Goal: Task Accomplishment & Management: Manage account settings

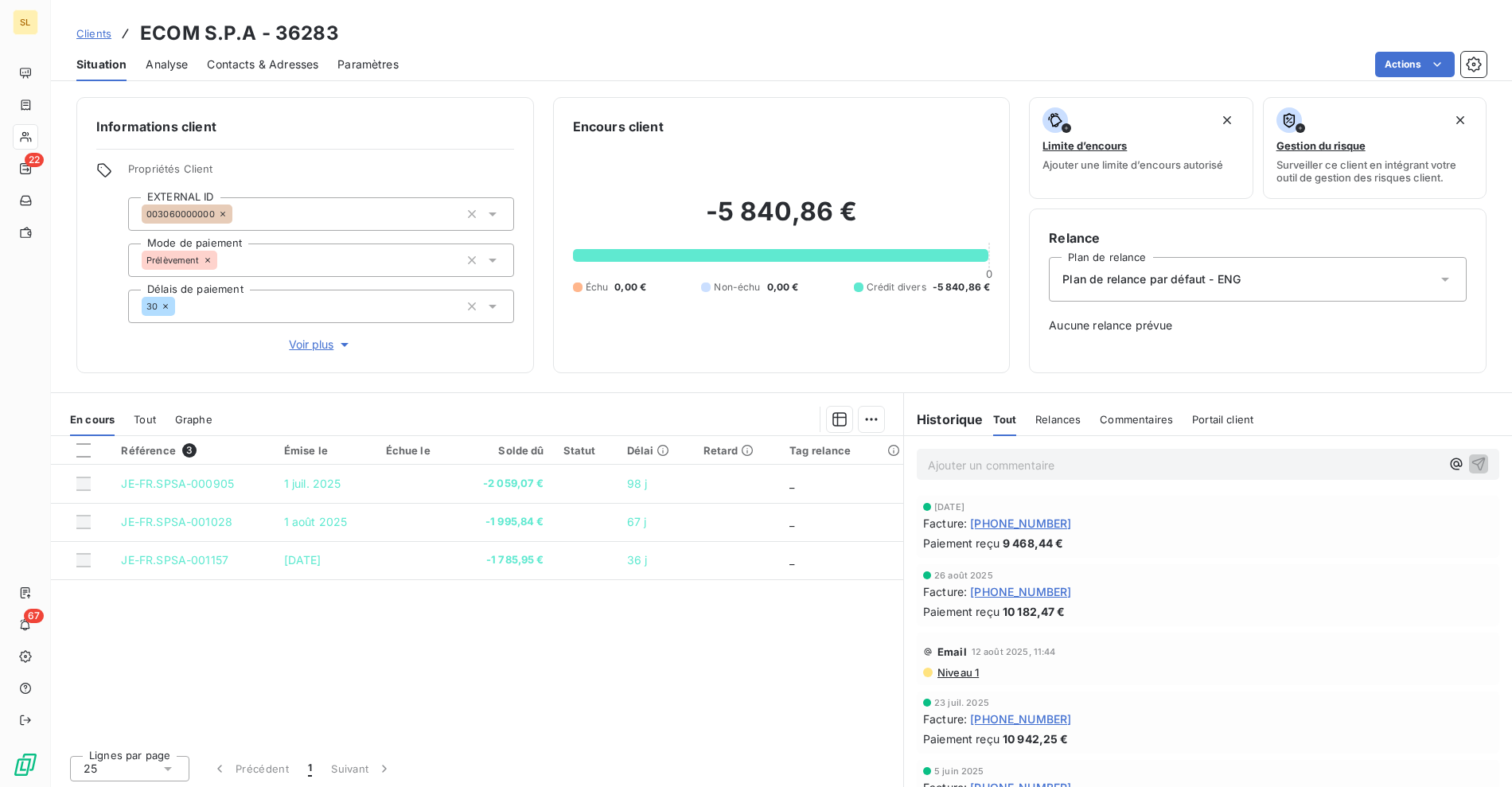
click at [550, 33] on div "Clients ECOM S.P.A - 36283" at bounding box center [781, 34] width 1462 height 29
drag, startPoint x: 249, startPoint y: 33, endPoint x: 125, endPoint y: 35, distance: 124.0
click at [230, 32] on h3 "ECOM S.P.A - 36283" at bounding box center [239, 34] width 199 height 29
click at [115, 34] on div "Clients ECOM S.P.A - 36283" at bounding box center [208, 34] width 263 height 29
click at [109, 37] on span "Clients" at bounding box center [94, 33] width 35 height 13
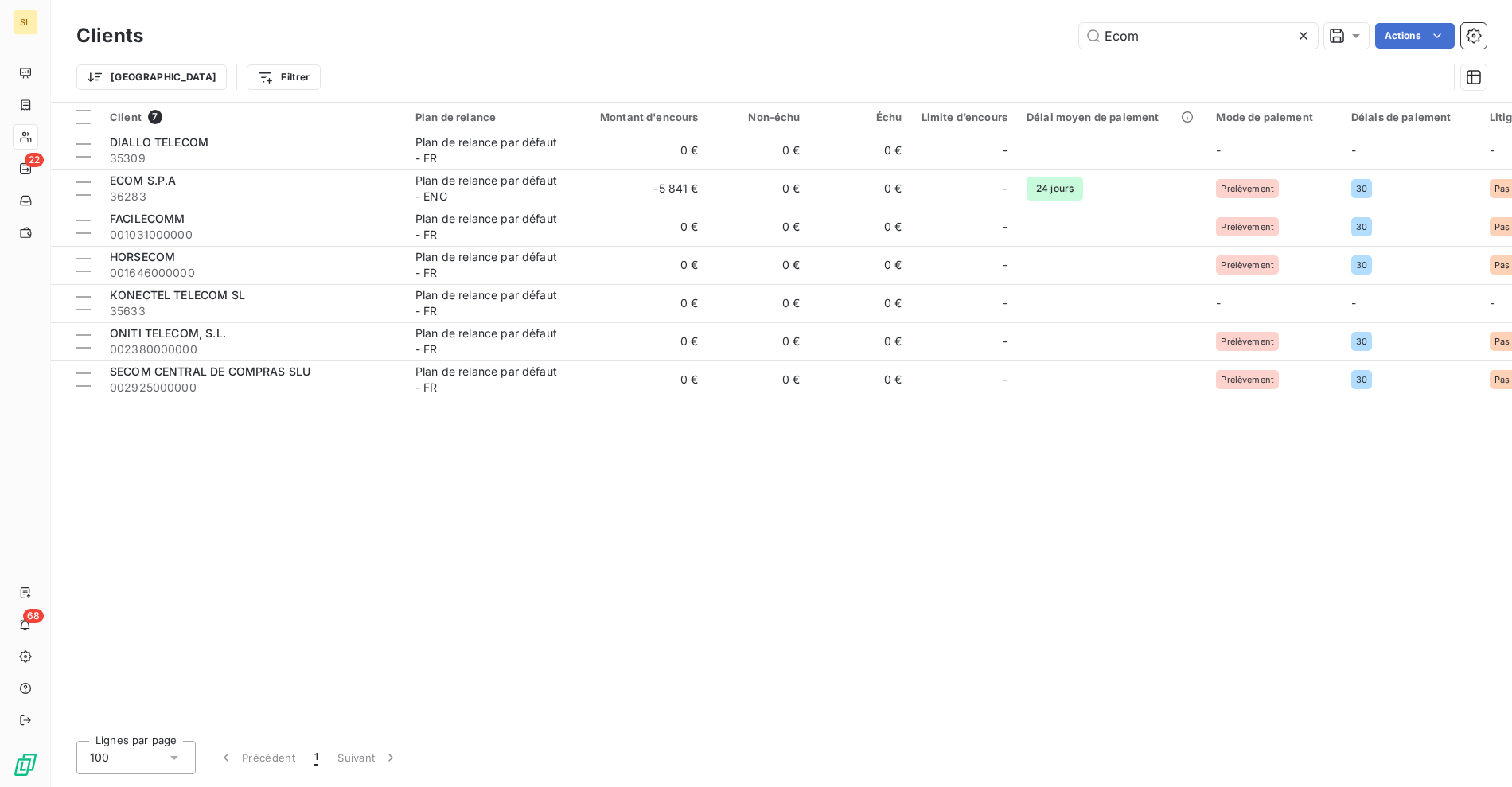
drag, startPoint x: 1138, startPoint y: 35, endPoint x: 1027, endPoint y: 35, distance: 111.0
click at [1027, 35] on div "Ecom Actions" at bounding box center [824, 36] width 1324 height 25
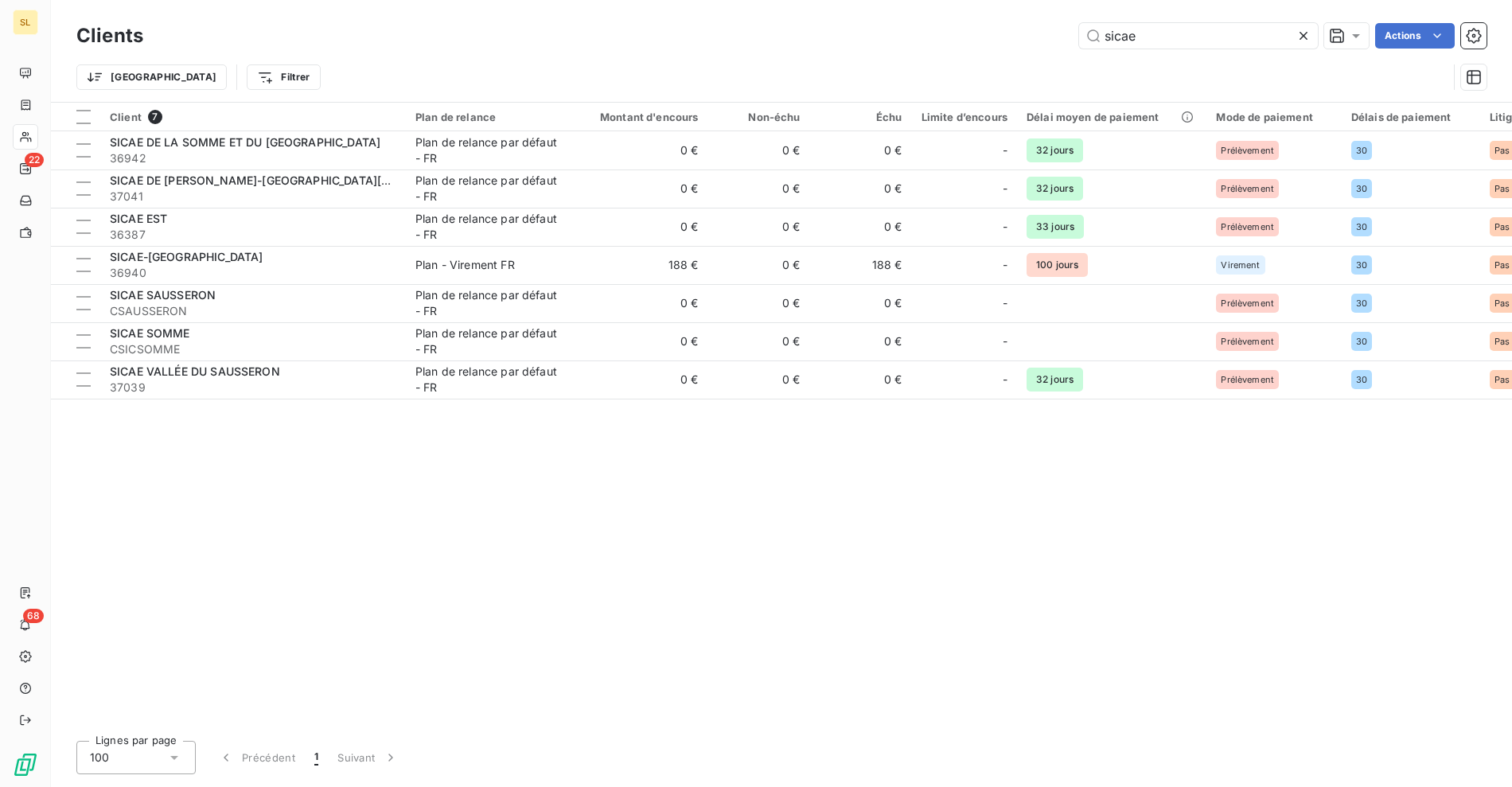
type input "sicae"
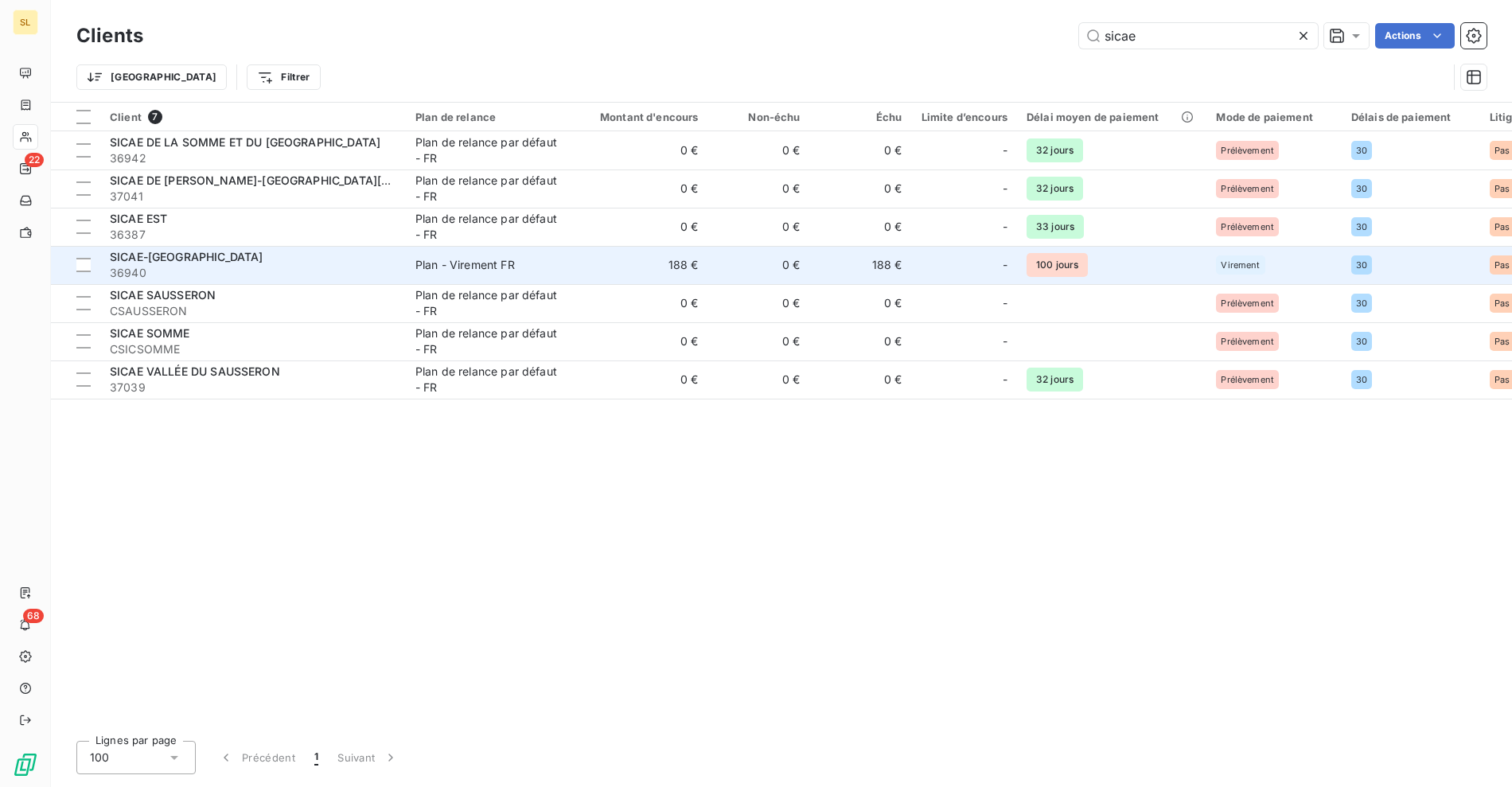
click at [205, 269] on span "36940" at bounding box center [252, 273] width 286 height 16
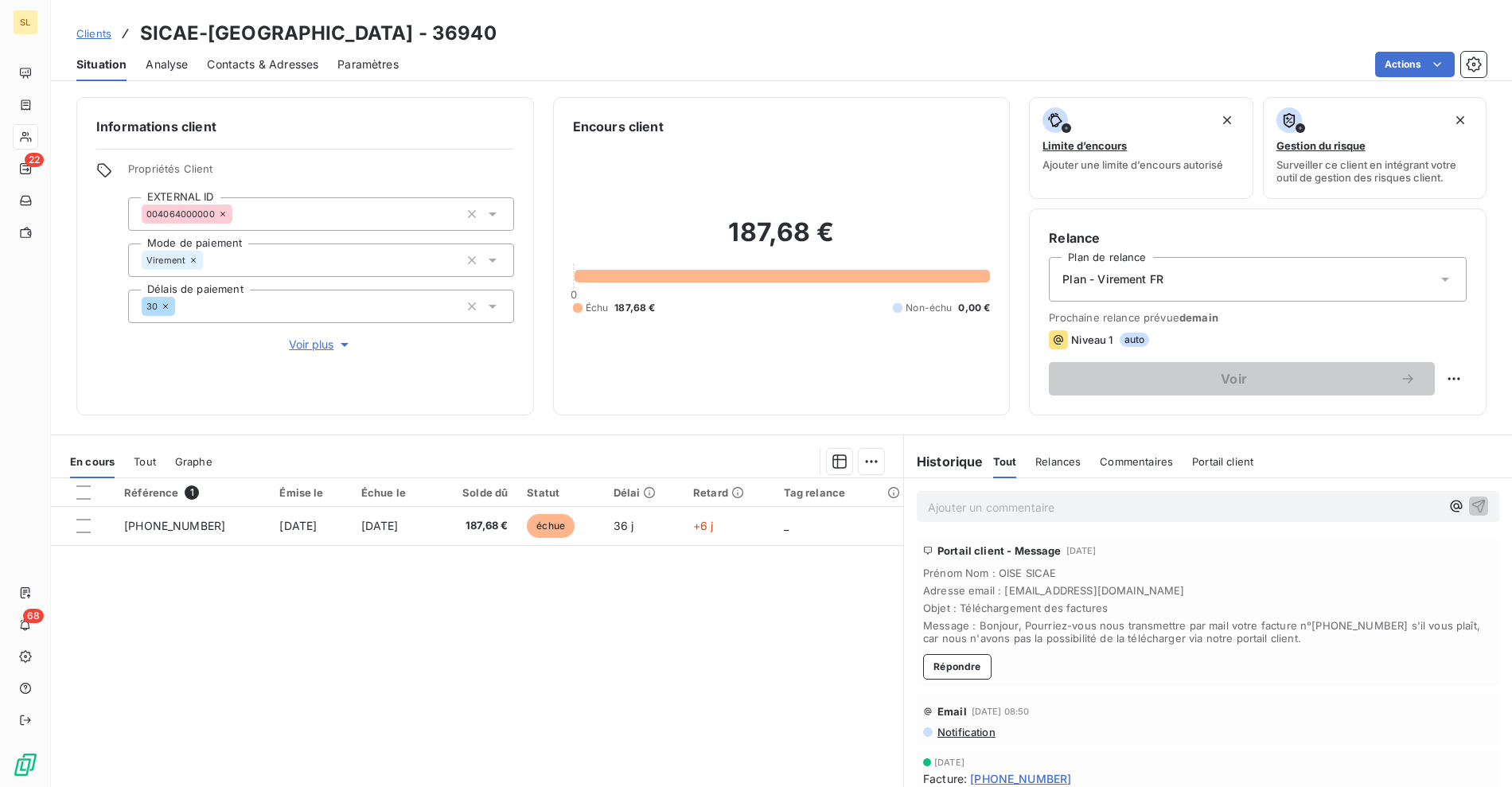
click at [569, 650] on div "Référence 1 Émise le Échue le Solde dû Statut Délai Retard Tag relance [PHONE_N…" at bounding box center [477, 632] width 852 height 307
click at [660, 659] on div "Référence 1 Émise le Échue le Solde dû Statut Délai Retard Tag relance [PHONE_N…" at bounding box center [477, 632] width 852 height 307
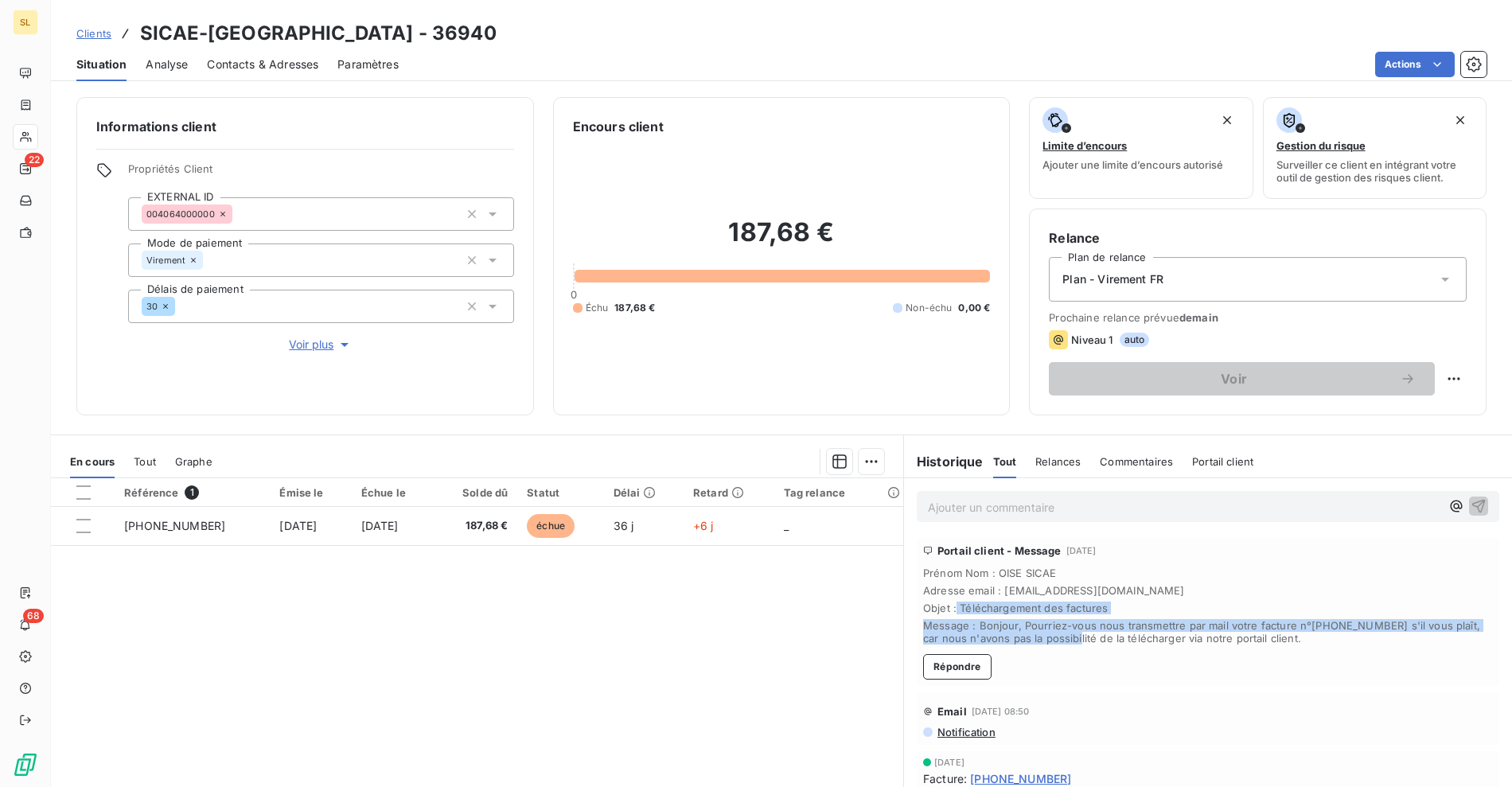
drag, startPoint x: 1017, startPoint y: 621, endPoint x: 1162, endPoint y: 629, distance: 145.2
click at [1055, 632] on div "Prénom Nom : OISE SICAE Adresse email : [EMAIL_ADDRESS][DOMAIN_NAME] Objet : Té…" at bounding box center [1207, 606] width 570 height 78
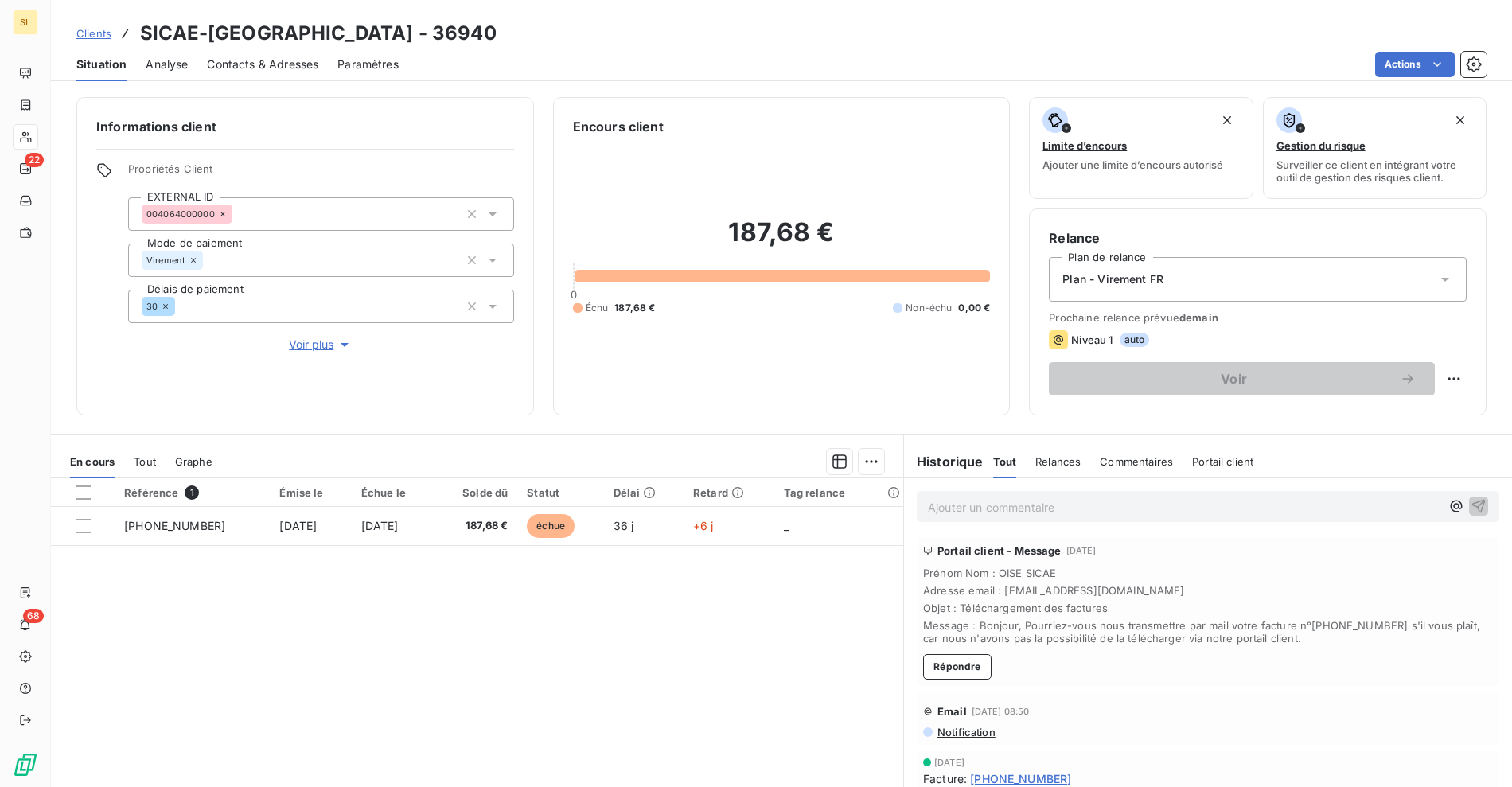
click at [1163, 629] on span "Message : Bonjour, Pourriez-vous nous transmettre par mail votre facture n°[PHO…" at bounding box center [1207, 632] width 570 height 25
drag, startPoint x: 1274, startPoint y: 634, endPoint x: 1037, endPoint y: 637, distance: 237.0
click at [1041, 636] on span "Message : Bonjour, Pourriez-vous nous transmettre par mail votre facture n°[PHO…" at bounding box center [1207, 632] width 570 height 25
click at [625, 82] on div "Clients SICAE-OISE - 36940 Situation Analyse Contacts & Adresses Paramètres Act…" at bounding box center [781, 393] width 1462 height 787
click at [59, 38] on div "Clients SICAE-[GEOGRAPHIC_DATA] - 36940" at bounding box center [781, 34] width 1462 height 29
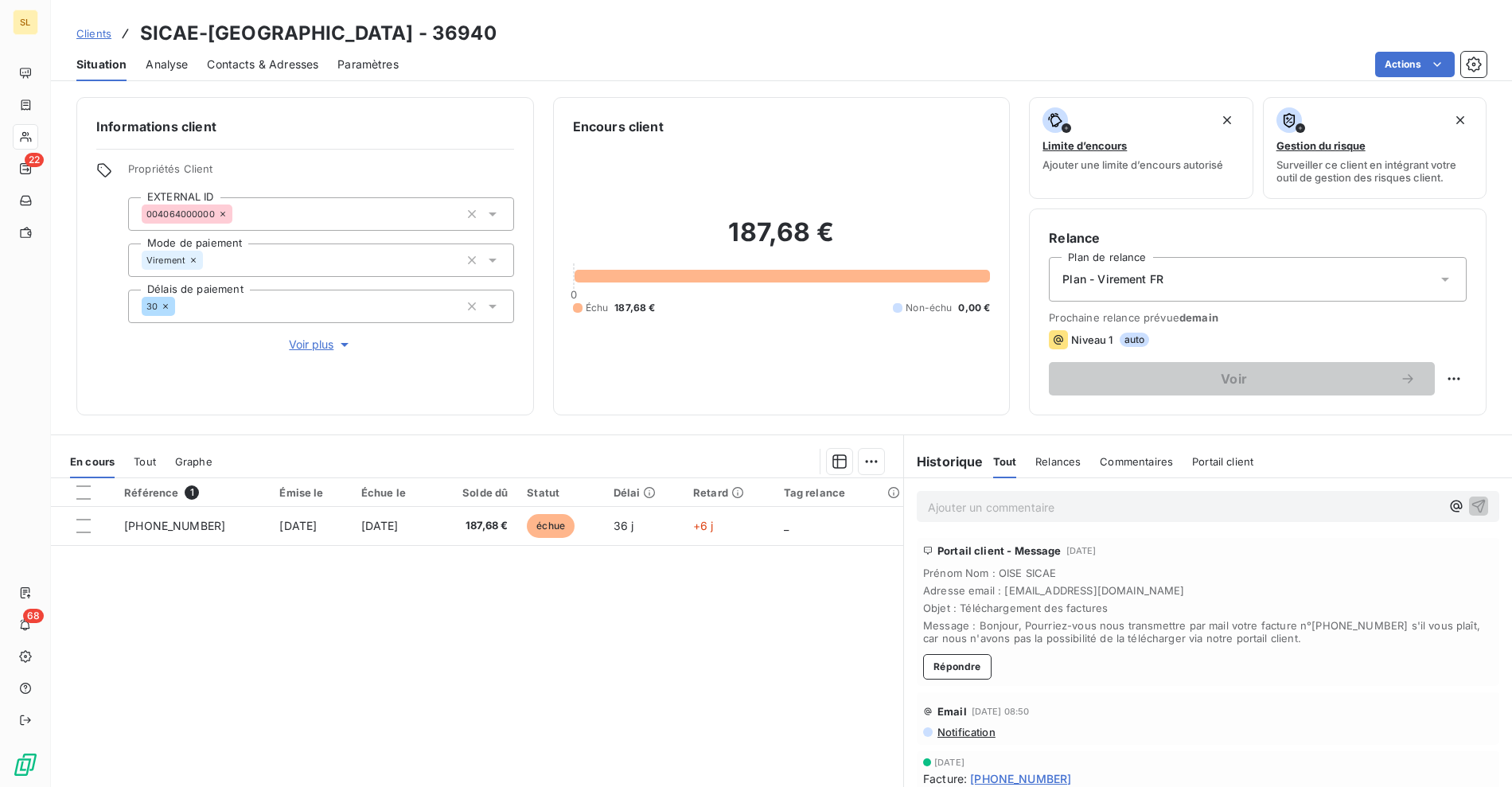
click at [91, 34] on span "Clients" at bounding box center [94, 33] width 35 height 13
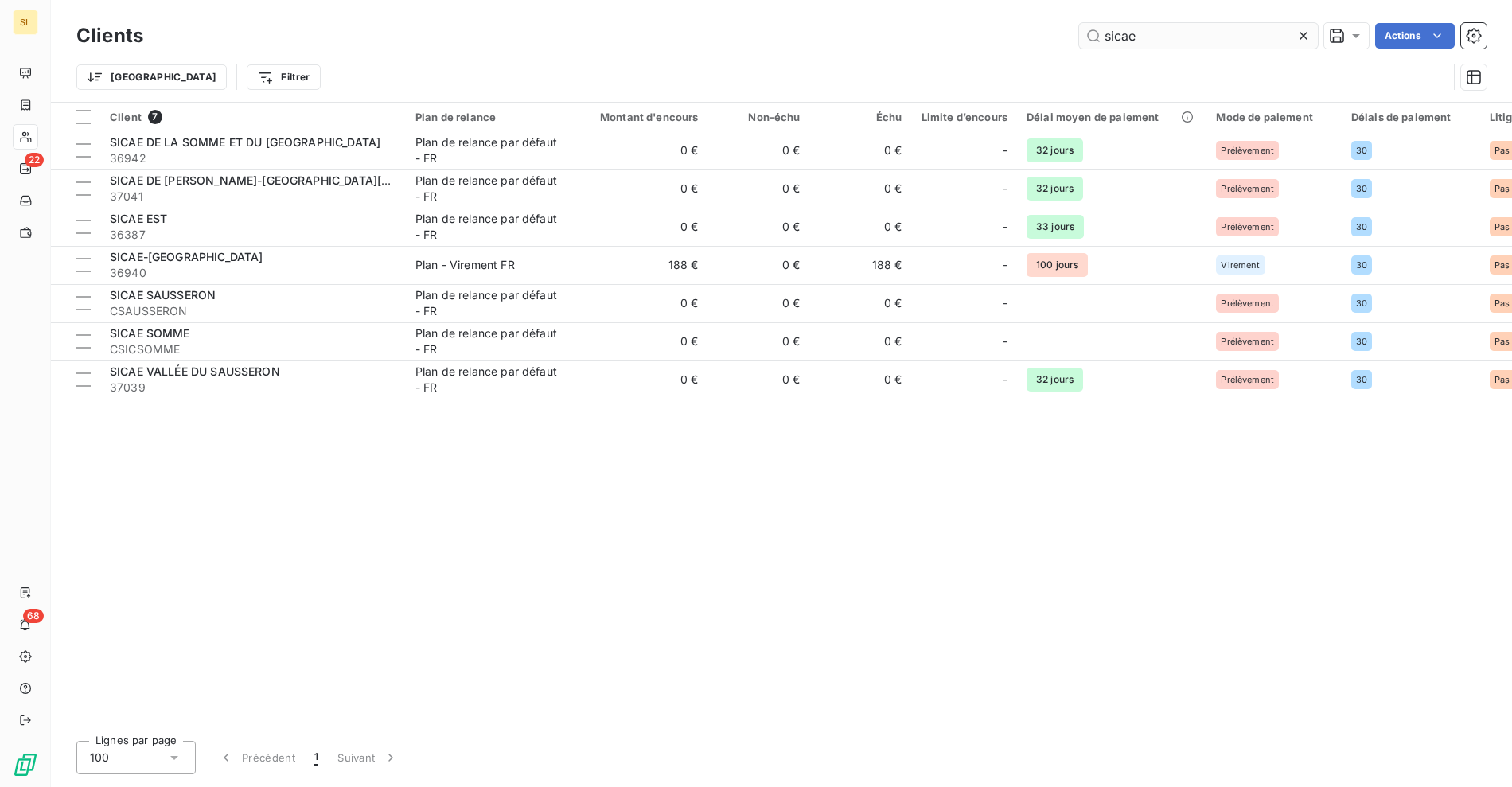
click at [1167, 40] on input "sicae" at bounding box center [1199, 36] width 239 height 25
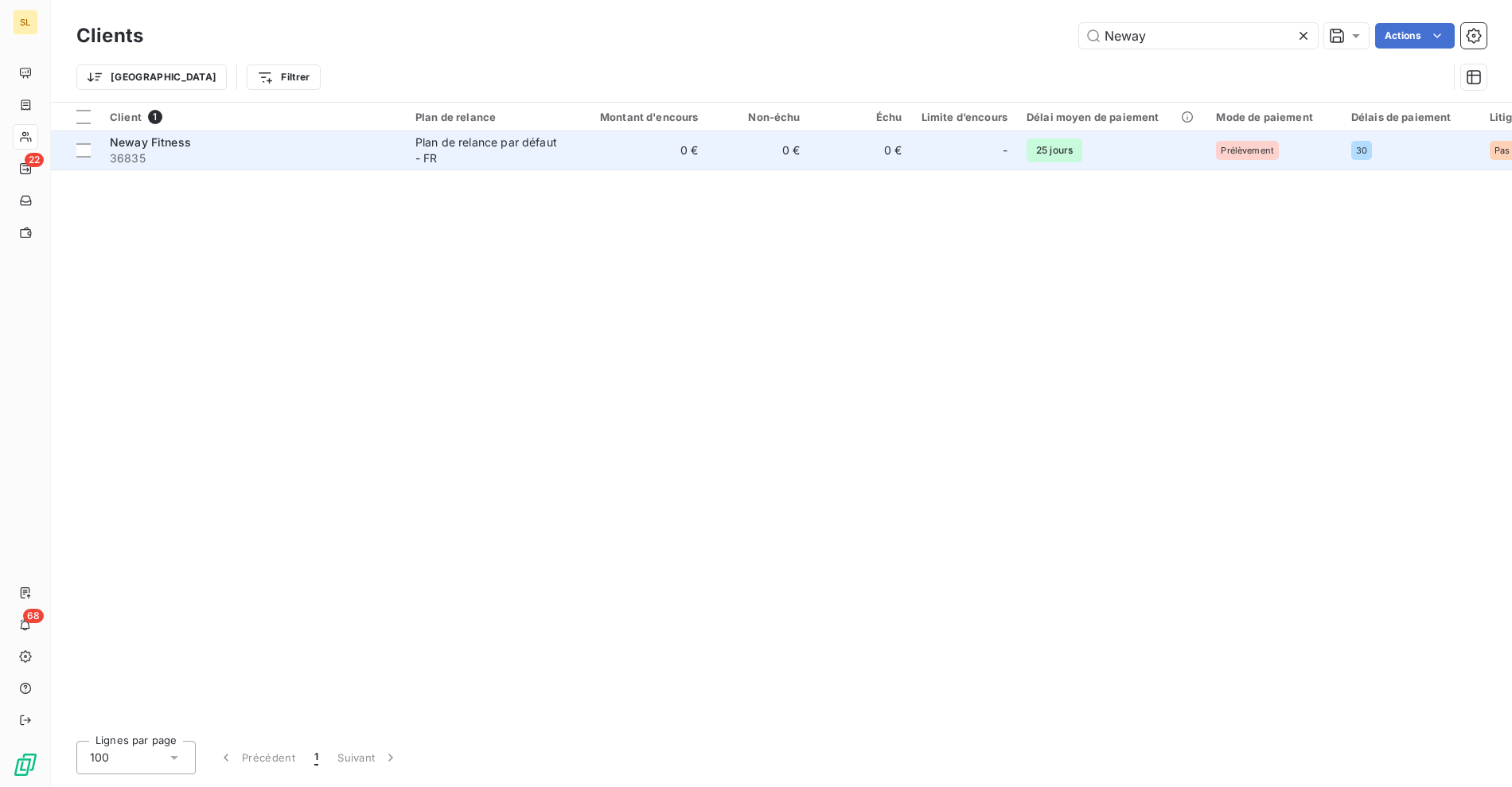
type input "Neway"
click at [272, 150] on span "36835" at bounding box center [252, 158] width 286 height 16
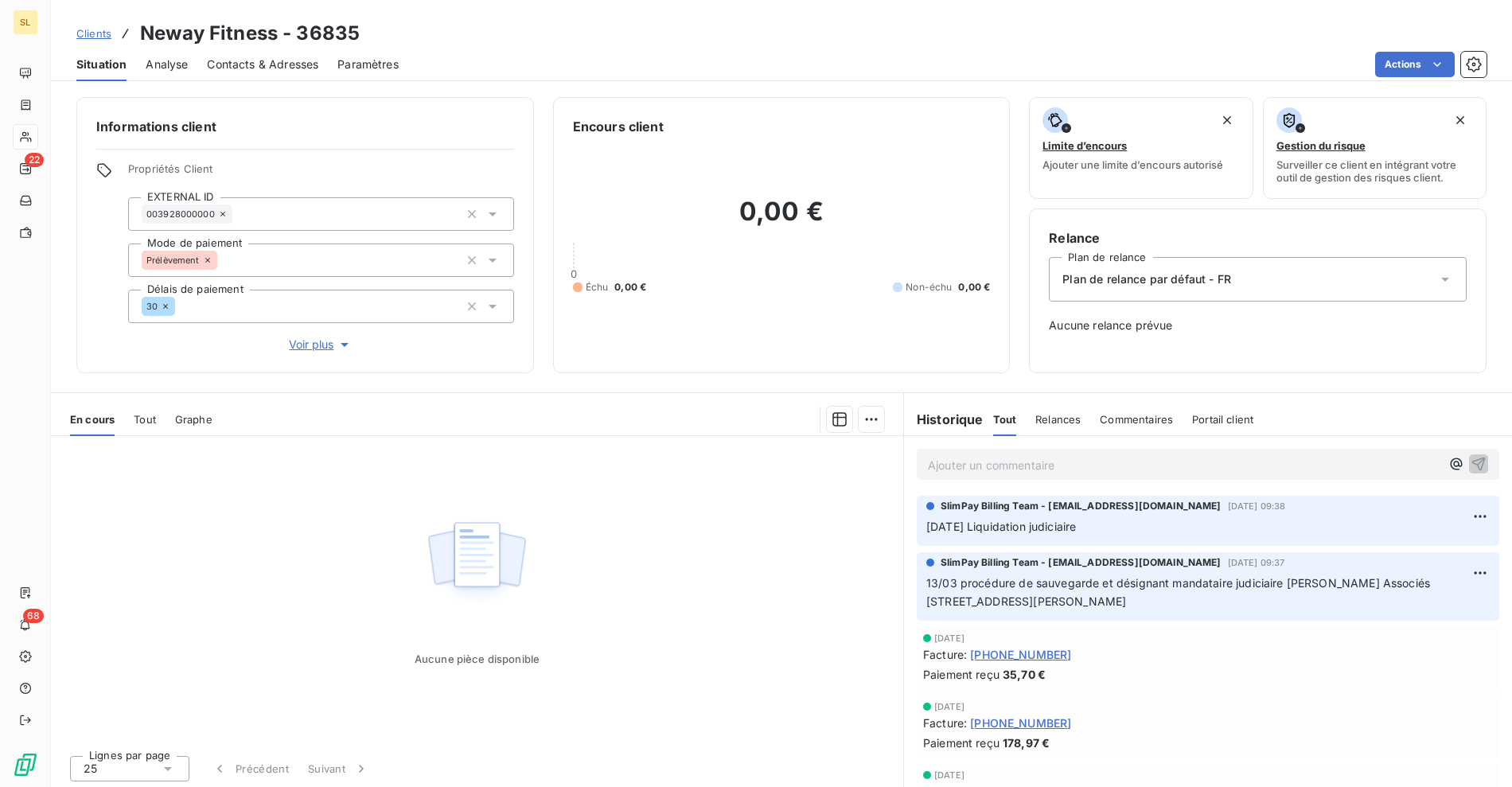
drag, startPoint x: 814, startPoint y: 42, endPoint x: 831, endPoint y: 47, distance: 17.7
click at [814, 42] on div "Clients Neway Fitness - 36835" at bounding box center [781, 34] width 1462 height 29
click at [1110, 267] on div "Plan de relance par défaut - FR" at bounding box center [1258, 279] width 417 height 45
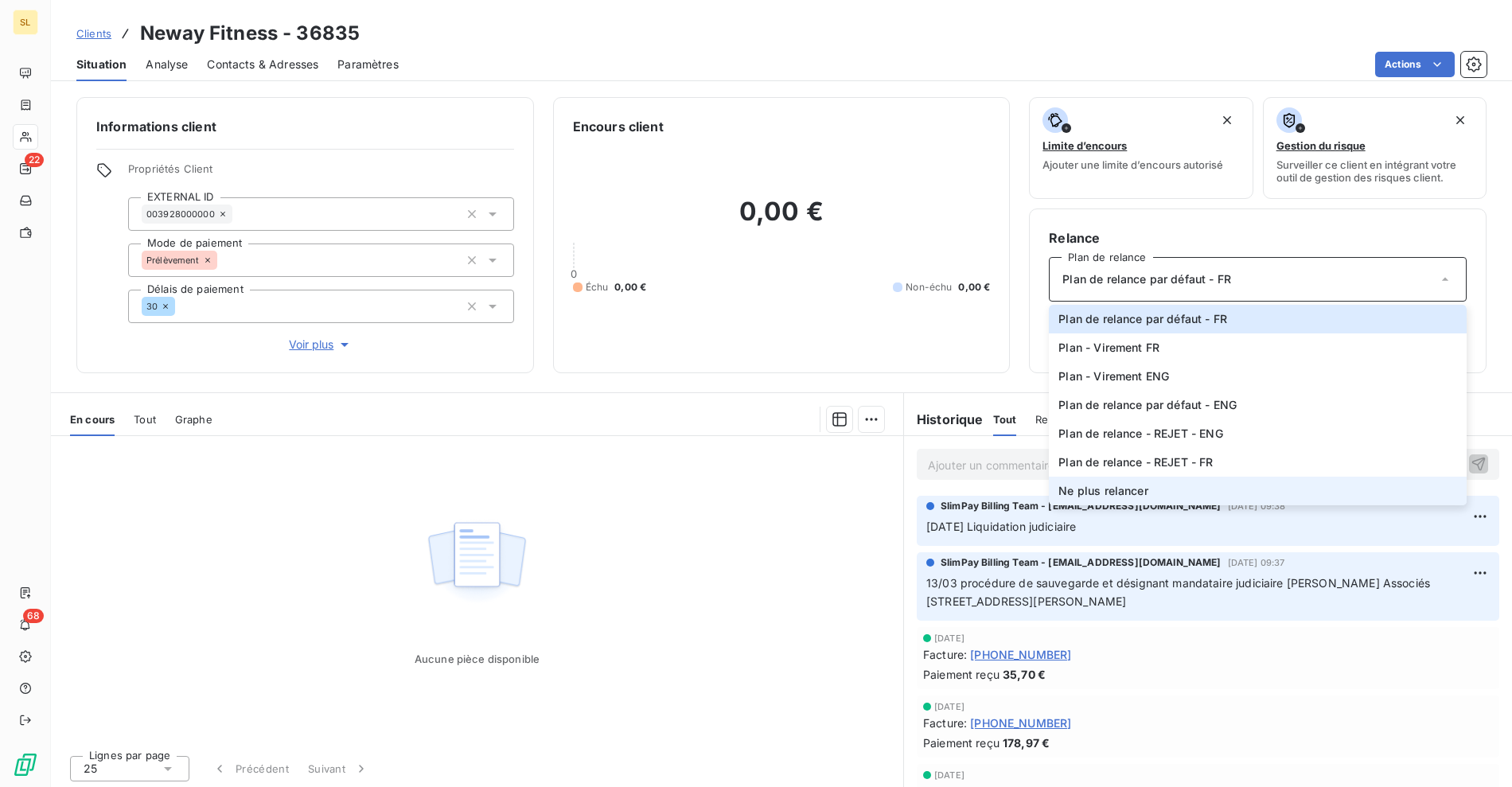
click at [1087, 488] on span "Ne plus relancer" at bounding box center [1103, 491] width 89 height 16
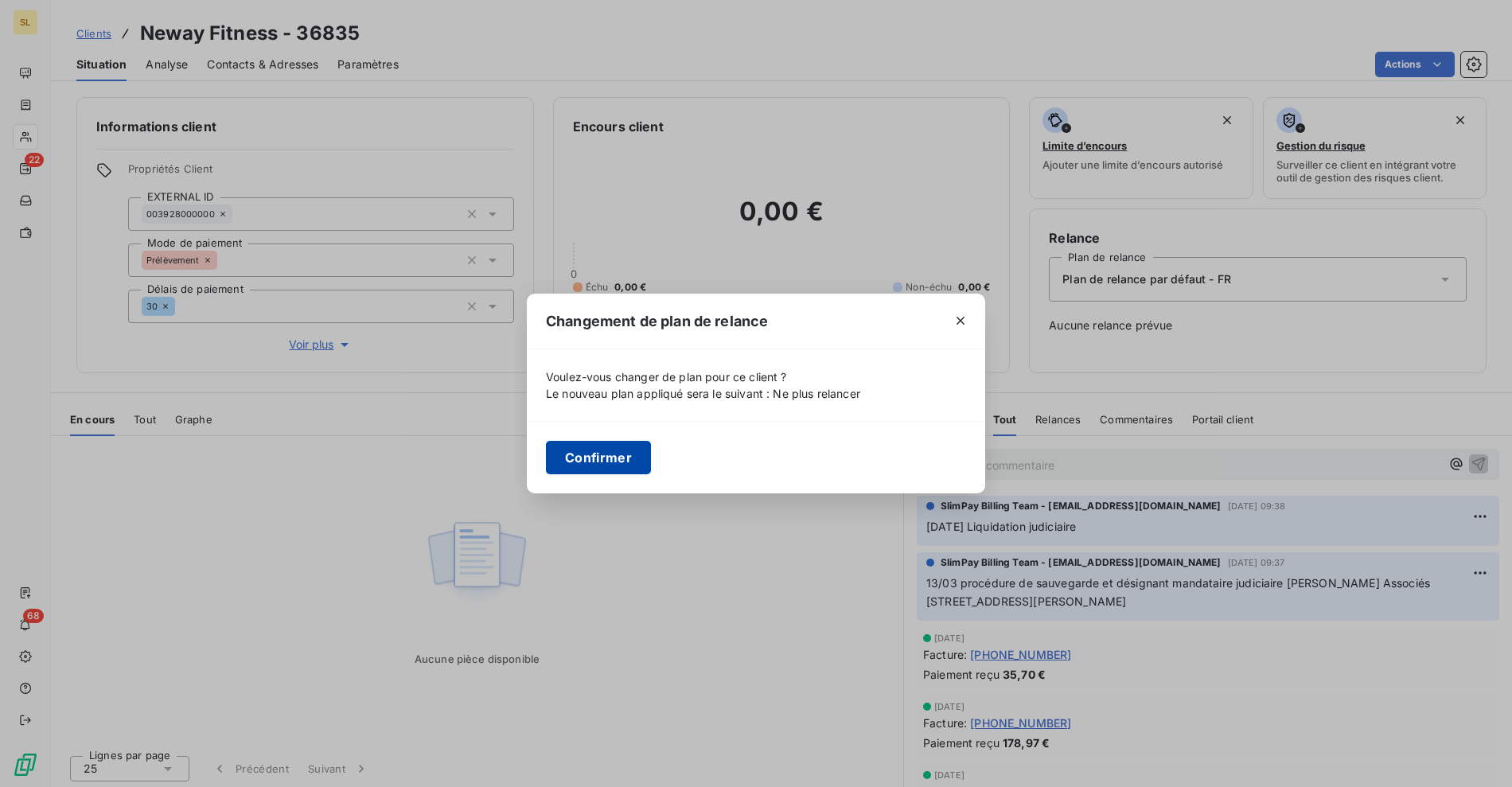
click at [611, 457] on button "Confirmer" at bounding box center [599, 457] width 105 height 33
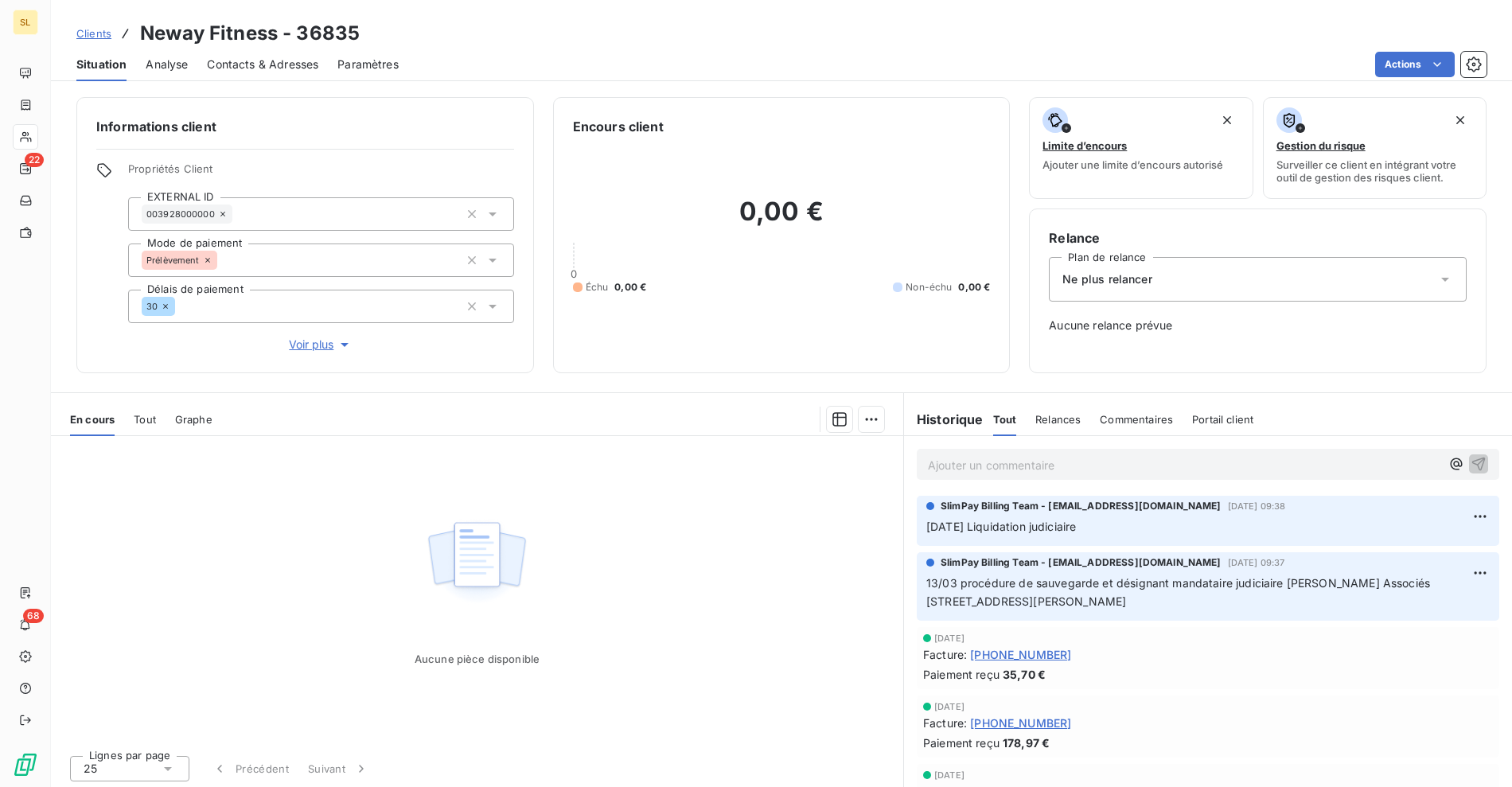
click at [843, 60] on div "Actions" at bounding box center [951, 64] width 1068 height 25
click at [455, 39] on div "Clients Neway Fitness - 36835" at bounding box center [781, 34] width 1462 height 29
click at [260, 31] on h3 "Neway Fitness - 36835" at bounding box center [249, 34] width 219 height 29
click at [100, 38] on span "Clients" at bounding box center [94, 33] width 35 height 13
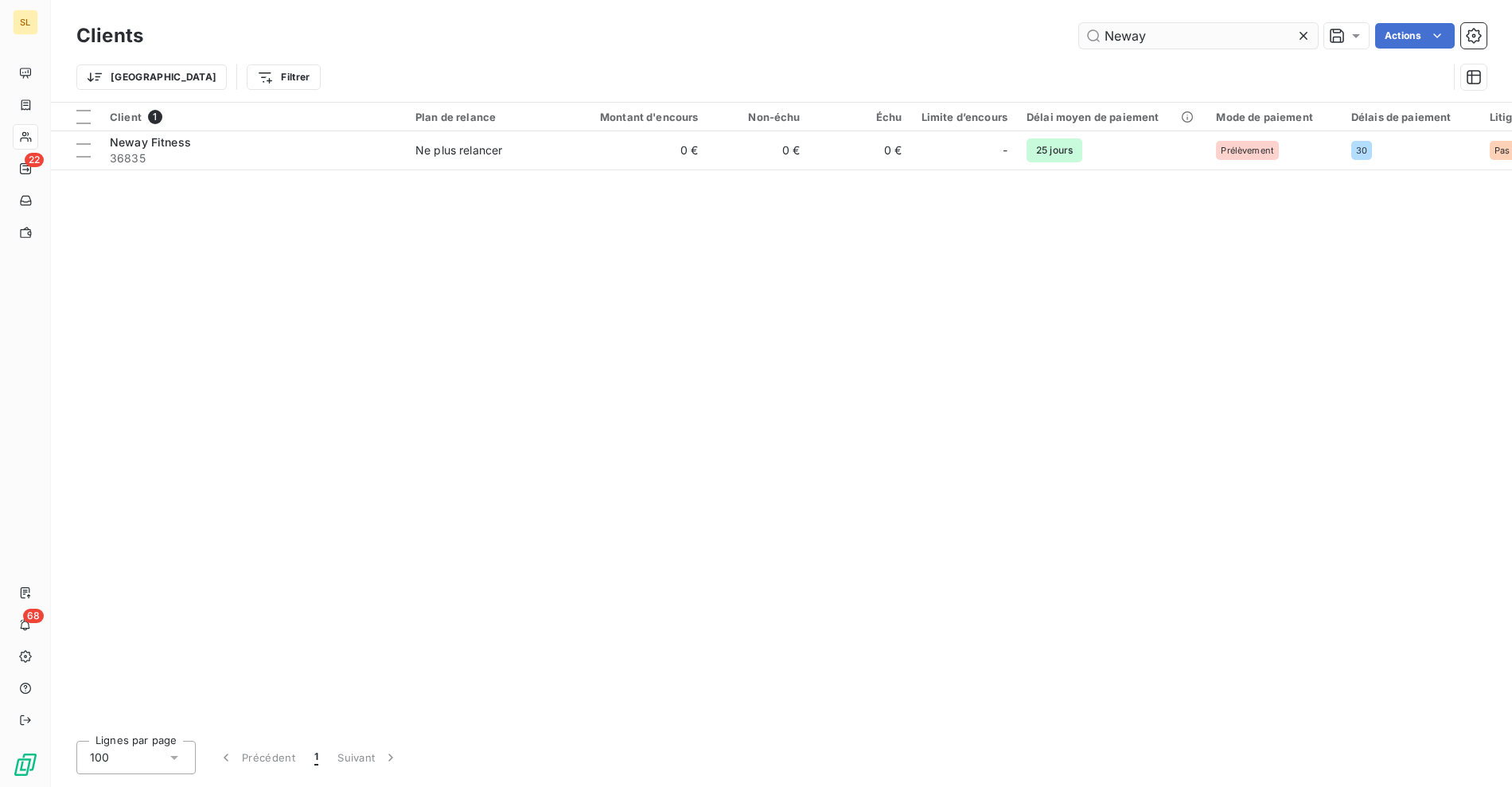
click at [1156, 34] on input "Neway" at bounding box center [1199, 36] width 239 height 25
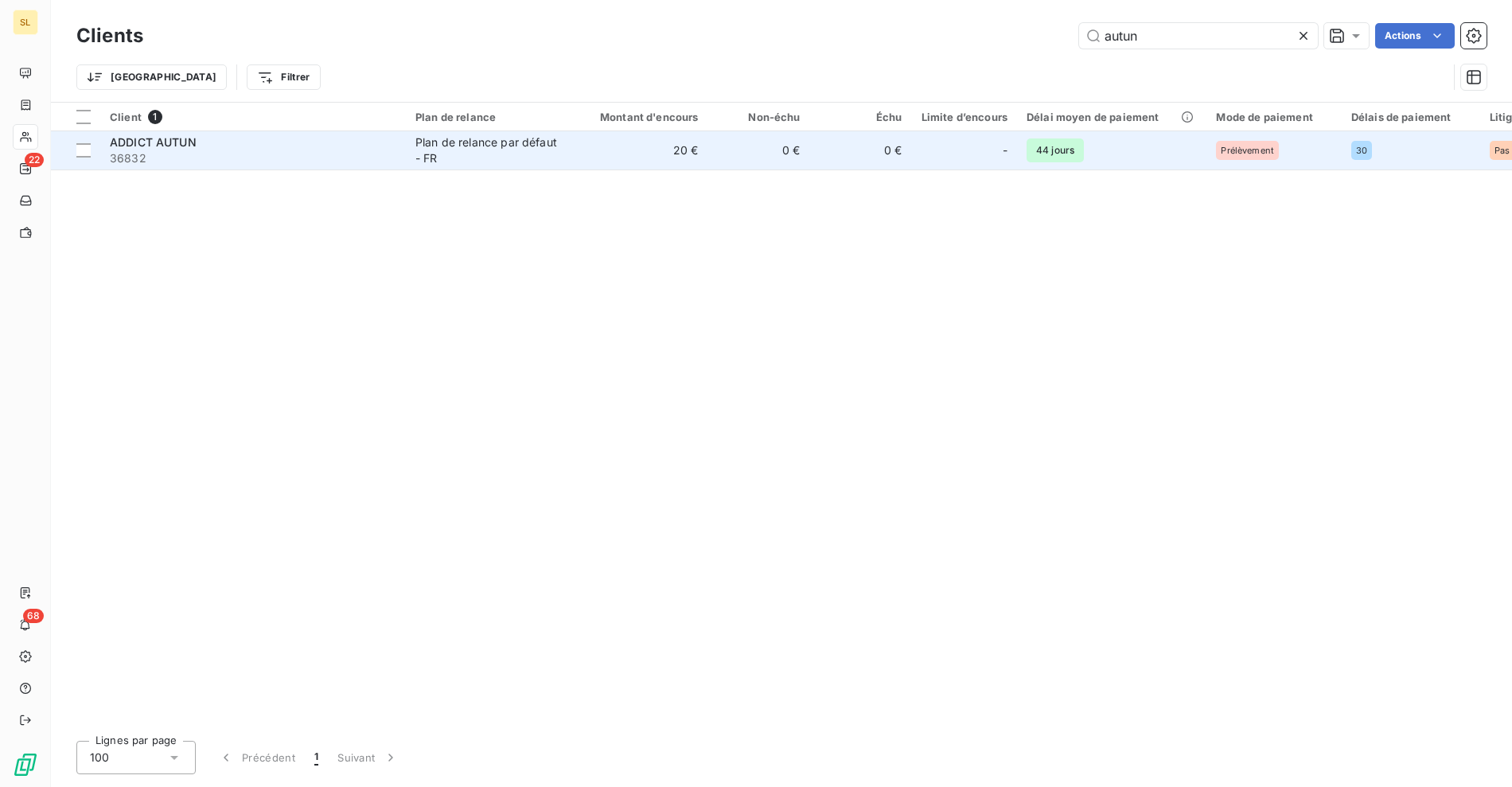
type input "autun"
click at [278, 156] on span "36832" at bounding box center [252, 158] width 286 height 16
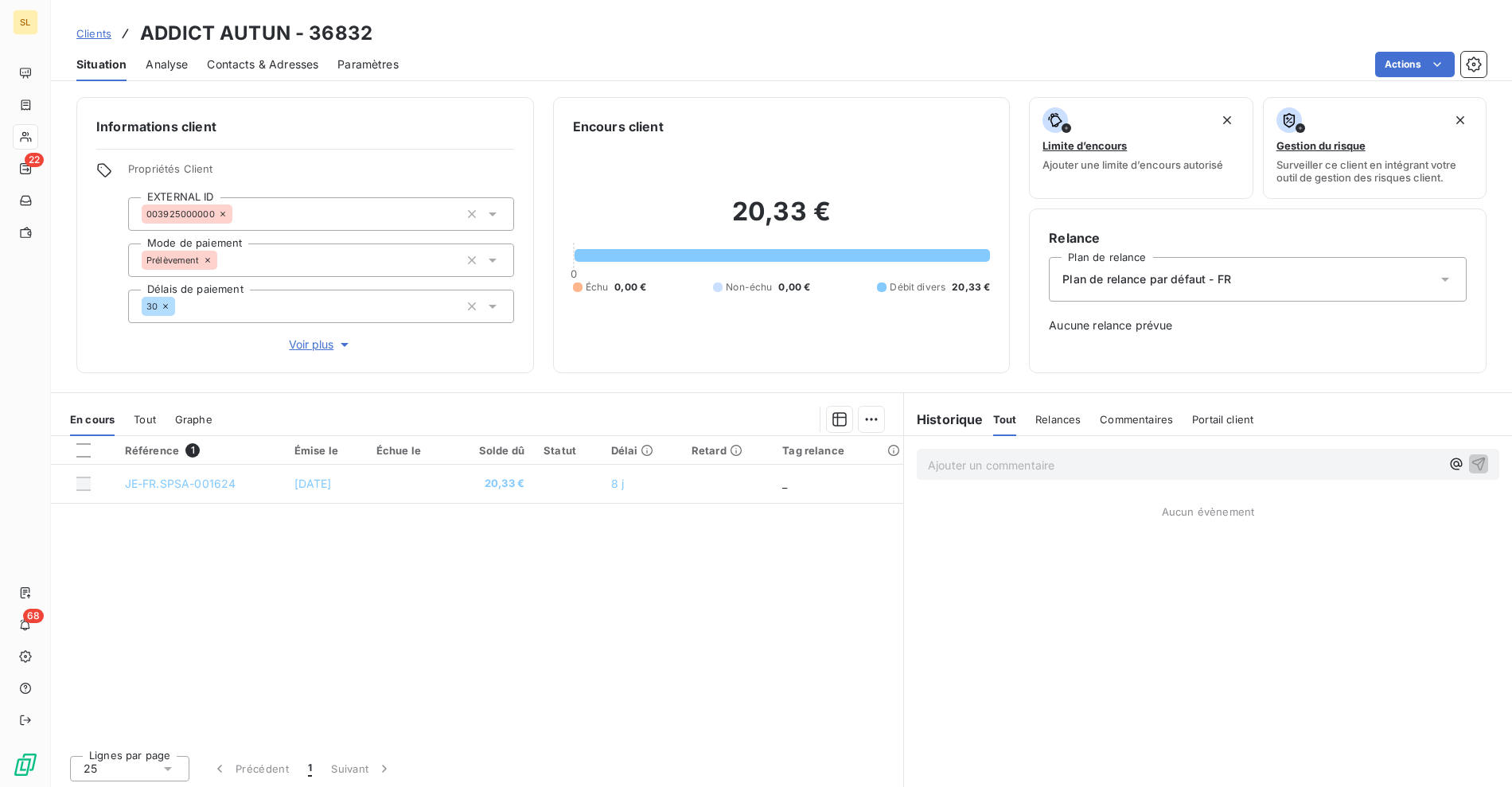
click at [312, 338] on span "Voir plus" at bounding box center [321, 344] width 64 height 16
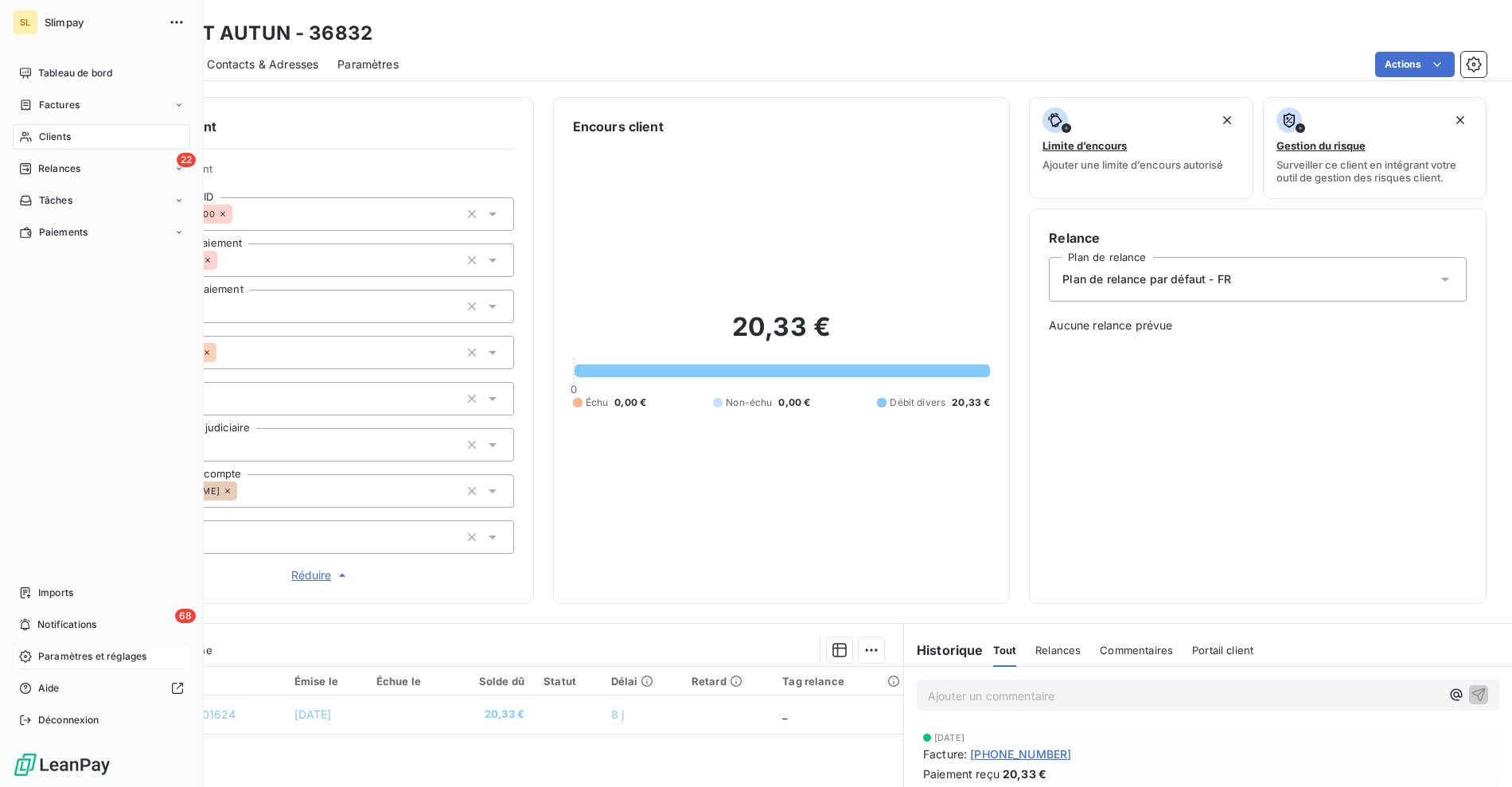
click at [53, 657] on span "Paramètres et réglages" at bounding box center [92, 656] width 109 height 15
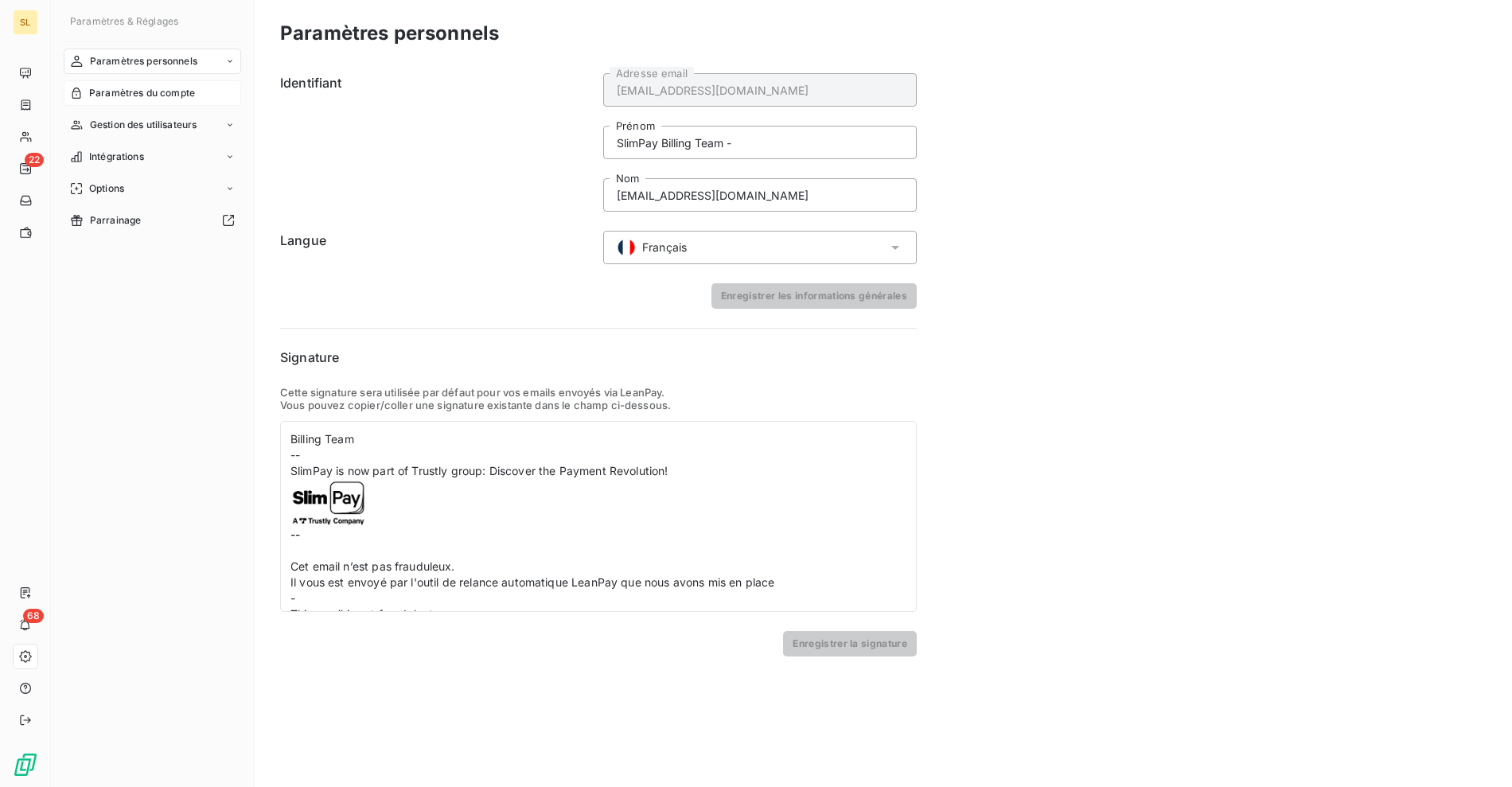
click at [131, 99] on span "Paramètres du compte" at bounding box center [142, 93] width 106 height 15
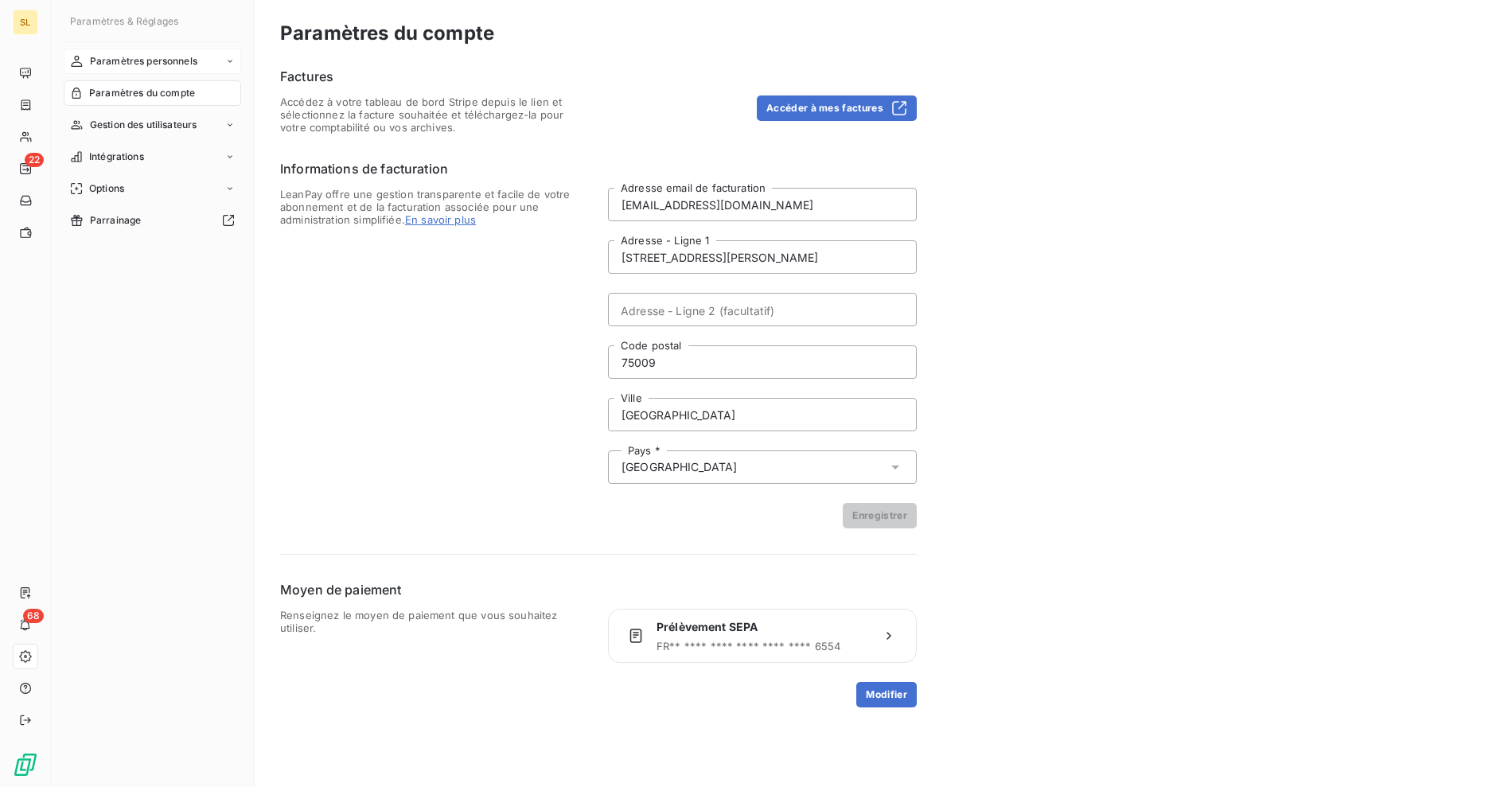
click at [148, 51] on div "Paramètres personnels" at bounding box center [152, 61] width 178 height 25
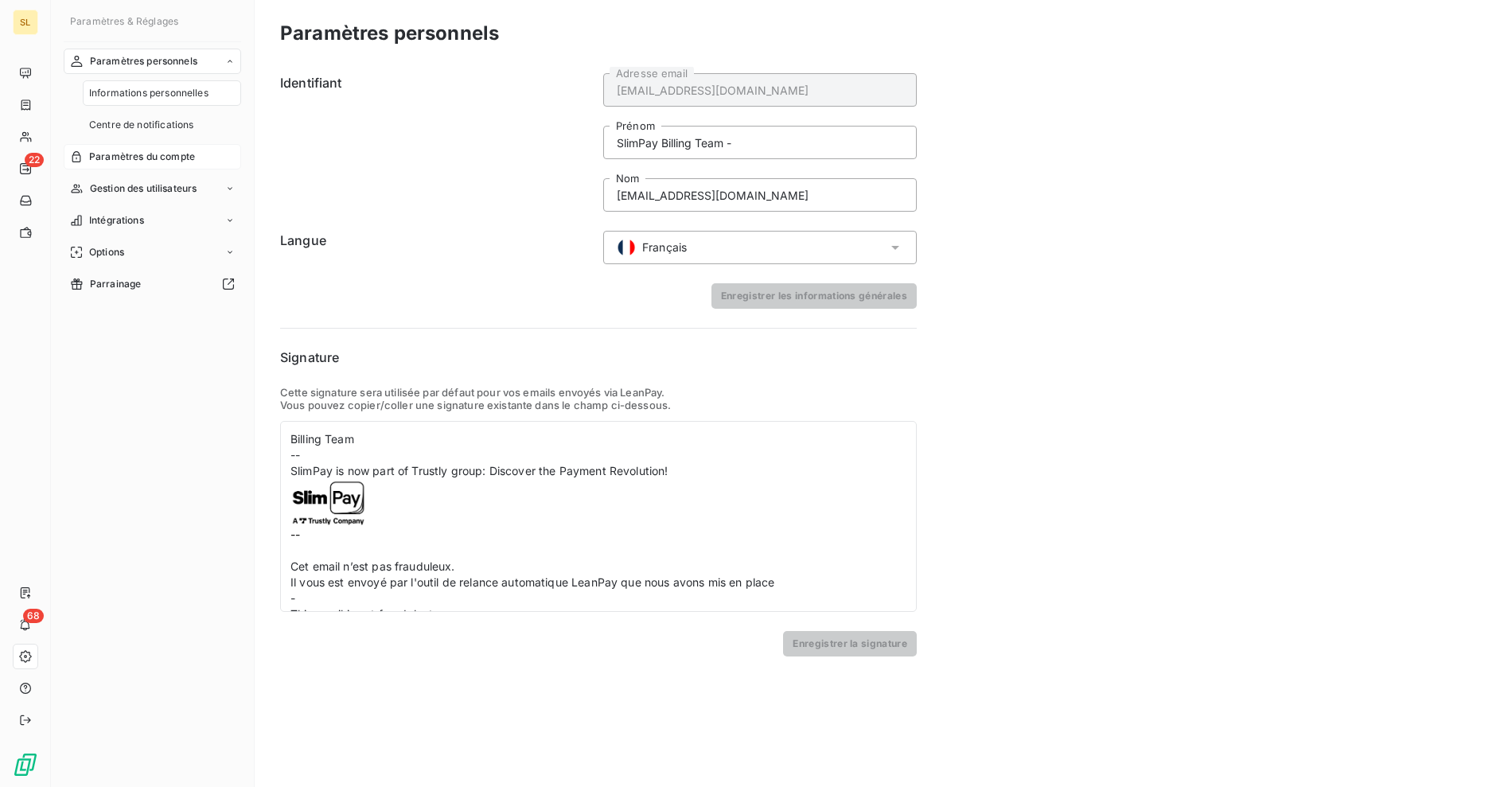
click at [141, 163] on div "Paramètres du compte" at bounding box center [152, 156] width 178 height 25
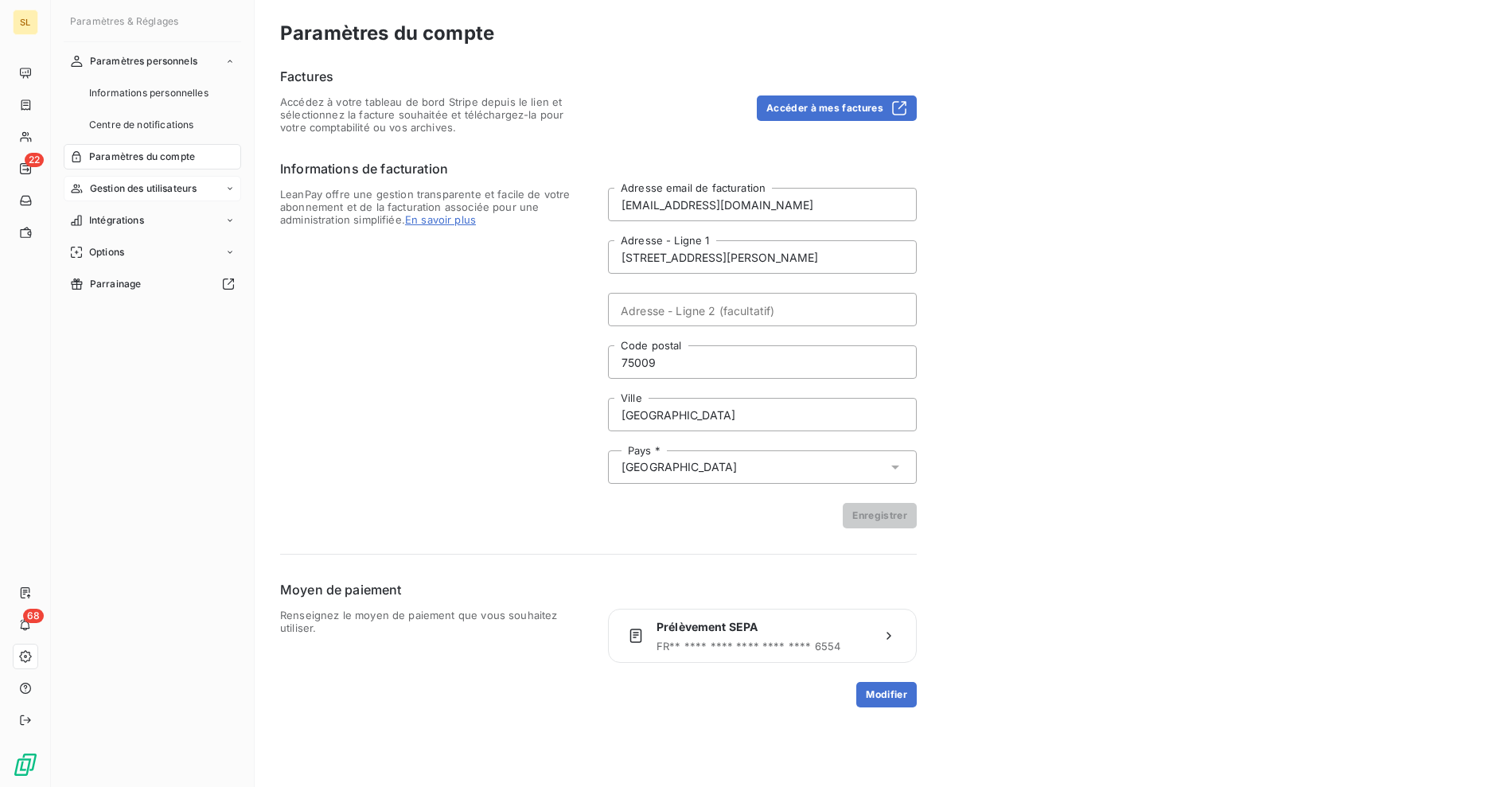
click at [132, 190] on span "Gestion des utilisateurs" at bounding box center [144, 188] width 108 height 15
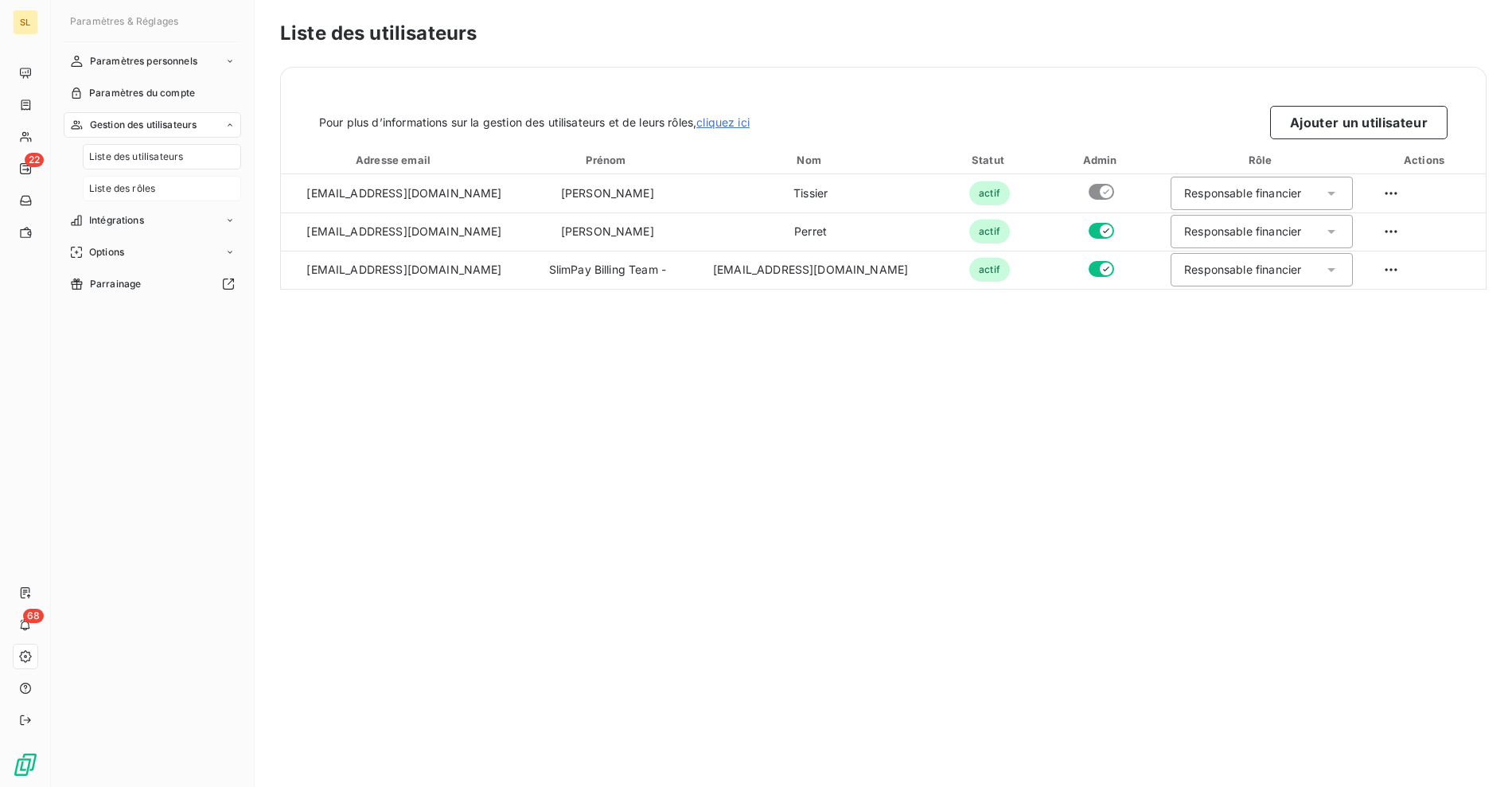
click at [147, 192] on span "Liste des rôles" at bounding box center [122, 188] width 66 height 15
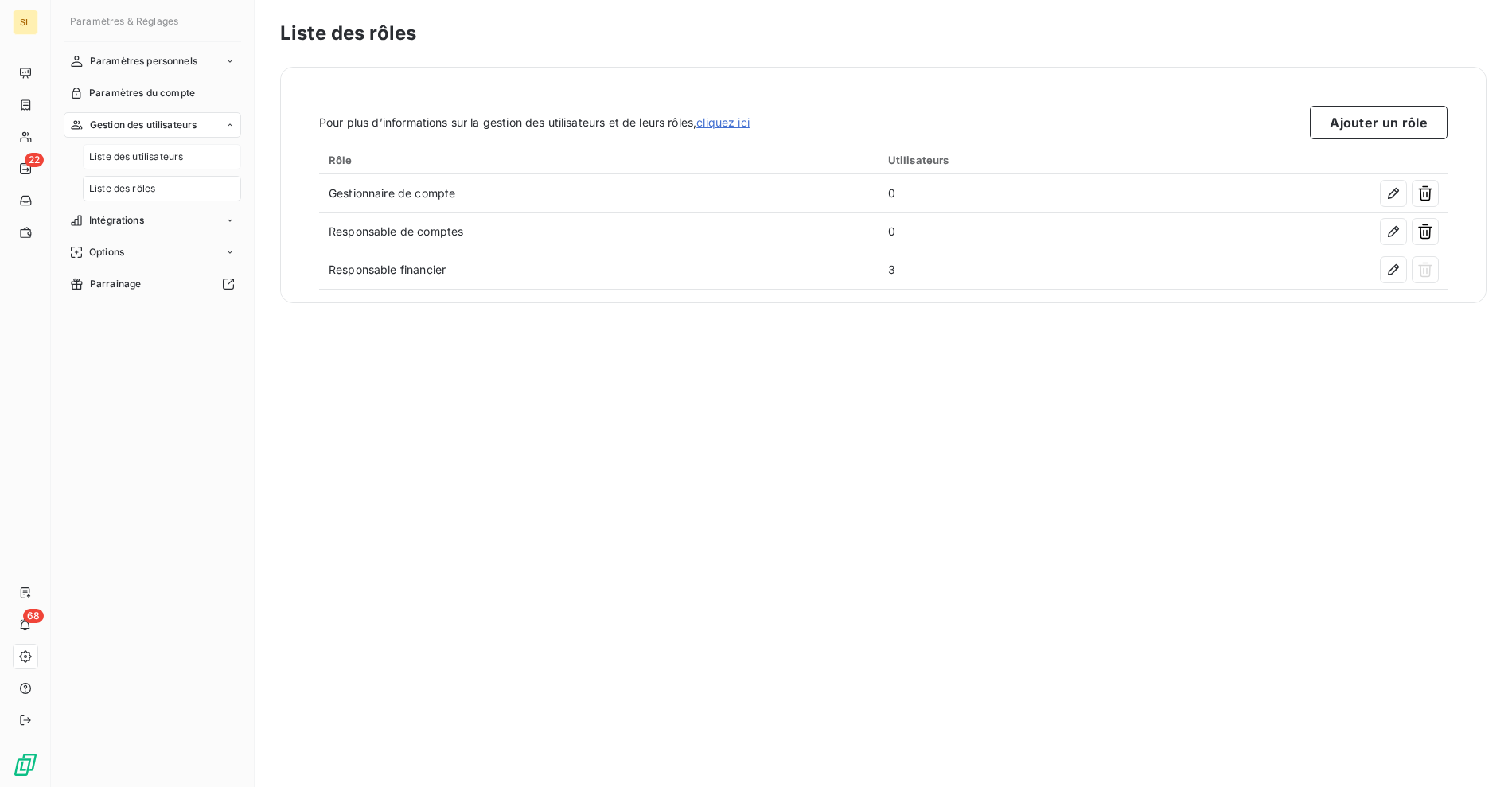
click at [167, 165] on div "Liste des utilisateurs" at bounding box center [161, 156] width 158 height 25
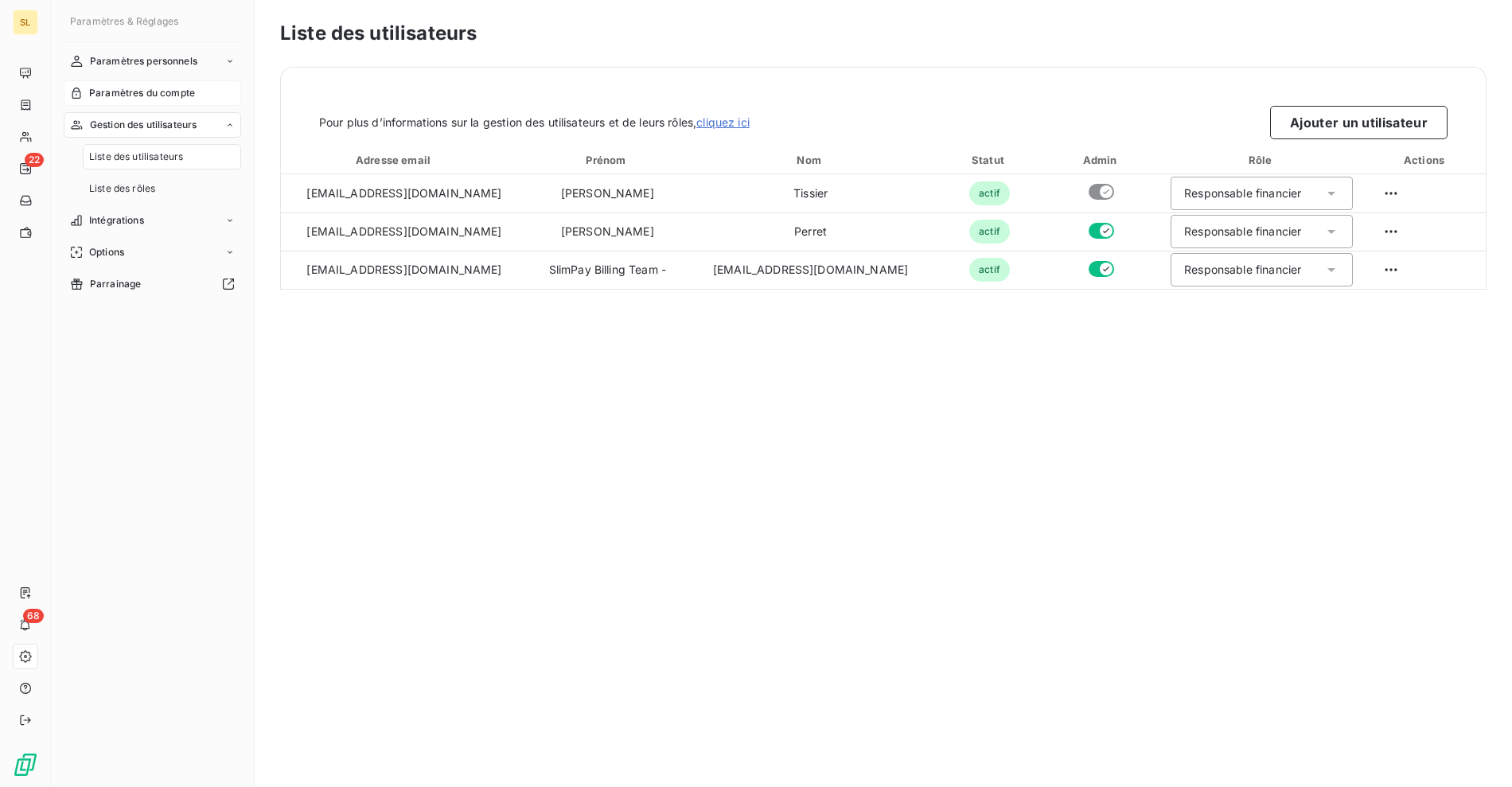
click at [141, 84] on div "Paramètres du compte" at bounding box center [152, 93] width 178 height 25
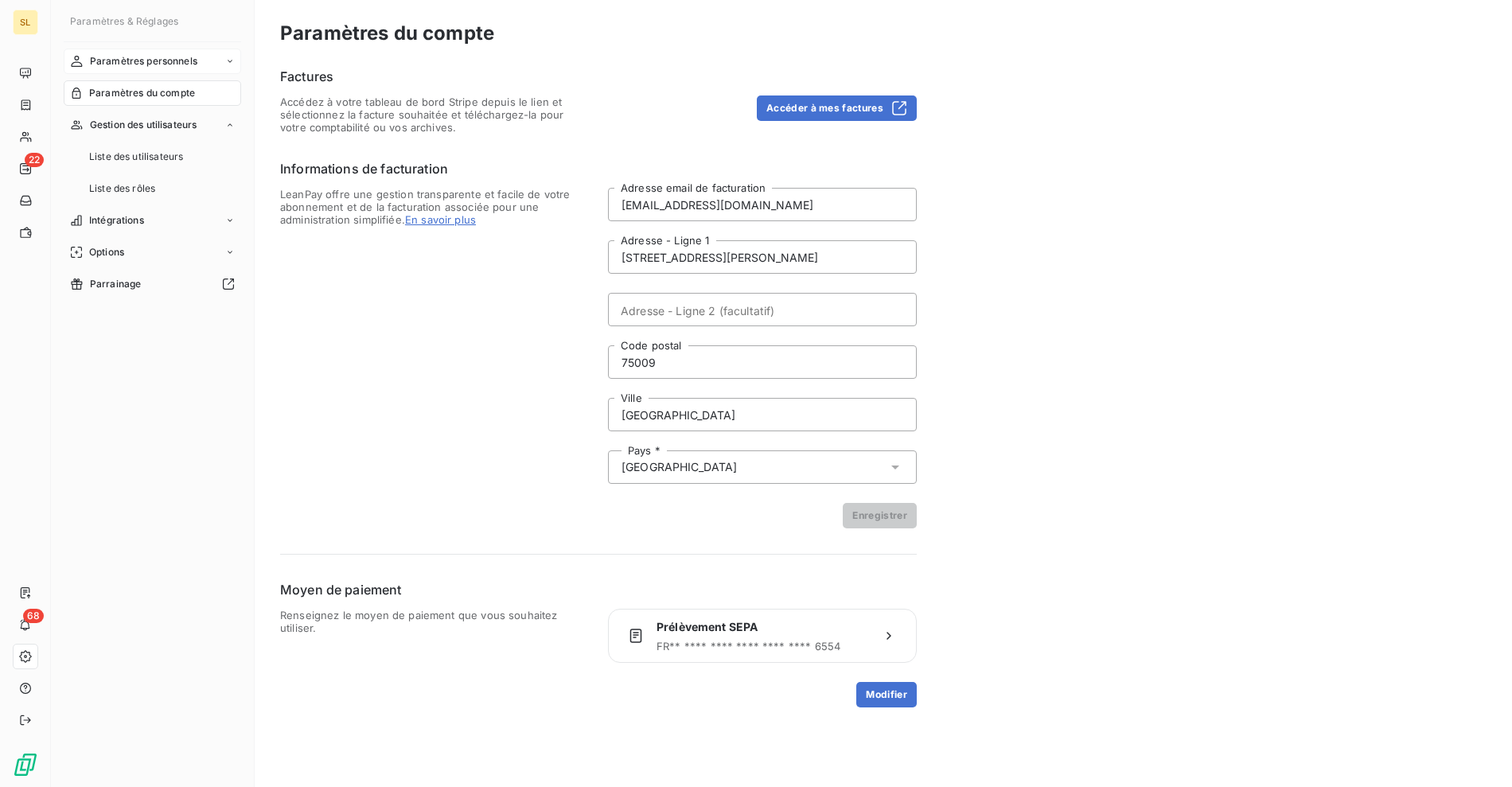
click at [154, 49] on div "Paramètres personnels" at bounding box center [152, 61] width 178 height 25
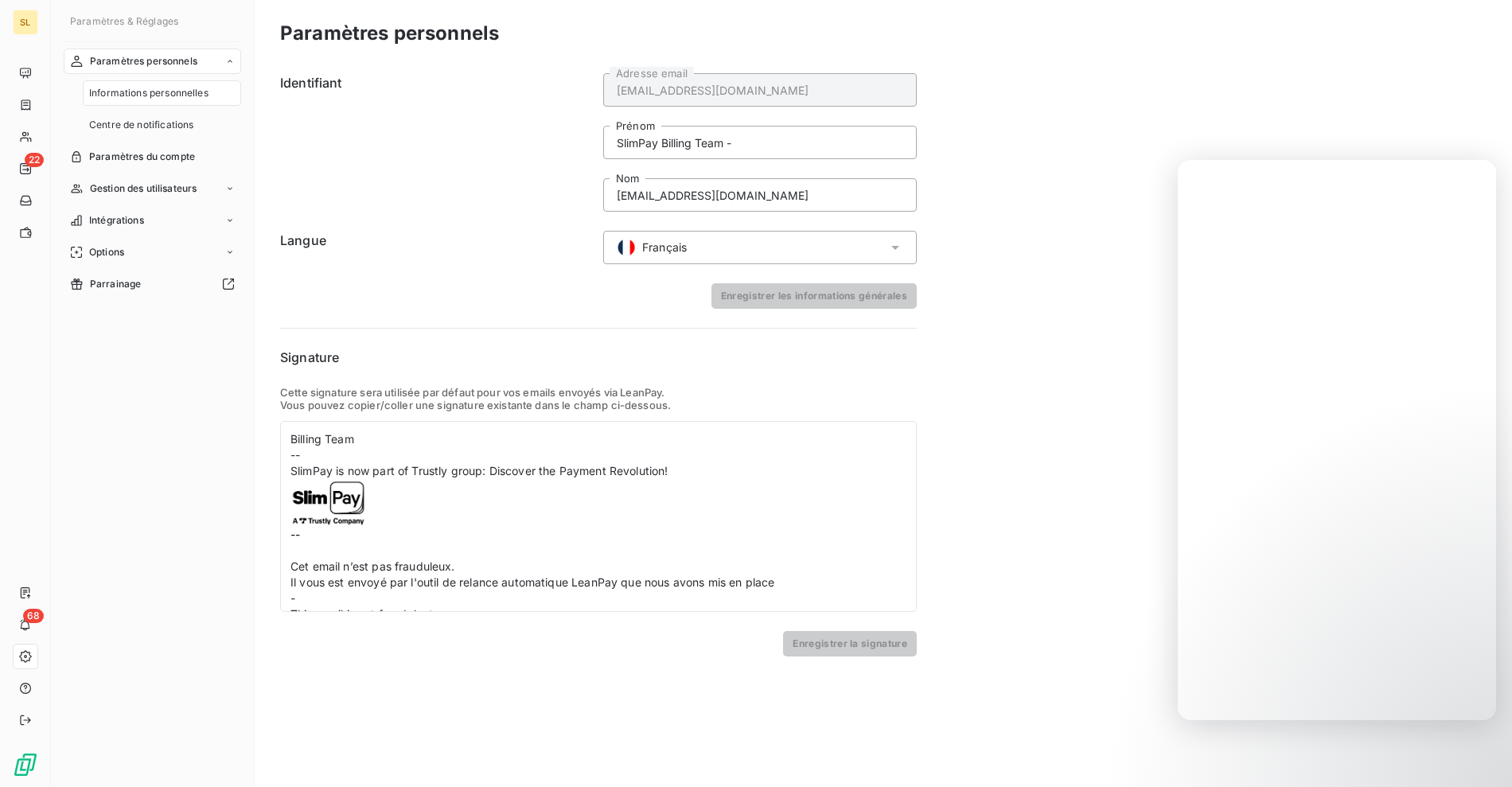
click at [1146, 104] on div "Paramètres personnels Identifiant [EMAIL_ADDRESS][DOMAIN_NAME] Adresse email Sl…" at bounding box center [883, 393] width 1258 height 787
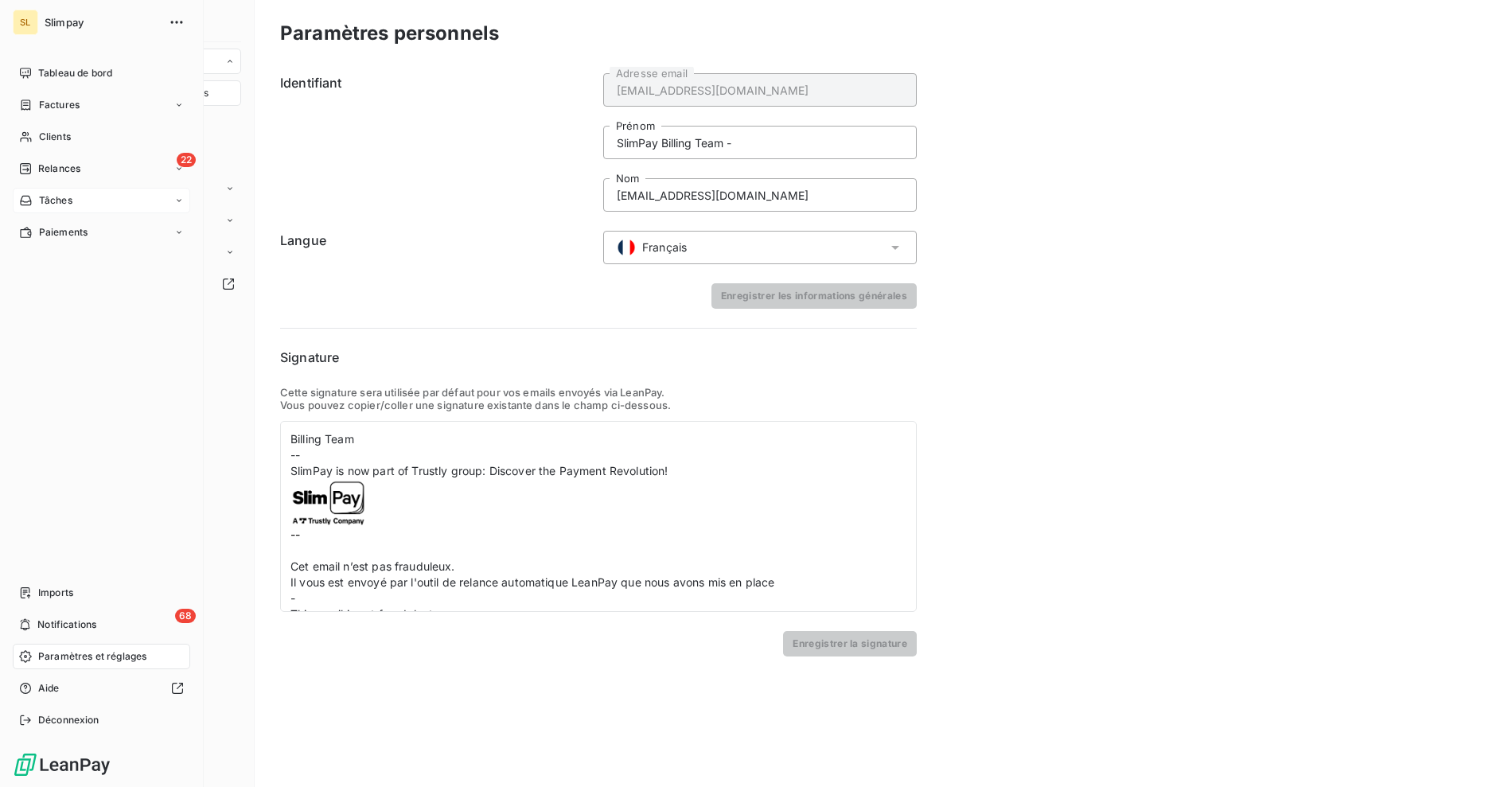
click at [56, 206] on span "Tâches" at bounding box center [55, 200] width 33 height 15
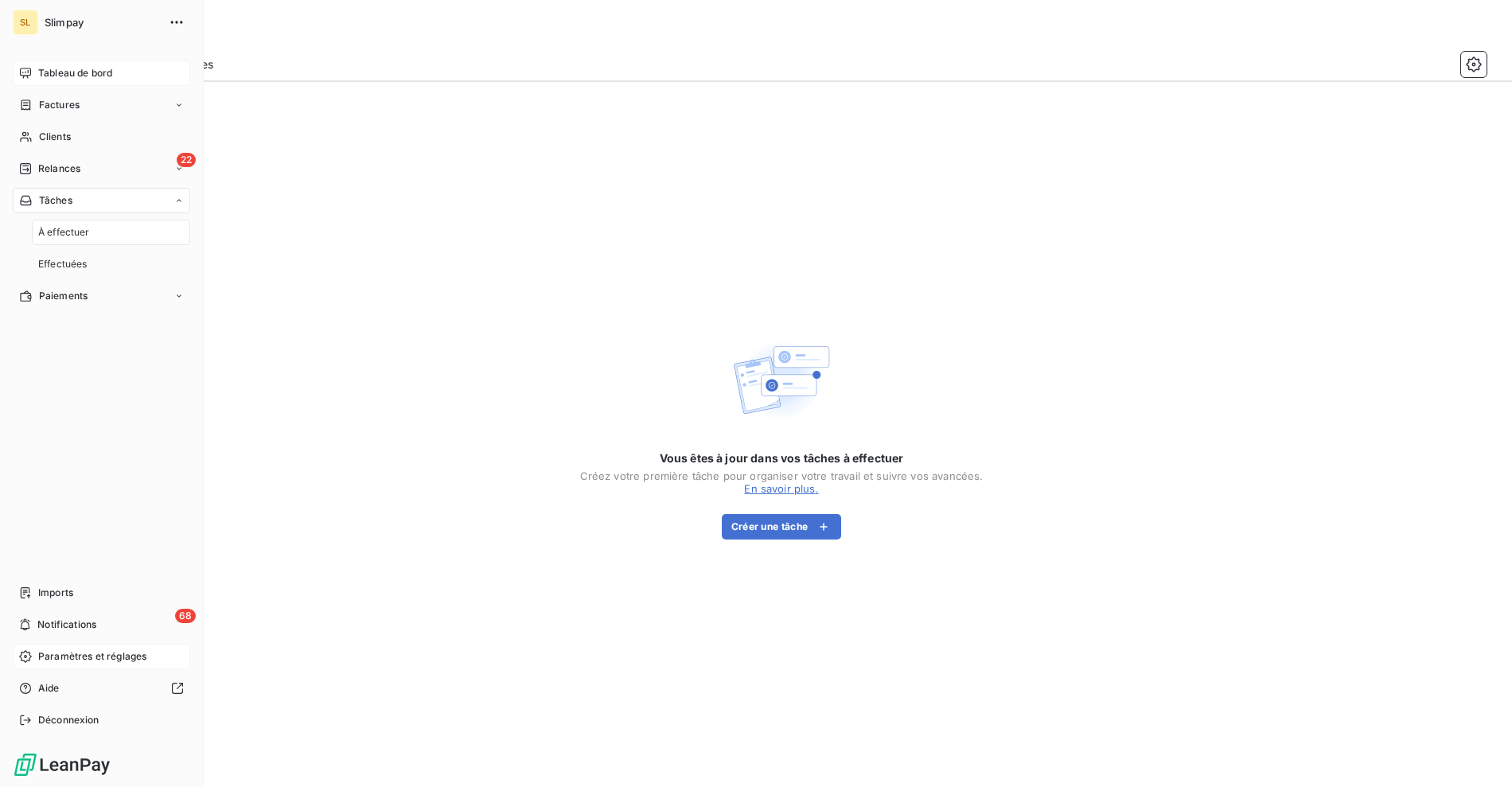
click at [86, 66] on span "Tableau de bord" at bounding box center [75, 73] width 74 height 15
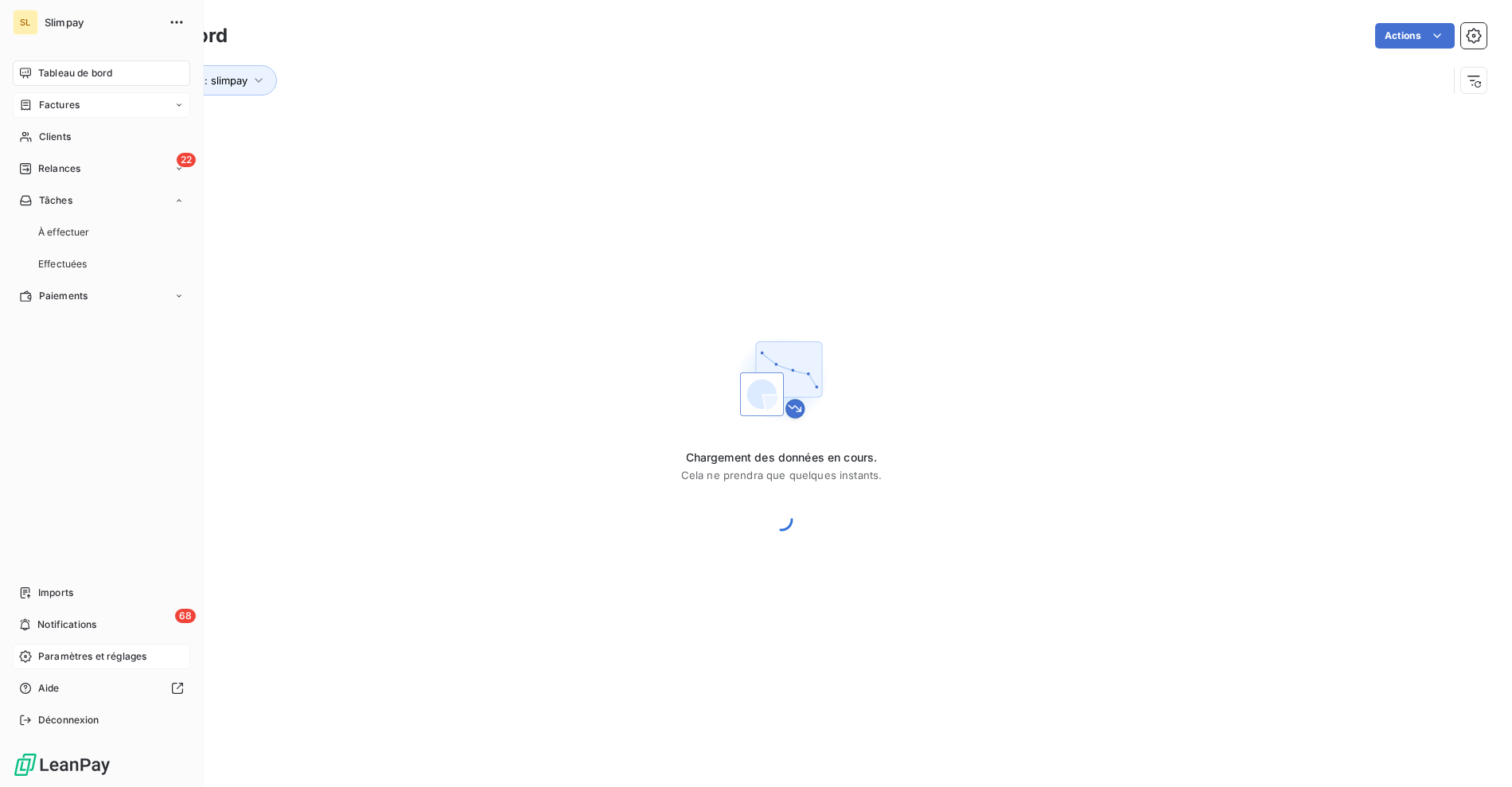
click at [113, 108] on div "Factures" at bounding box center [101, 105] width 178 height 25
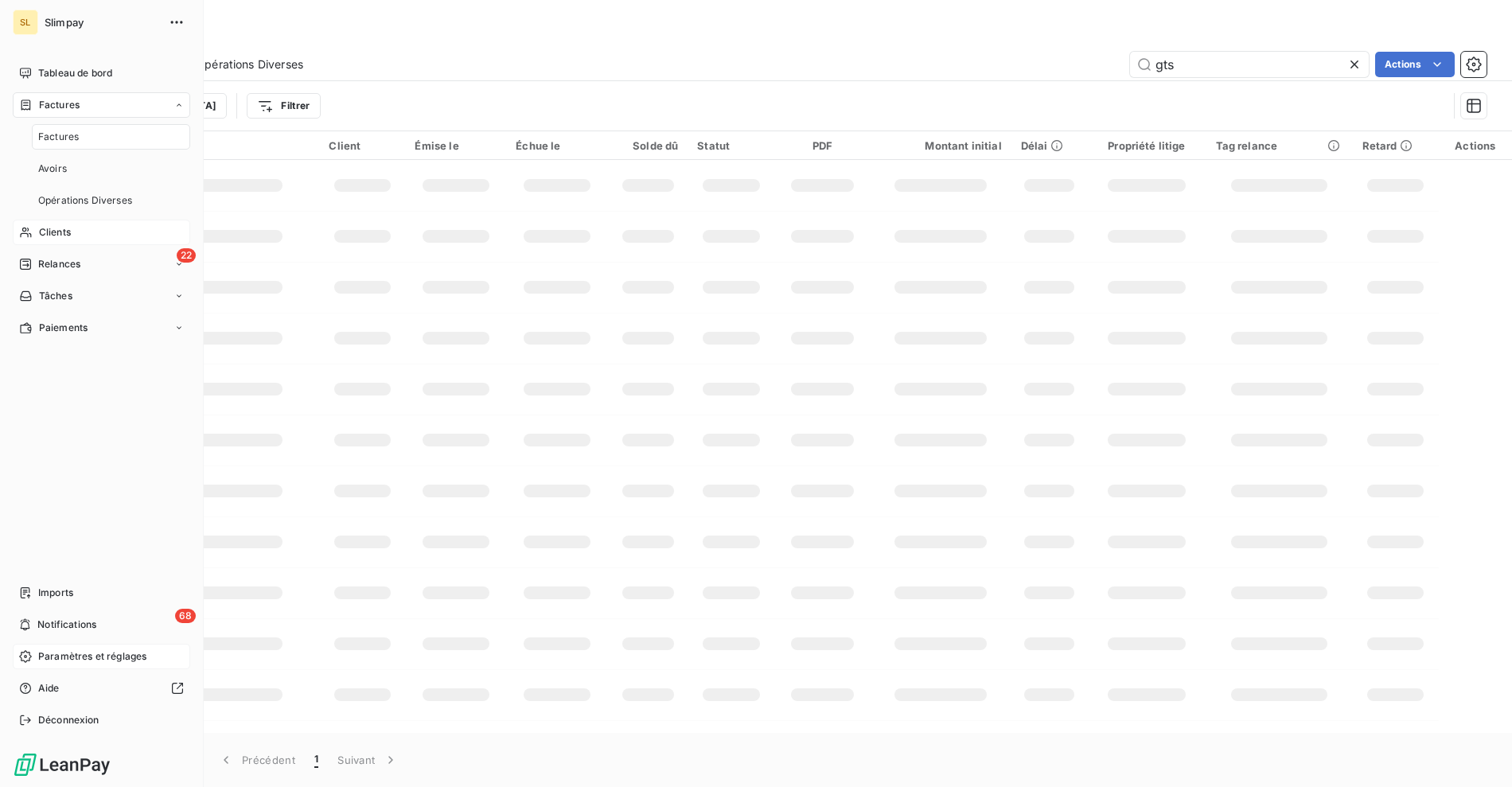
click at [79, 231] on div "Clients" at bounding box center [101, 232] width 178 height 25
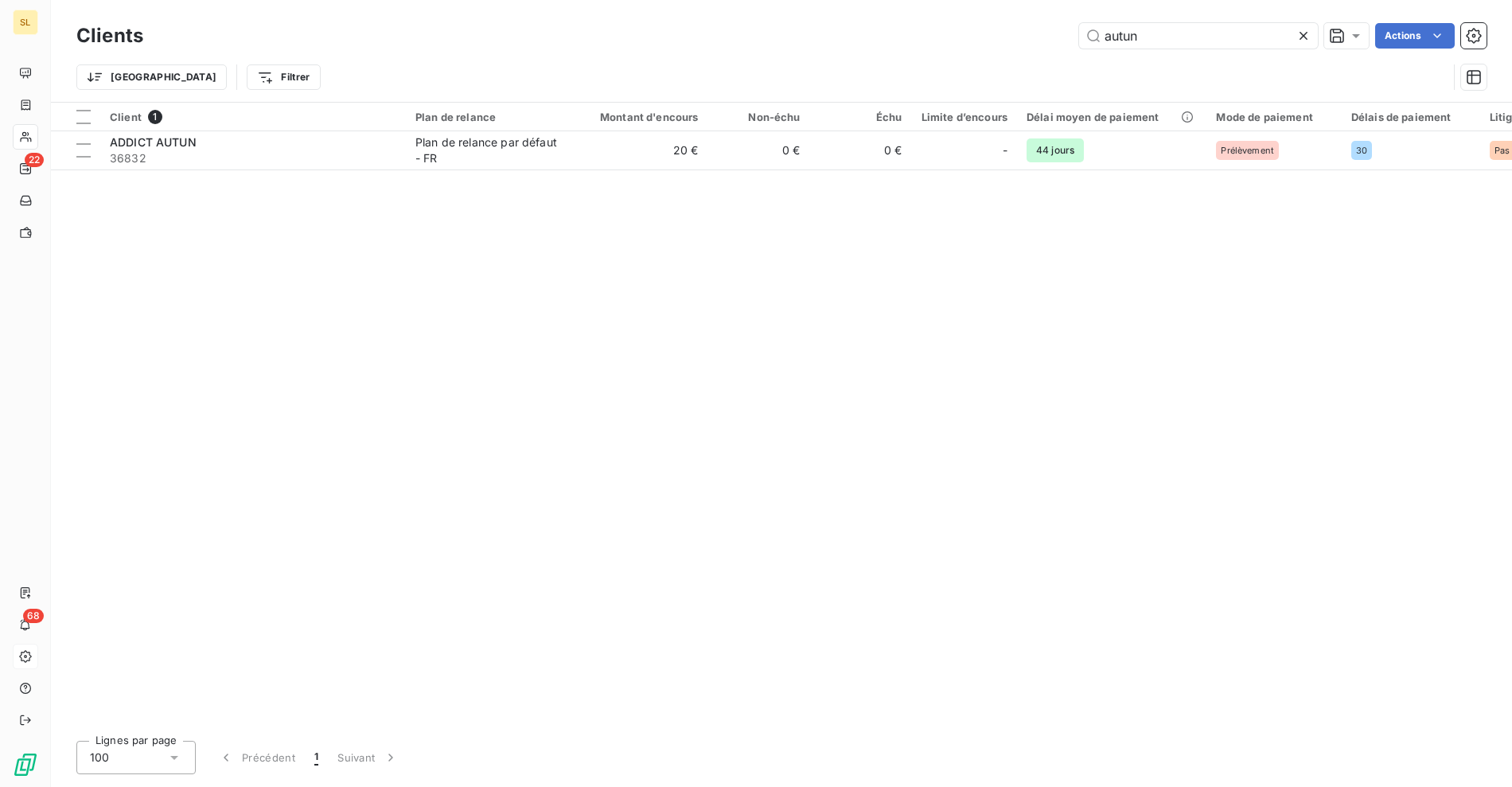
drag, startPoint x: 308, startPoint y: 616, endPoint x: 175, endPoint y: 620, distance: 133.1
click at [307, 615] on div "Client 1 Plan de relance Montant d'encours Non-échu Échu Limite d’encours Délai…" at bounding box center [781, 415] width 1462 height 626
click at [22, 654] on icon at bounding box center [25, 656] width 13 height 13
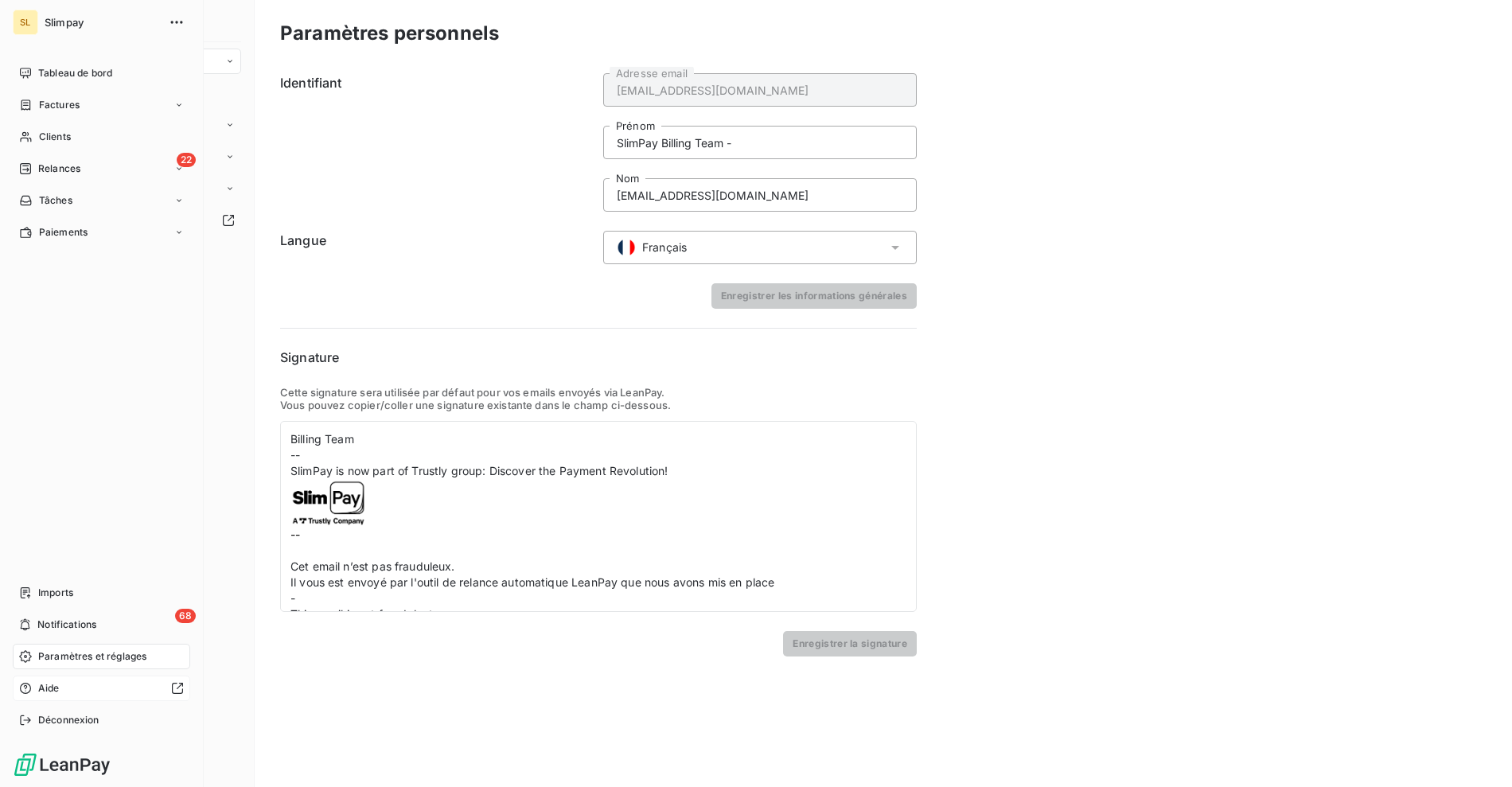
click at [44, 687] on span "Aide" at bounding box center [49, 688] width 21 height 15
click at [45, 130] on span "Clients" at bounding box center [54, 137] width 32 height 15
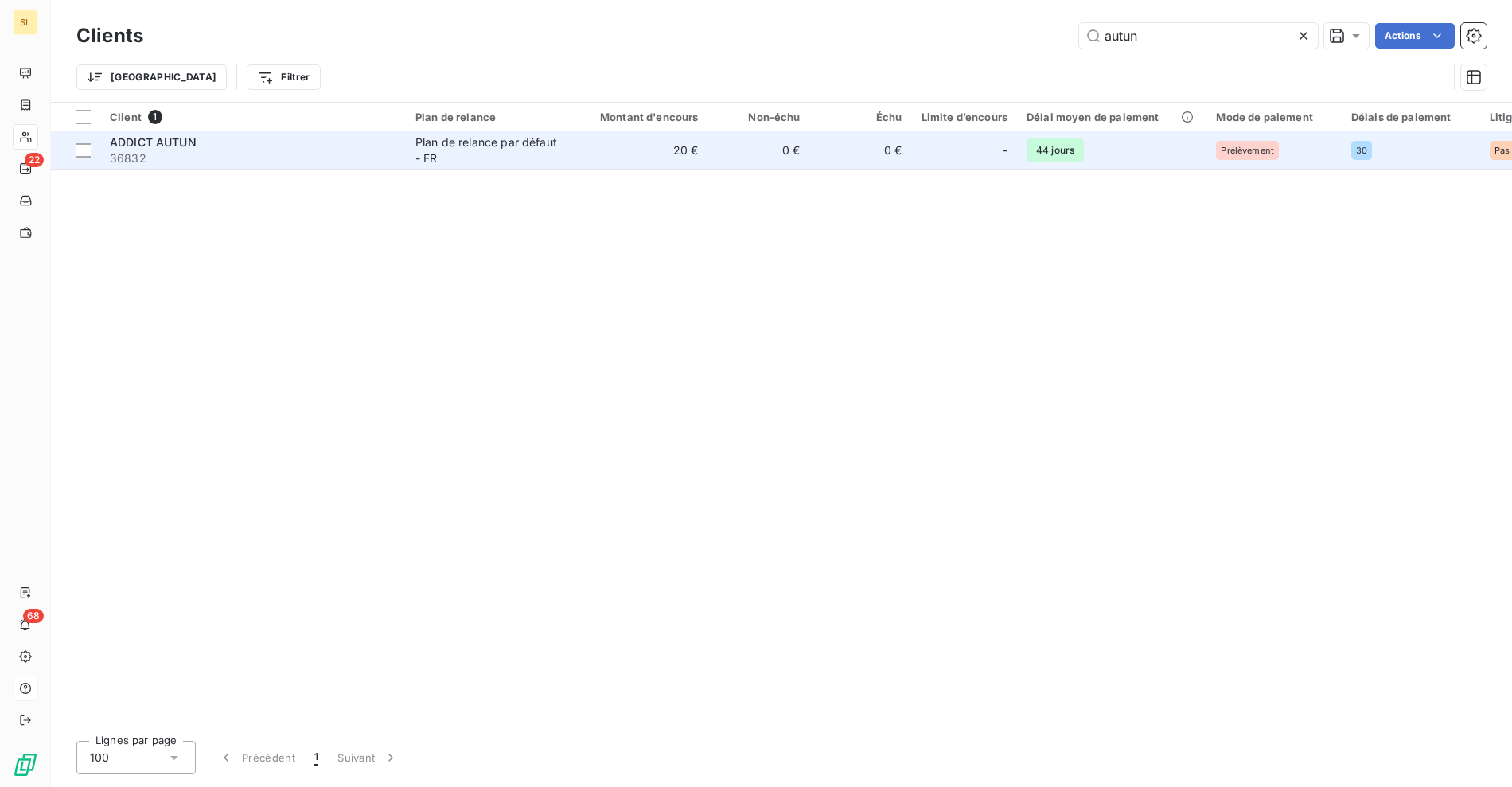
click at [166, 158] on span "36832" at bounding box center [252, 158] width 286 height 16
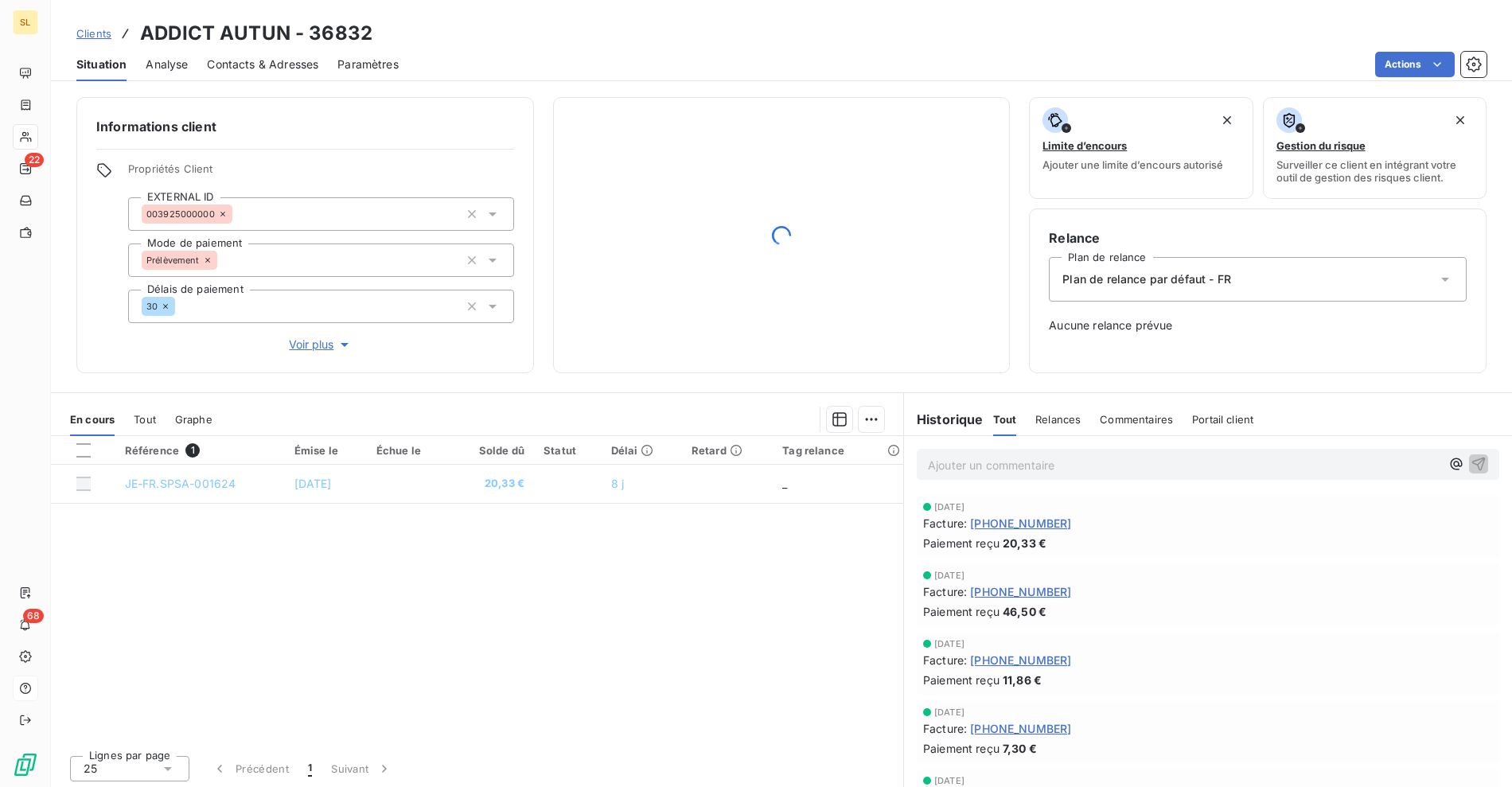
click at [125, 132] on h6 "Informations client" at bounding box center [305, 127] width 417 height 19
click at [258, 126] on h6 "Informations client" at bounding box center [305, 127] width 417 height 19
copy h6 "Informations client"
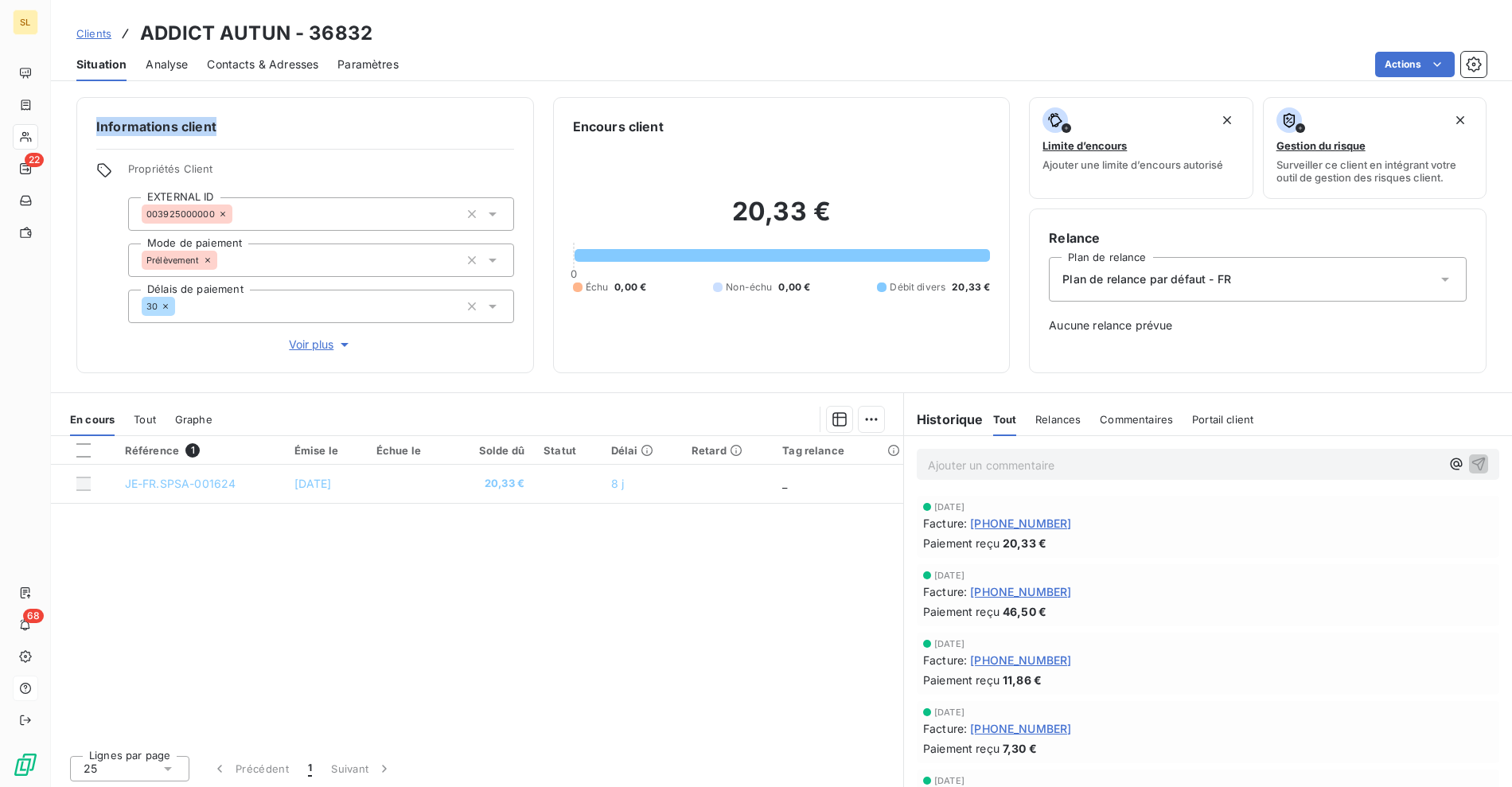
click at [315, 341] on span "Voir plus" at bounding box center [321, 344] width 64 height 16
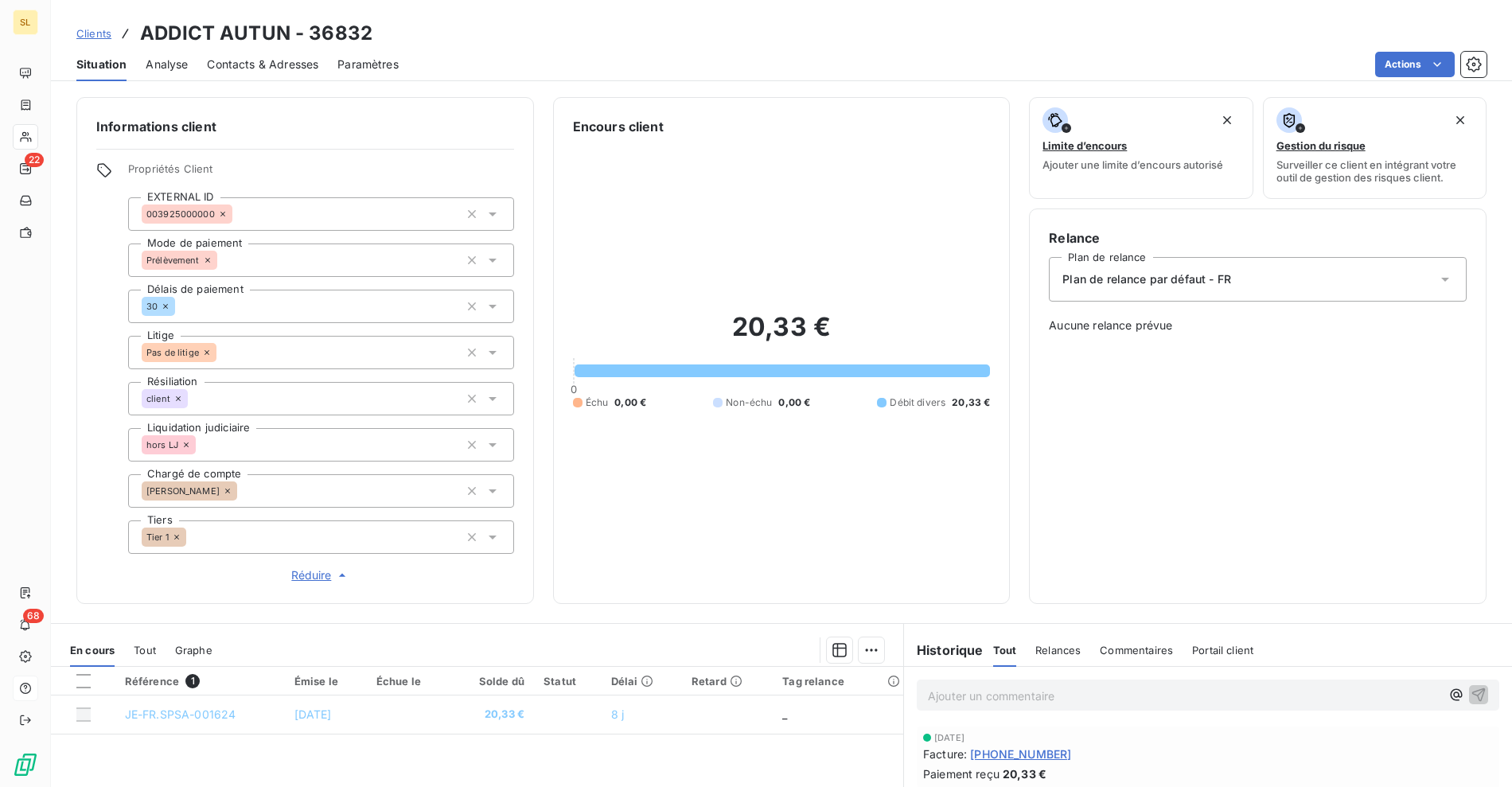
click at [484, 539] on icon at bounding box center [492, 537] width 16 height 16
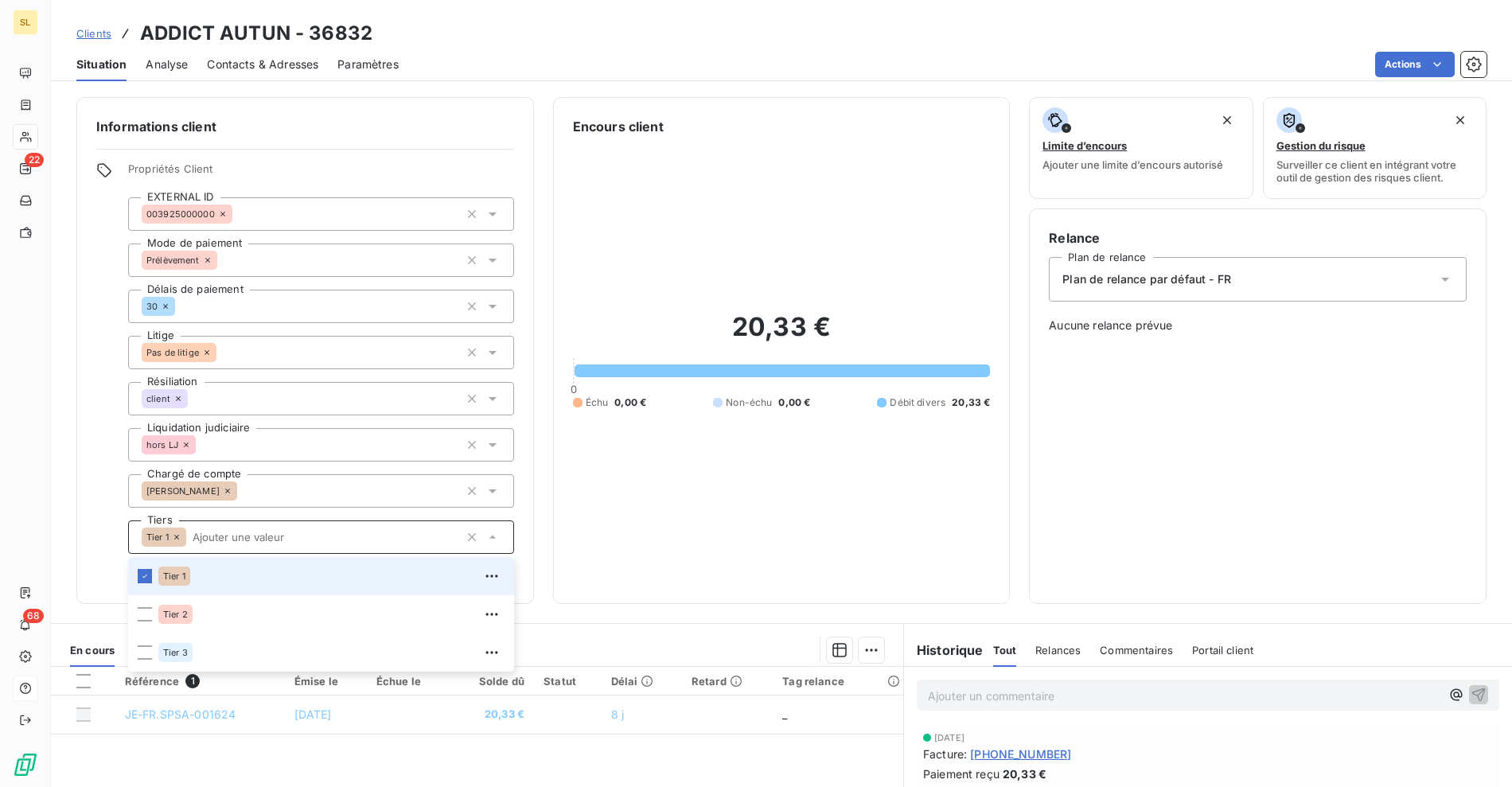
click at [160, 512] on div "Propriétés Client EXTERNAL ID 003925000000 Mode de paiement Prélèvement Délais …" at bounding box center [321, 373] width 386 height 422
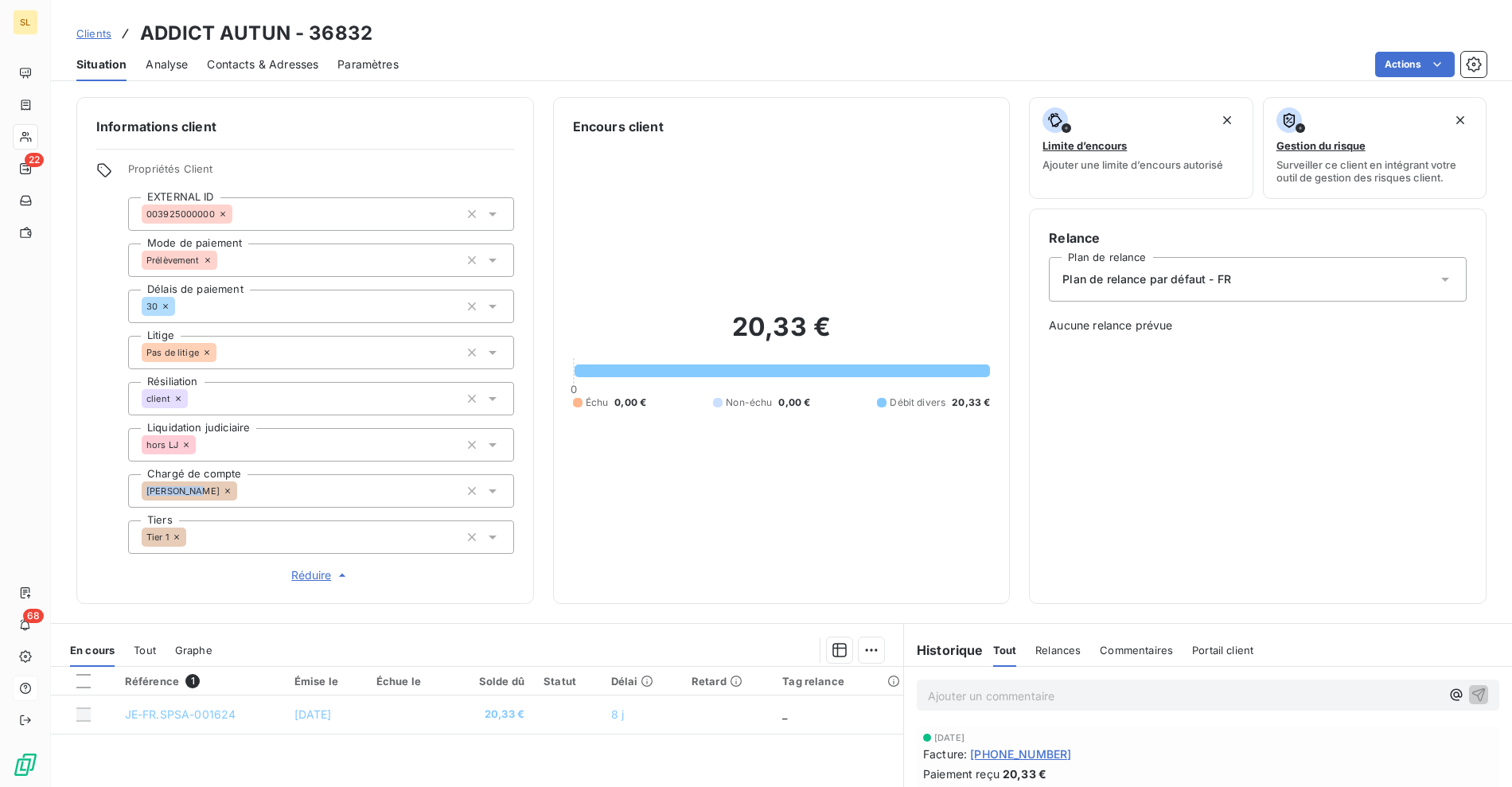
click at [160, 512] on div "Propriétés Client EXTERNAL ID 003925000000 Mode de paiement Prélèvement Délais …" at bounding box center [321, 373] width 386 height 422
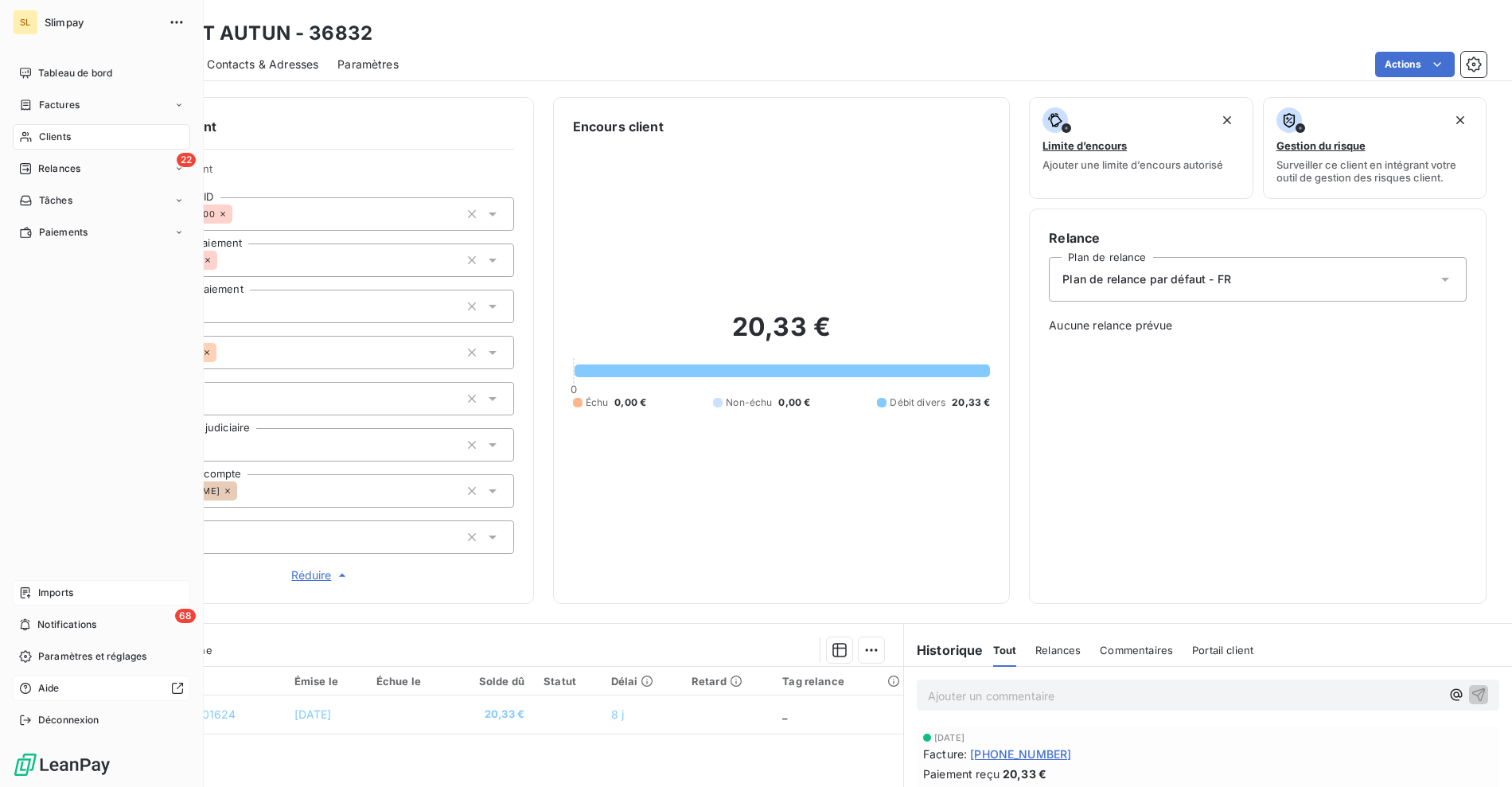
click at [59, 583] on div "Imports" at bounding box center [101, 593] width 178 height 25
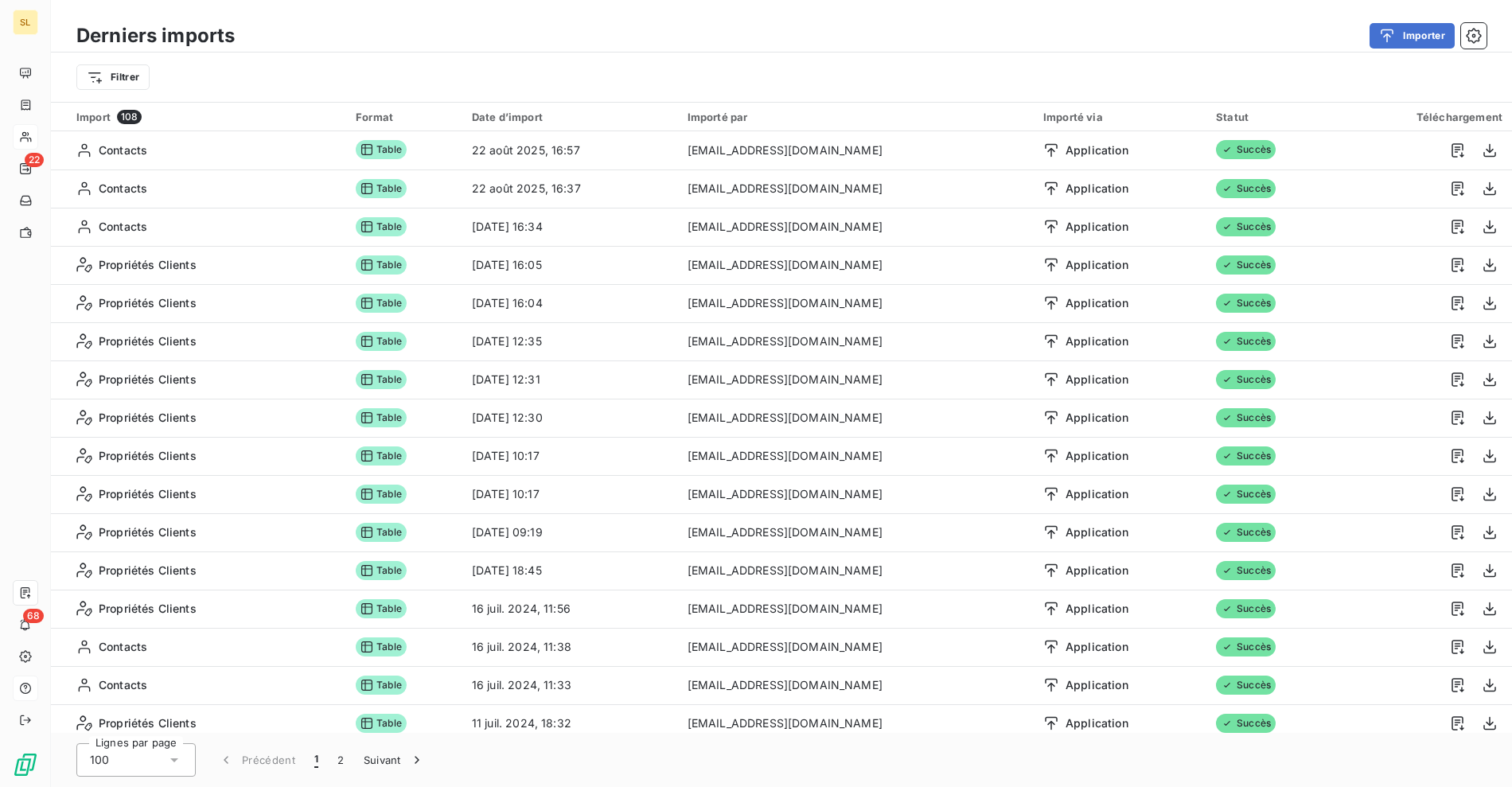
drag, startPoint x: 1417, startPoint y: 74, endPoint x: 1439, endPoint y: 54, distance: 29.7
click at [1417, 74] on div "Filtrer" at bounding box center [781, 77] width 1410 height 30
click at [1465, 38] on icon "button" at bounding box center [1473, 36] width 16 height 16
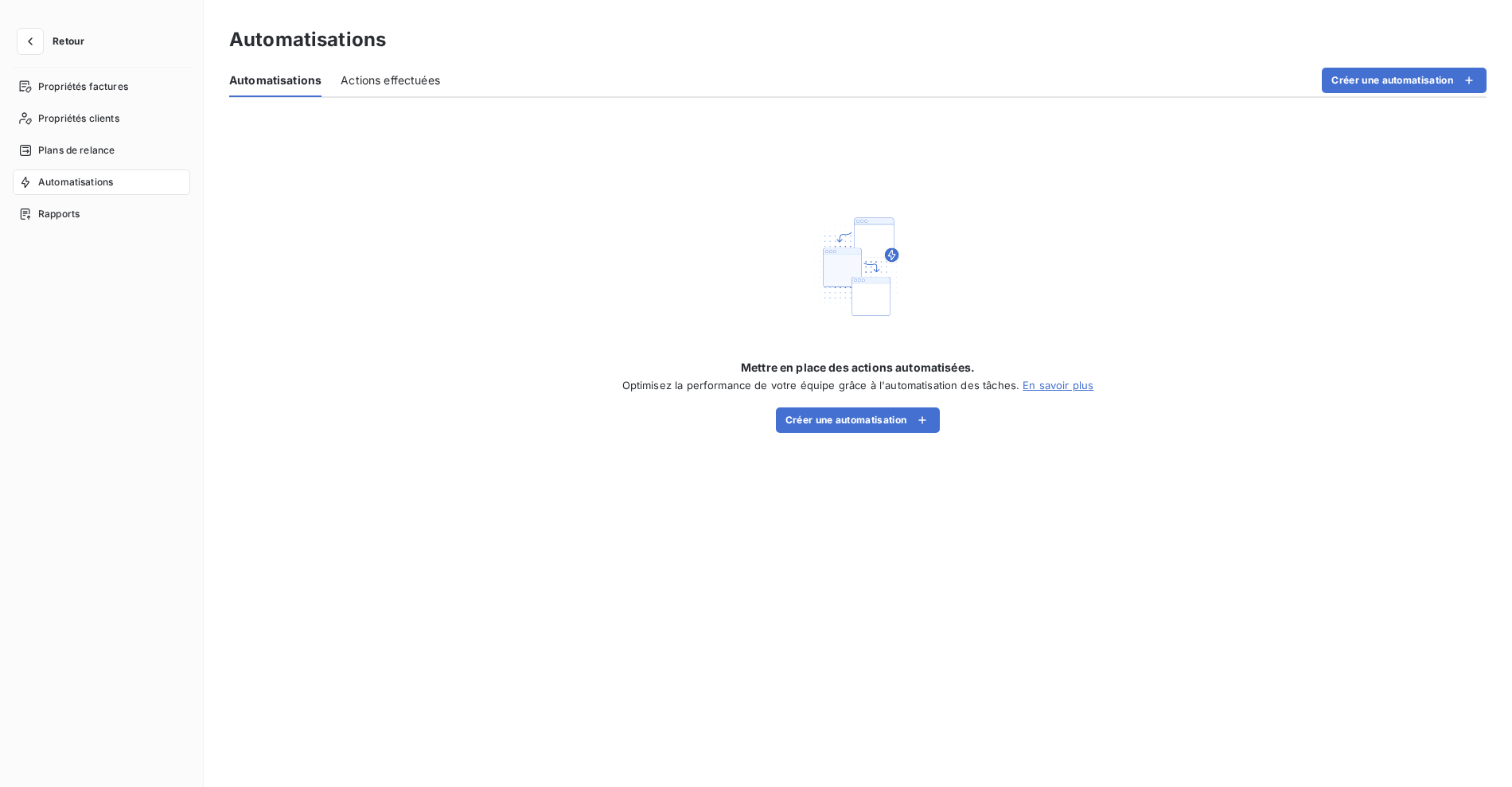
click at [377, 69] on div "Actions effectuées" at bounding box center [390, 81] width 99 height 33
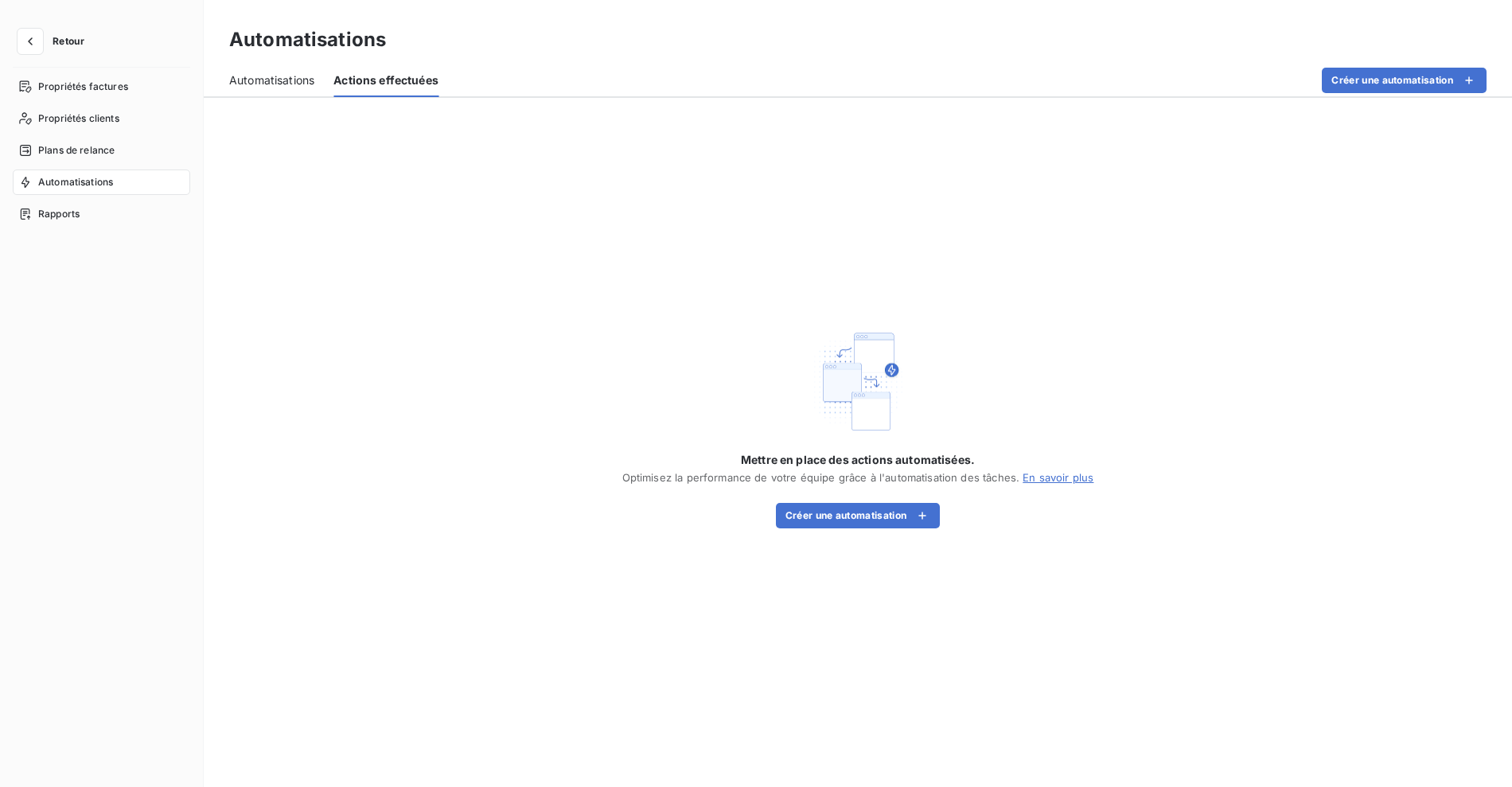
click at [268, 85] on span "Automatisations" at bounding box center [272, 81] width 85 height 16
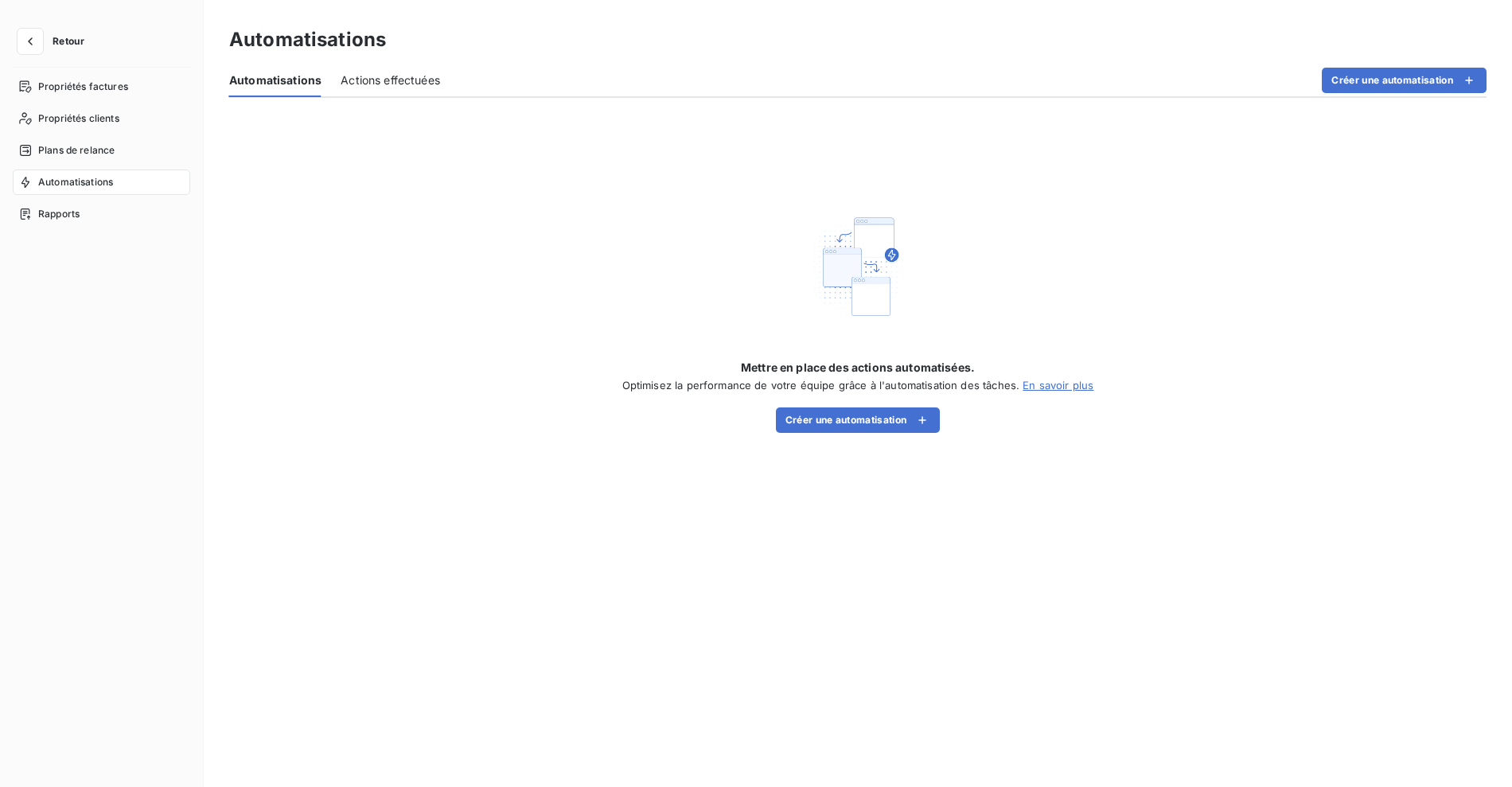
click at [1279, 69] on div "Créer une automatisation" at bounding box center [972, 81] width 1028 height 25
click at [90, 117] on span "Propriétés clients" at bounding box center [79, 118] width 82 height 15
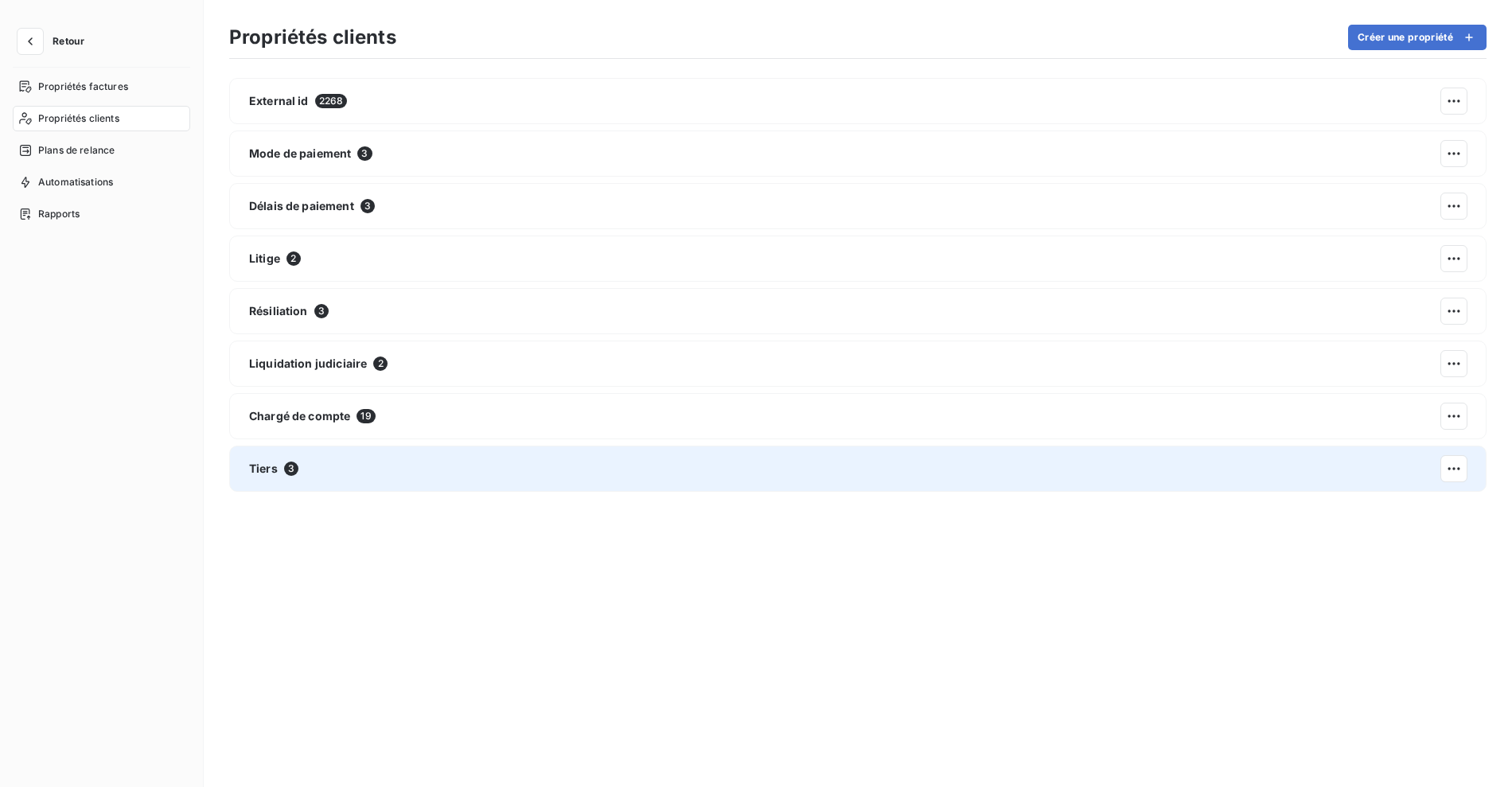
click at [441, 456] on div "Tiers 3" at bounding box center [858, 469] width 1258 height 47
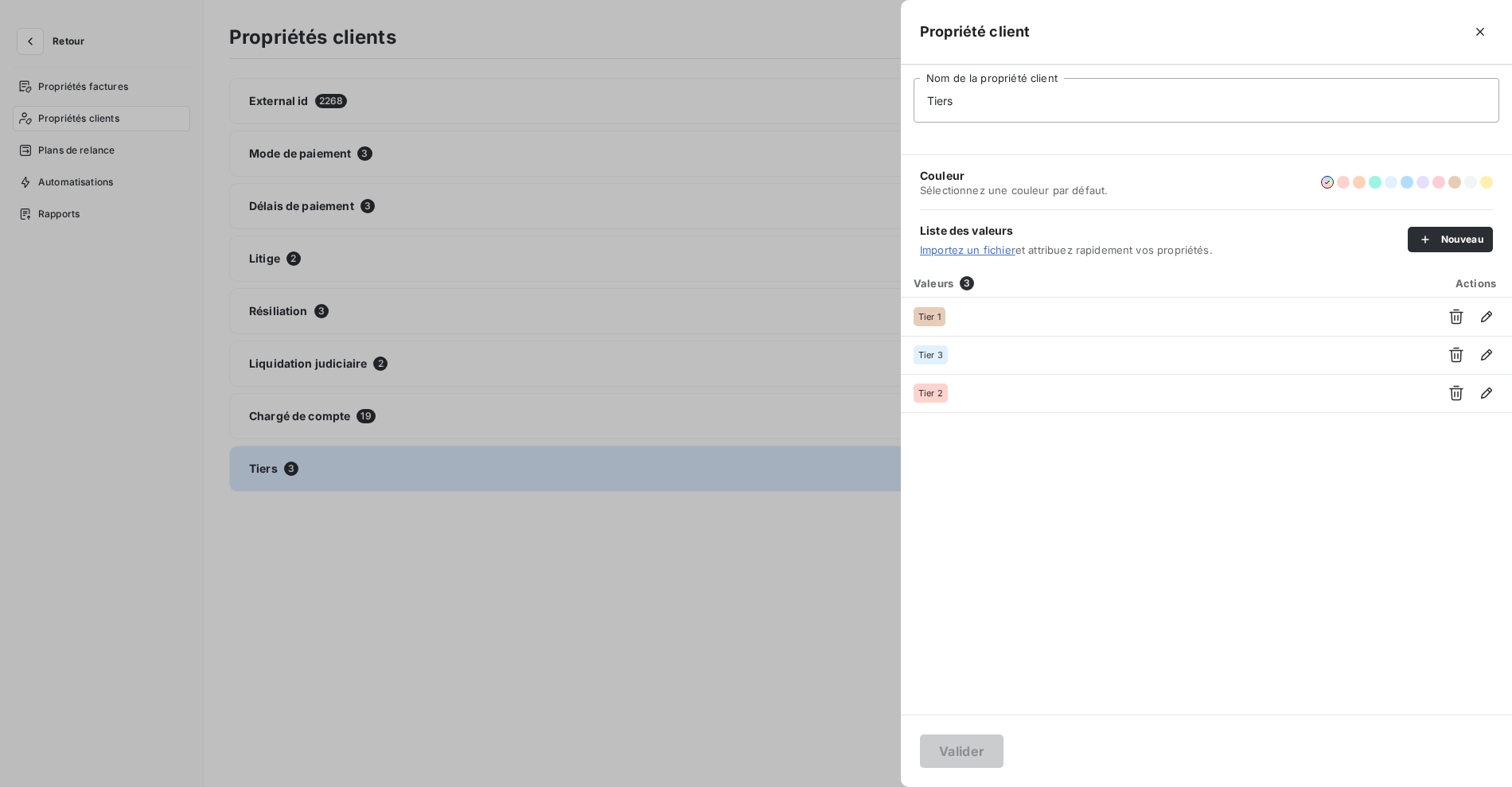
click at [741, 596] on div at bounding box center [756, 393] width 1512 height 787
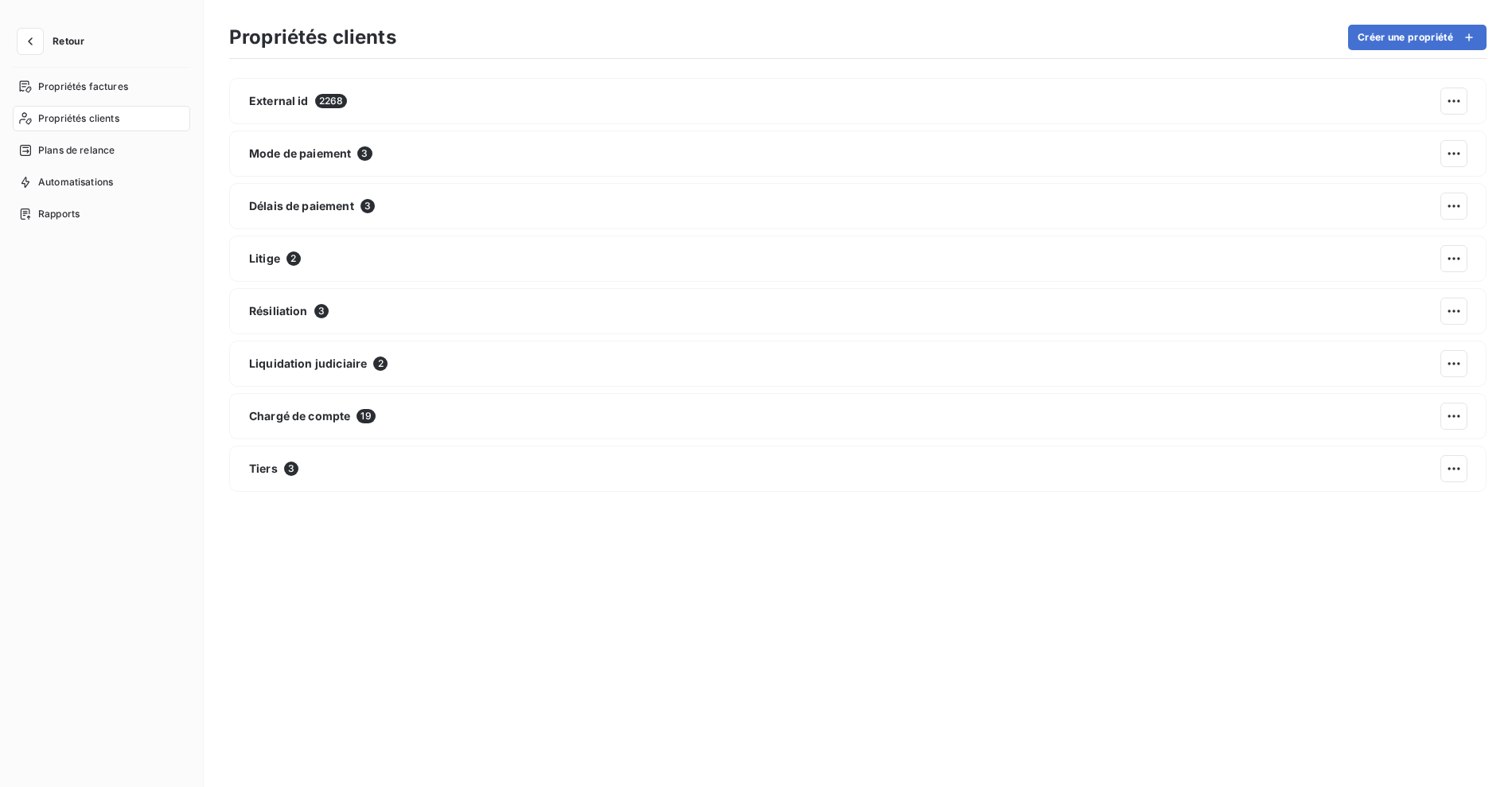
click at [1443, 467] on html "Retour Propriétés factures Propriétés clients Plans de relance Automatisations …" at bounding box center [756, 393] width 1512 height 787
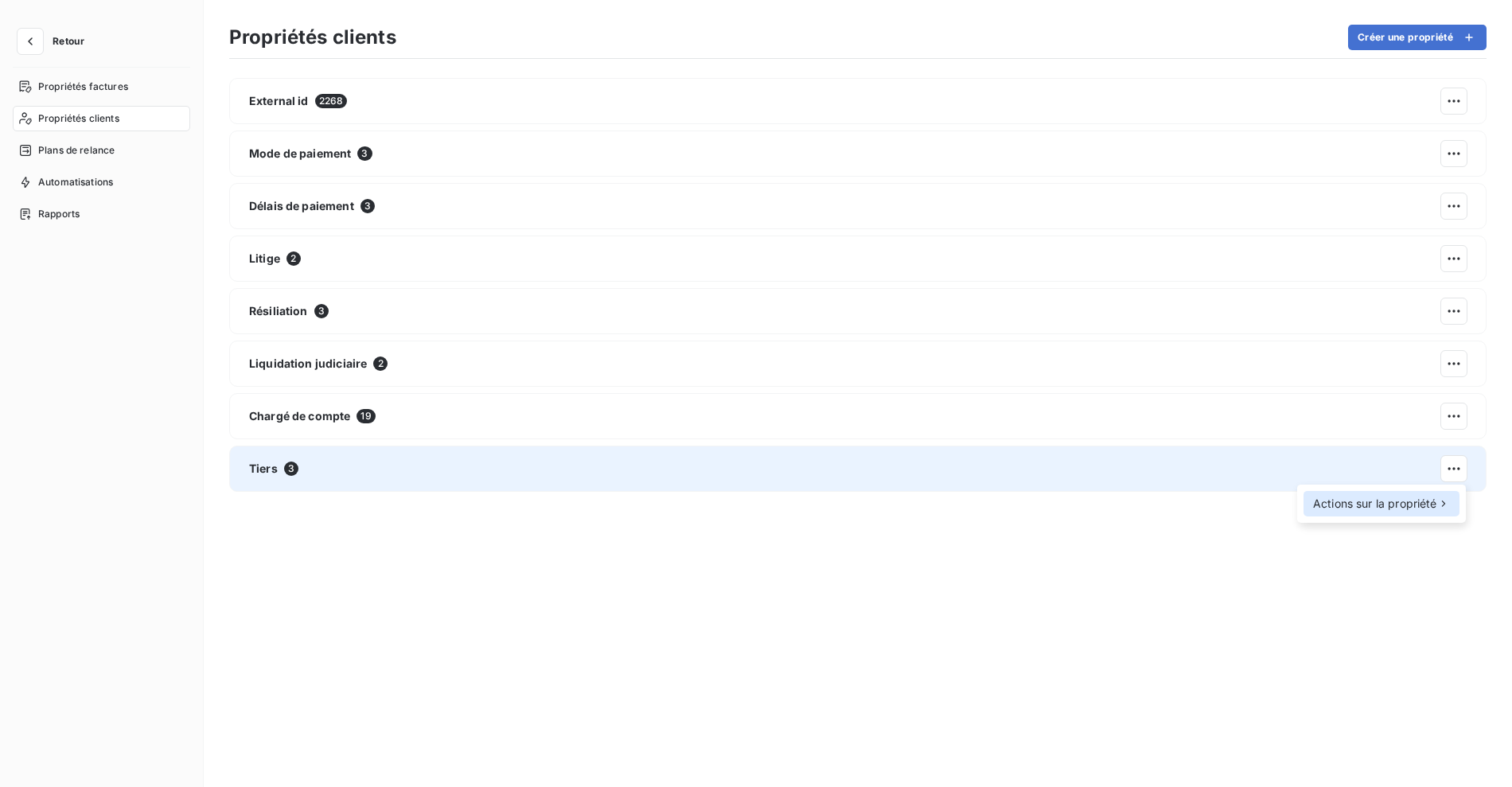
click at [1405, 514] on div "Actions sur la propriété" at bounding box center [1381, 504] width 156 height 25
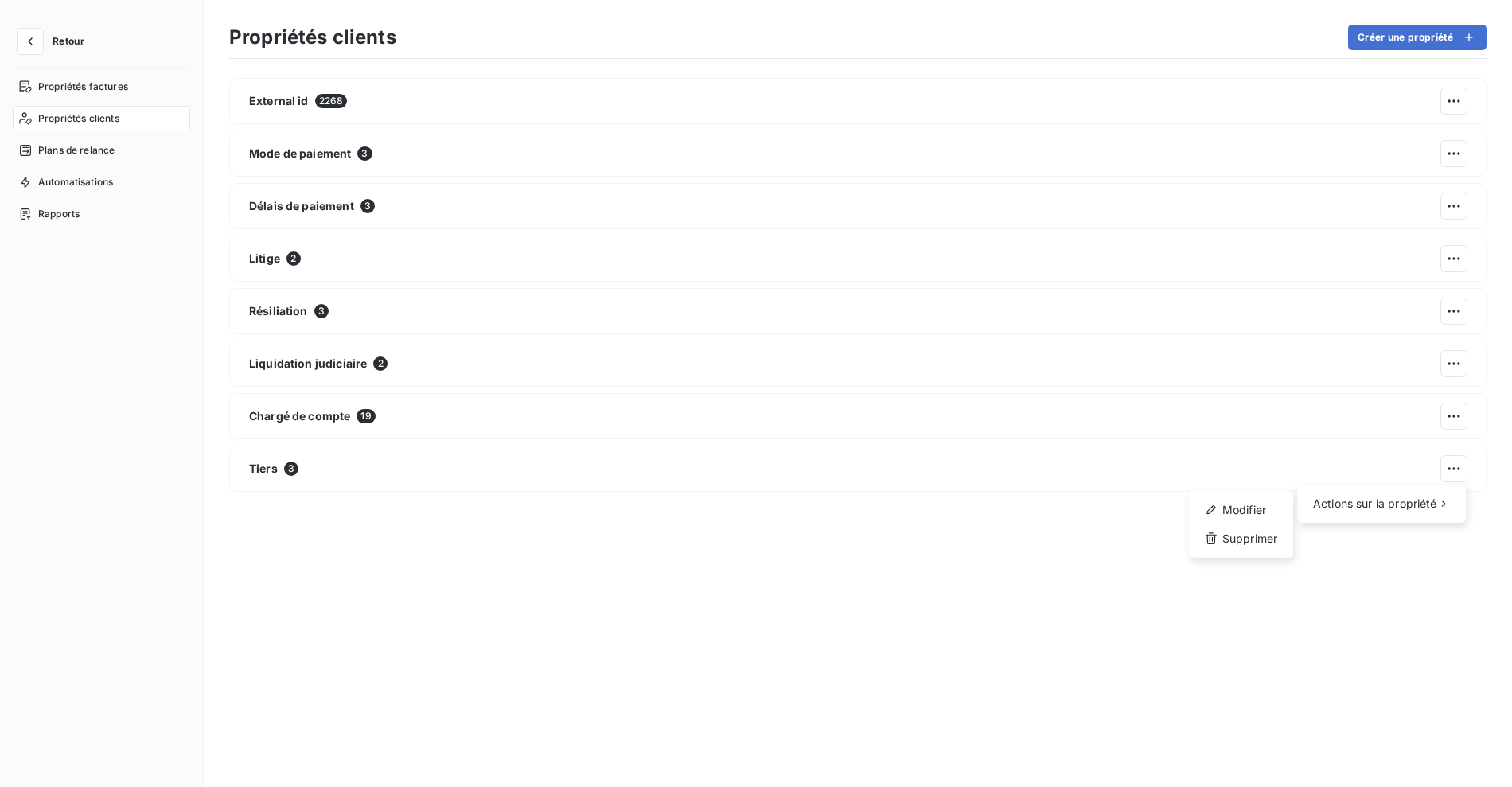
click at [768, 588] on html "Retour Propriétés factures Propriétés clients Plans de relance Automatisations …" at bounding box center [756, 393] width 1512 height 787
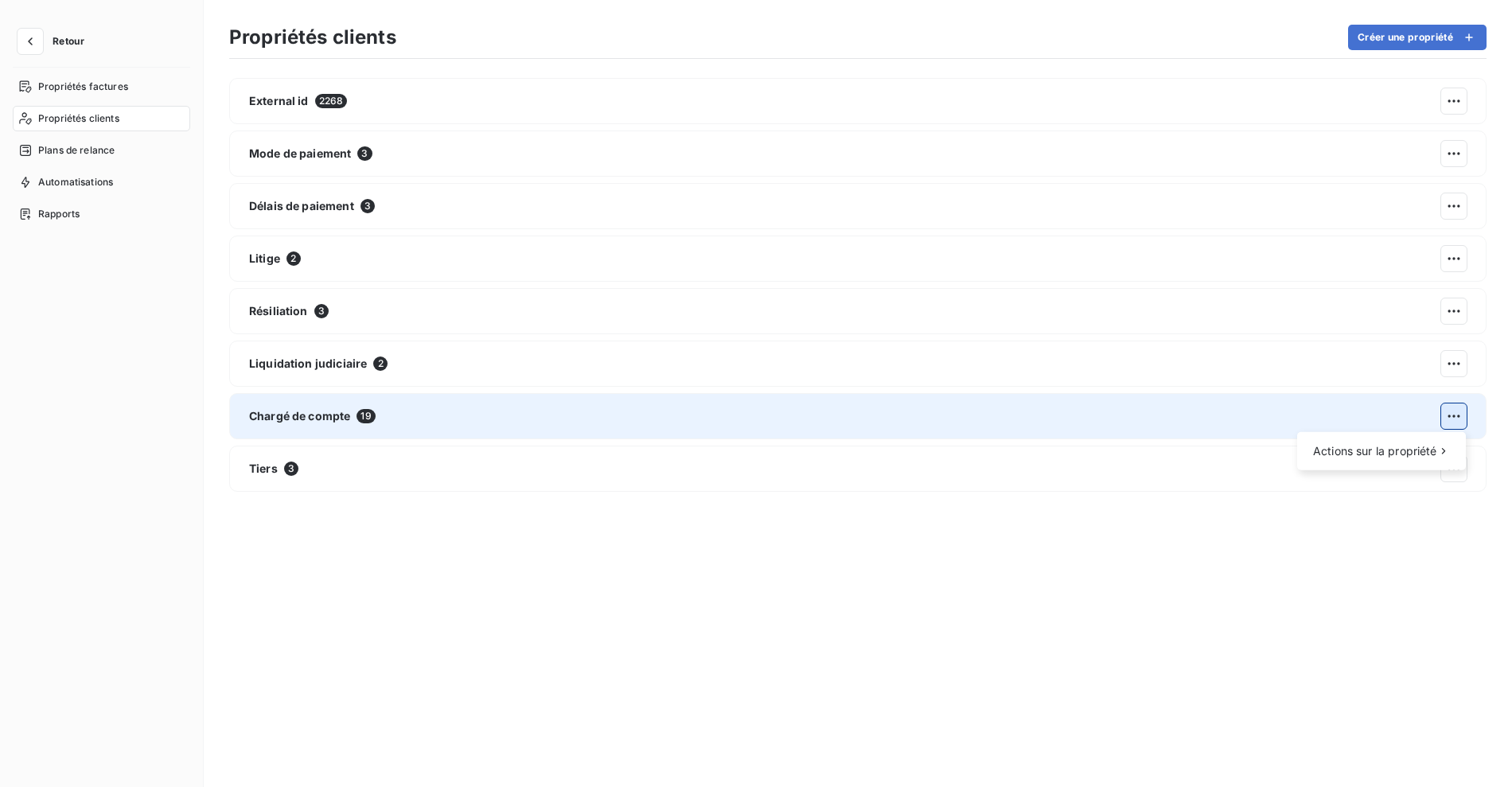
click at [1459, 418] on html "Retour Propriétés factures Propriétés clients Plans de relance Automatisations …" at bounding box center [756, 393] width 1512 height 787
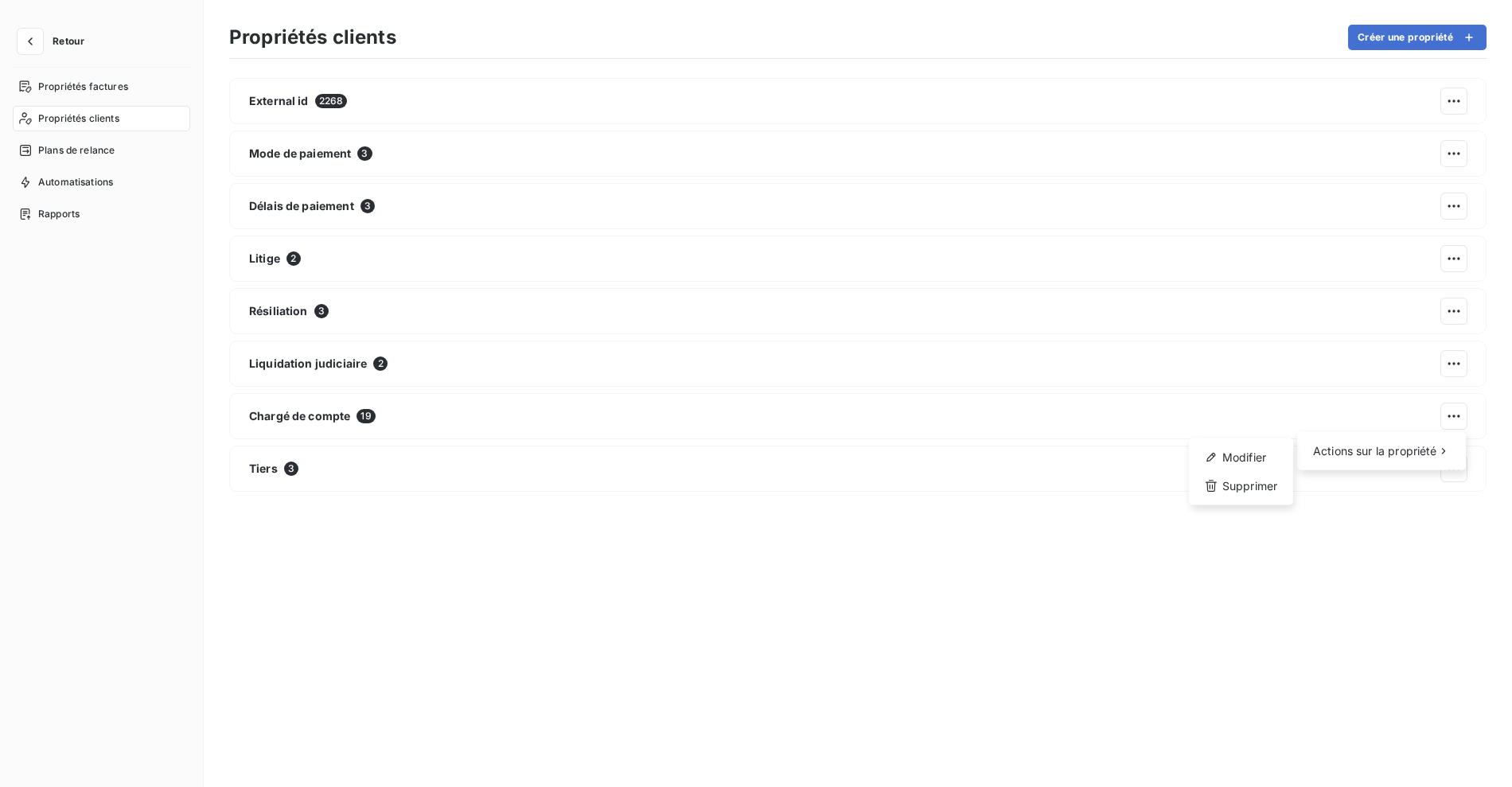
click at [674, 519] on html "Retour Propriétés factures Propriétés clients Plans de relance Automatisations …" at bounding box center [756, 393] width 1512 height 787
click at [57, 42] on span "Retour" at bounding box center [68, 42] width 32 height 10
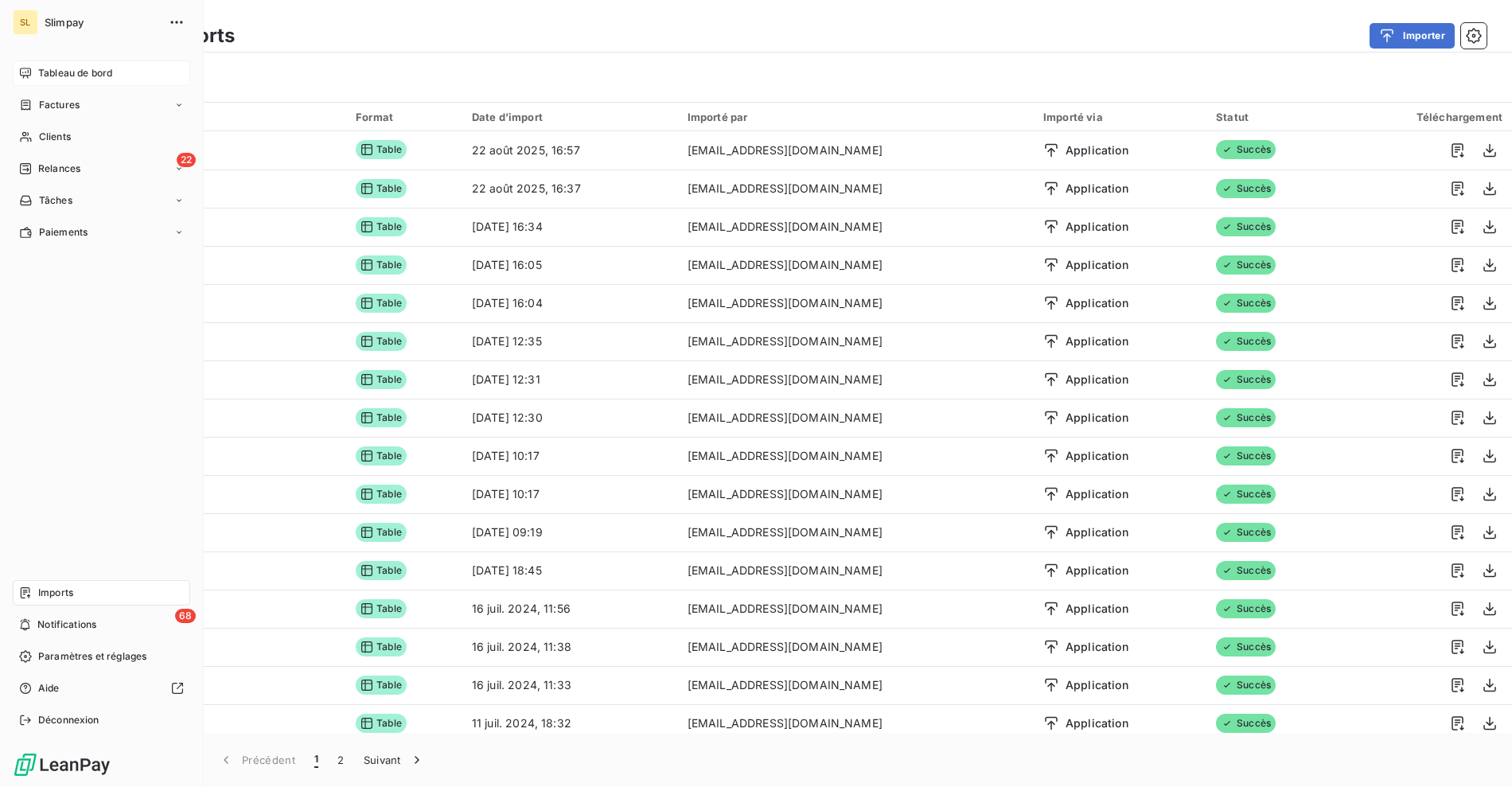
click at [72, 64] on div "Tableau de bord" at bounding box center [101, 73] width 178 height 25
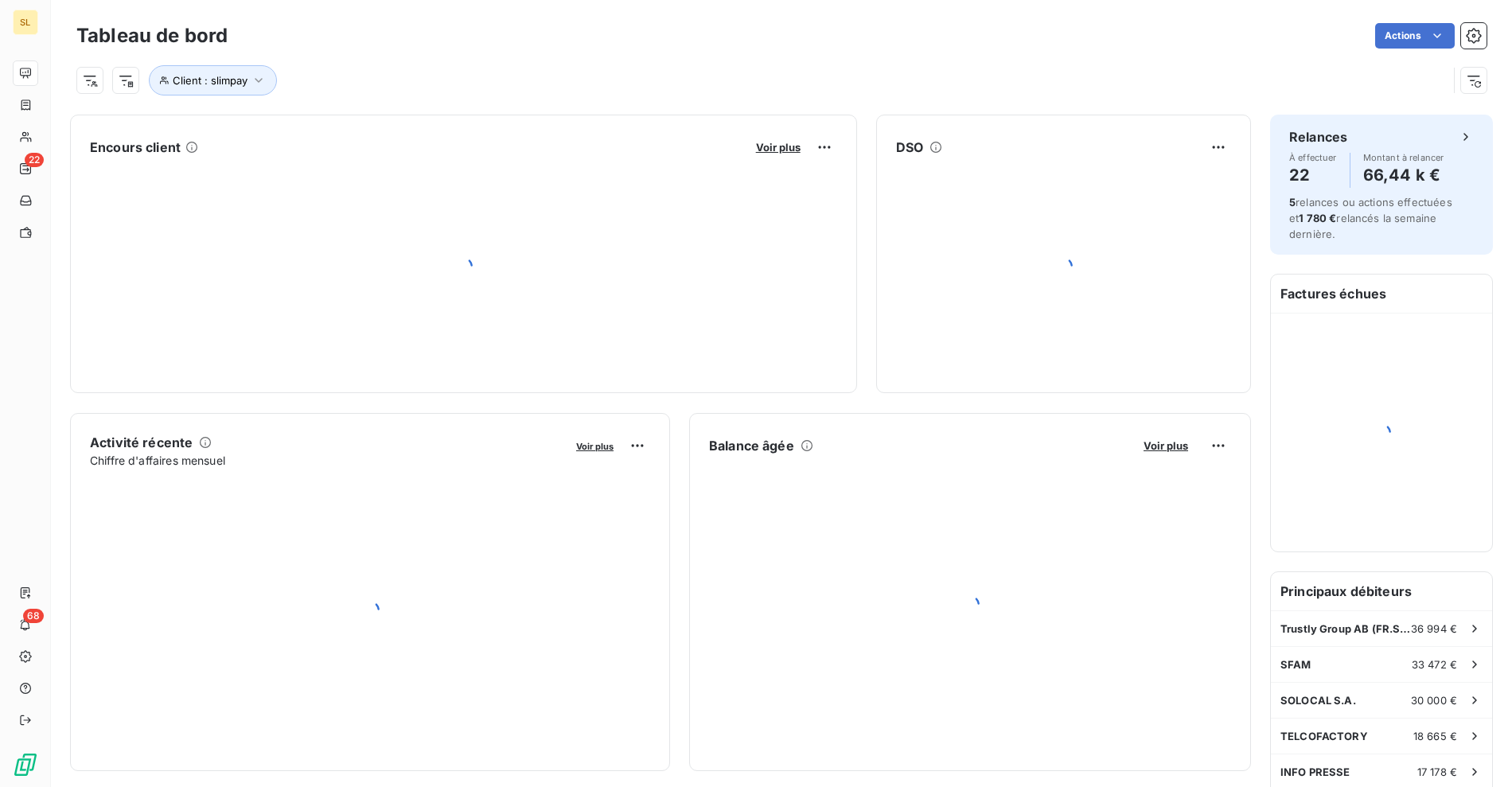
click at [436, 57] on div "Client : slimpay" at bounding box center [781, 74] width 1410 height 43
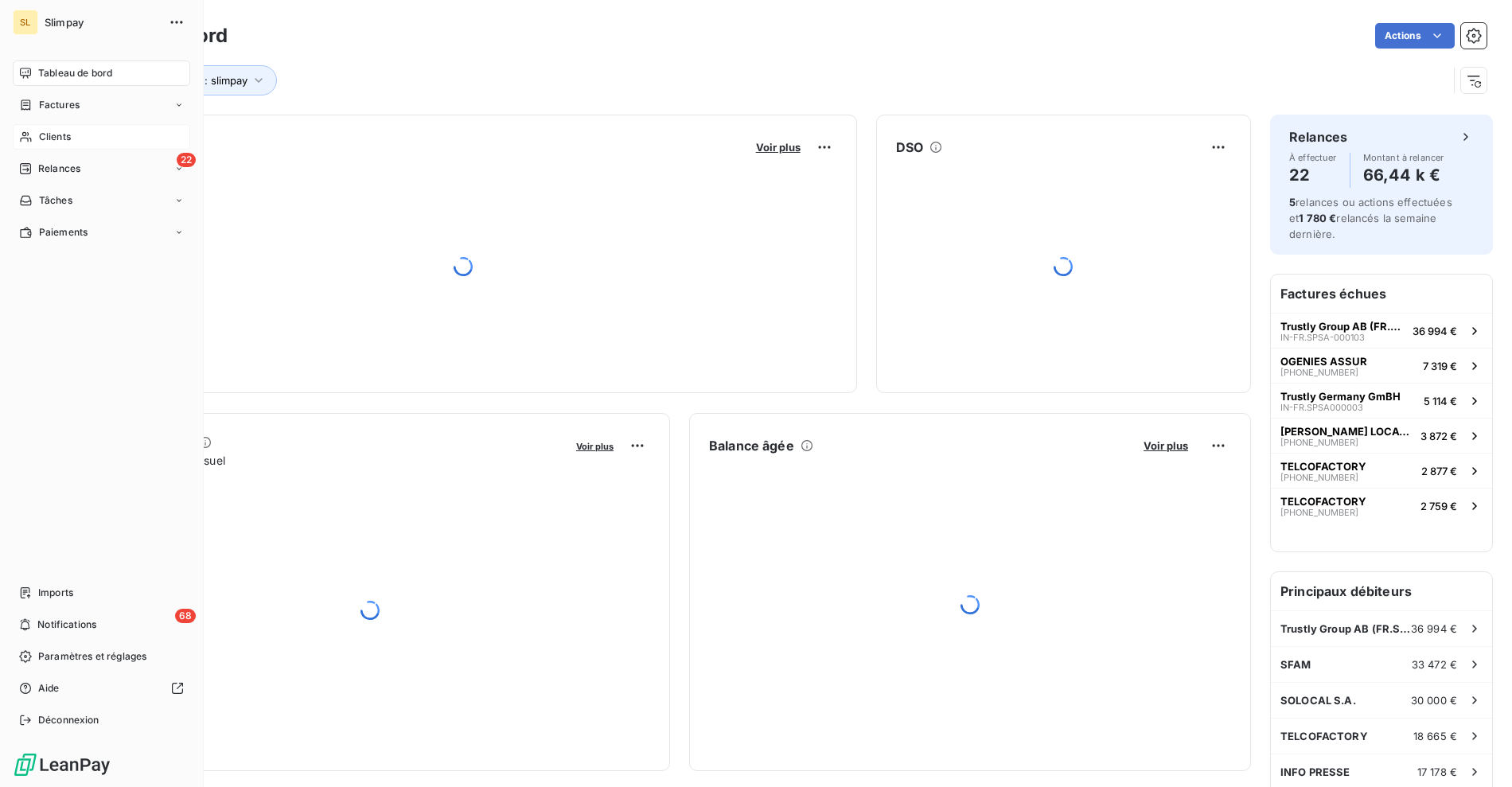
click at [108, 137] on div "Clients" at bounding box center [101, 137] width 178 height 25
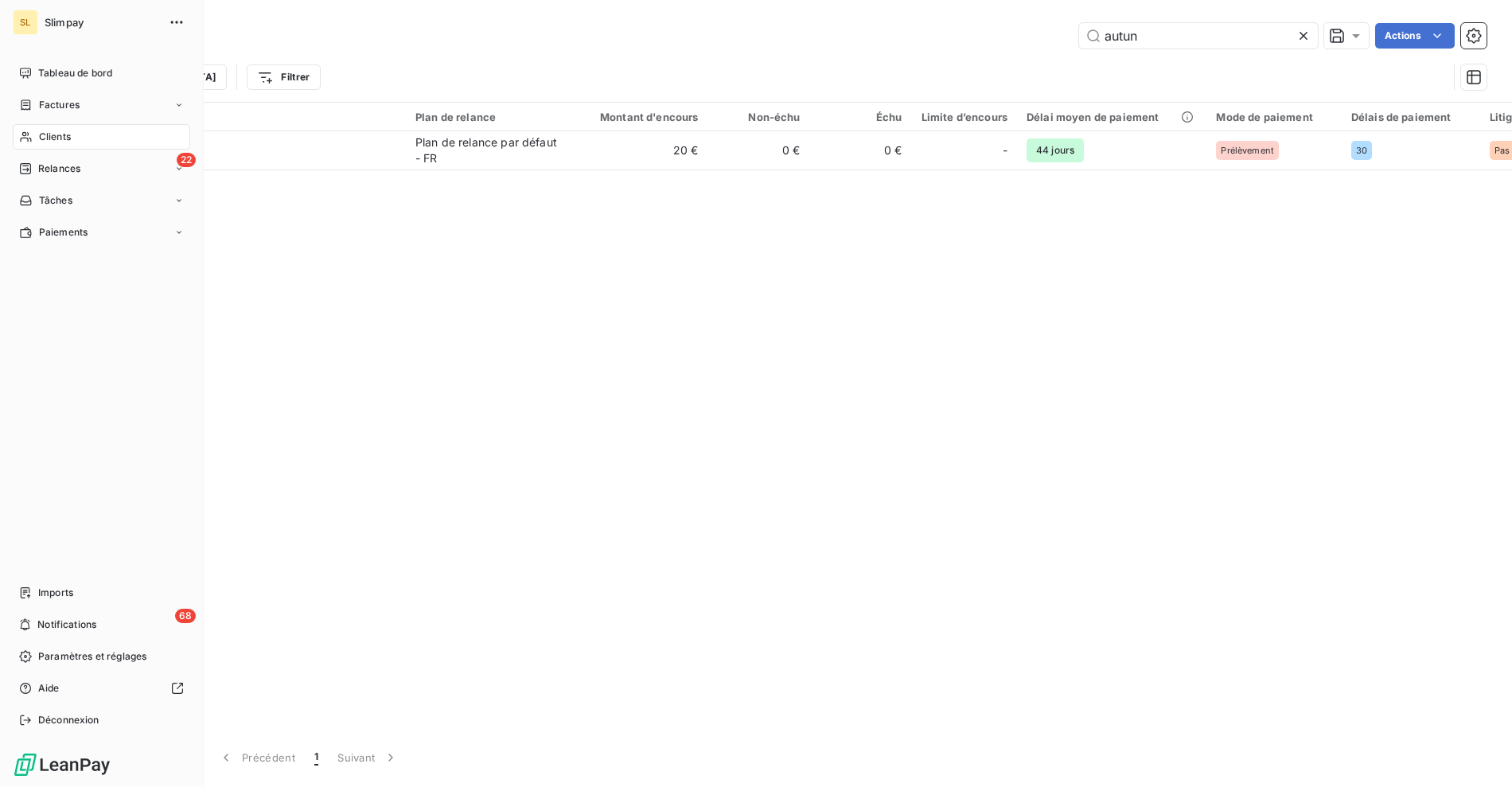
click at [49, 139] on span "Clients" at bounding box center [54, 137] width 32 height 15
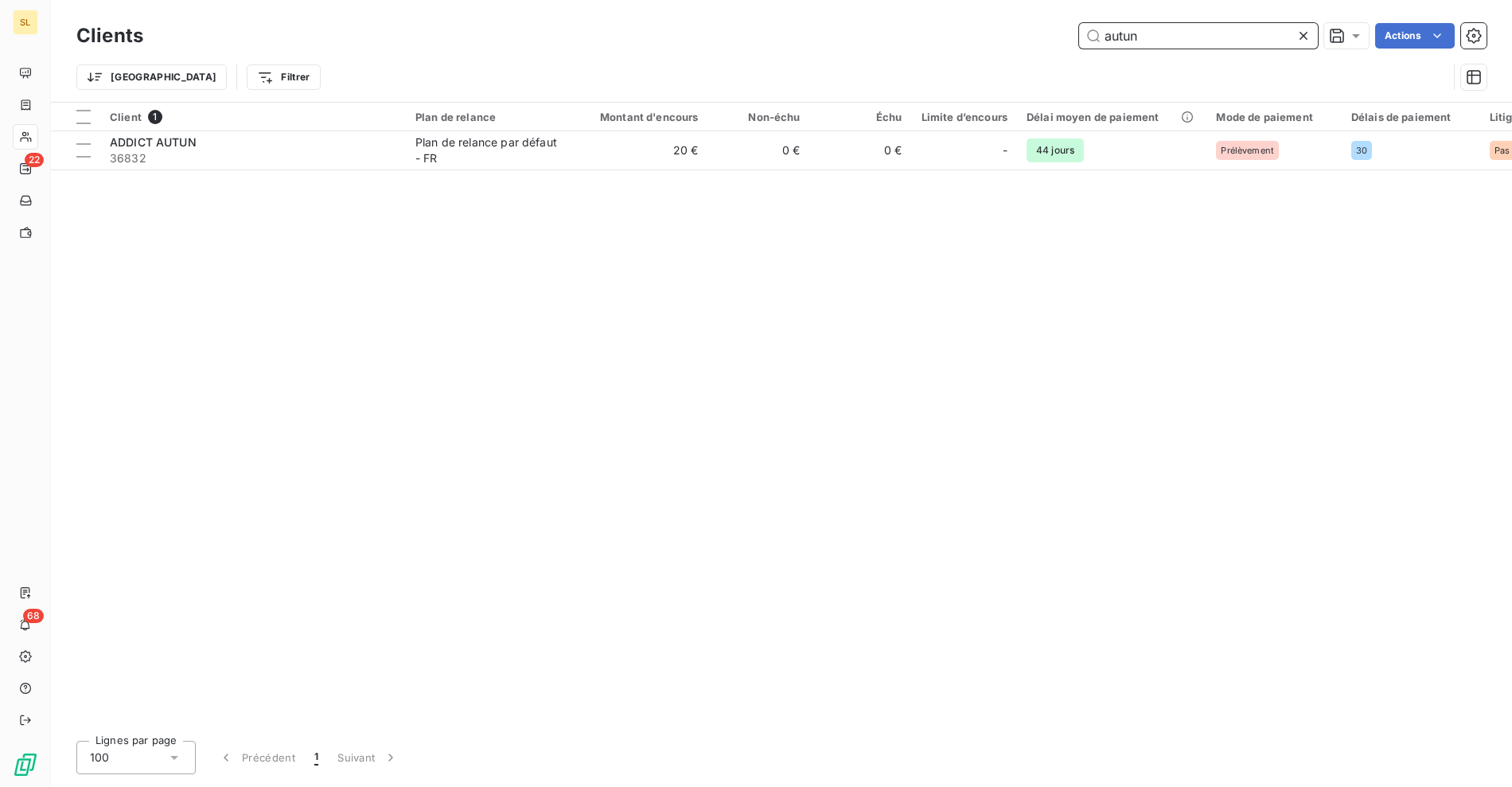
drag, startPoint x: 1154, startPoint y: 39, endPoint x: 972, endPoint y: 32, distance: 182.1
click at [988, 29] on div "autun Actions" at bounding box center [824, 36] width 1324 height 25
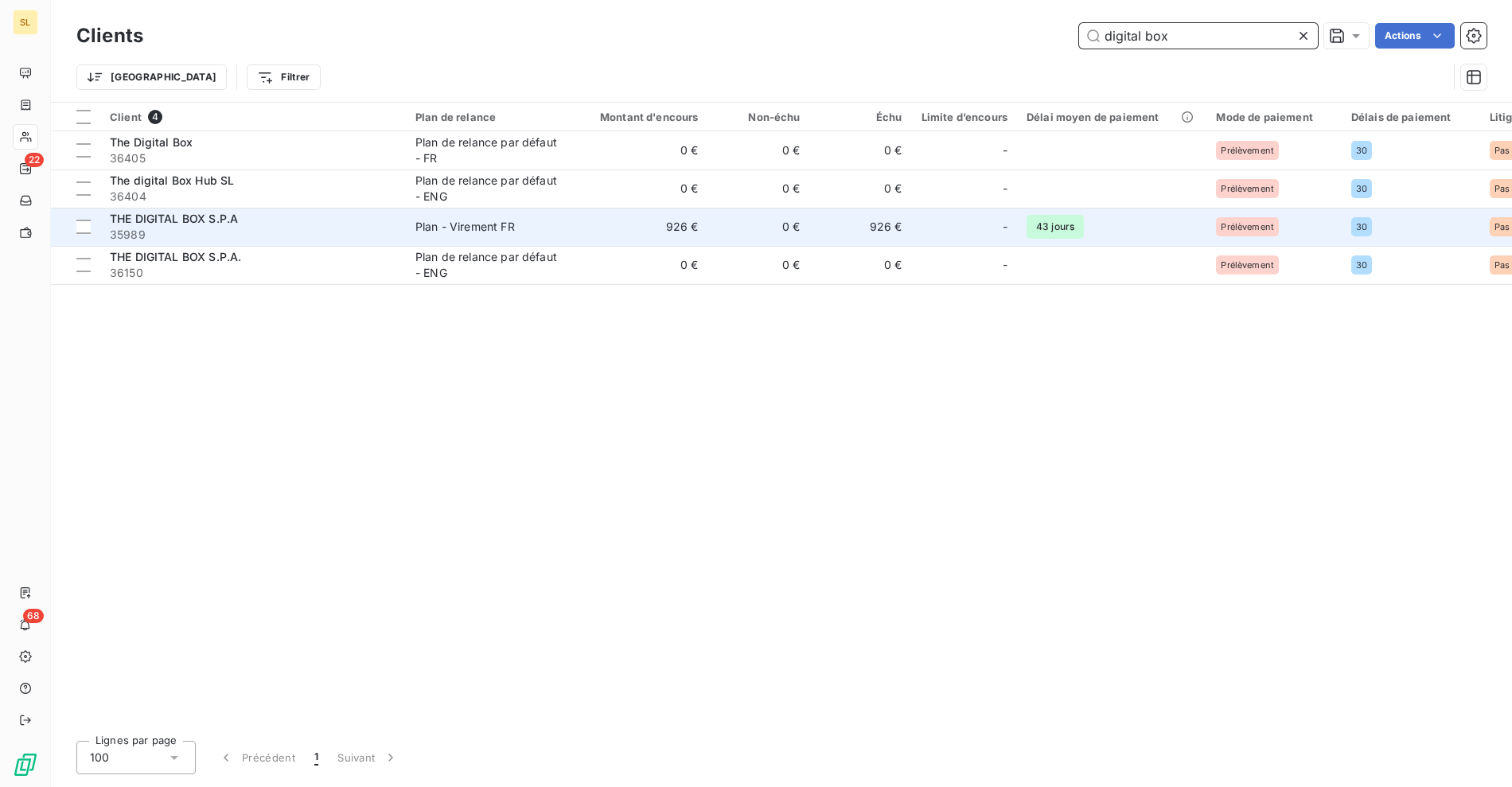
type input "digital box"
click at [193, 227] on span "35989" at bounding box center [252, 235] width 286 height 16
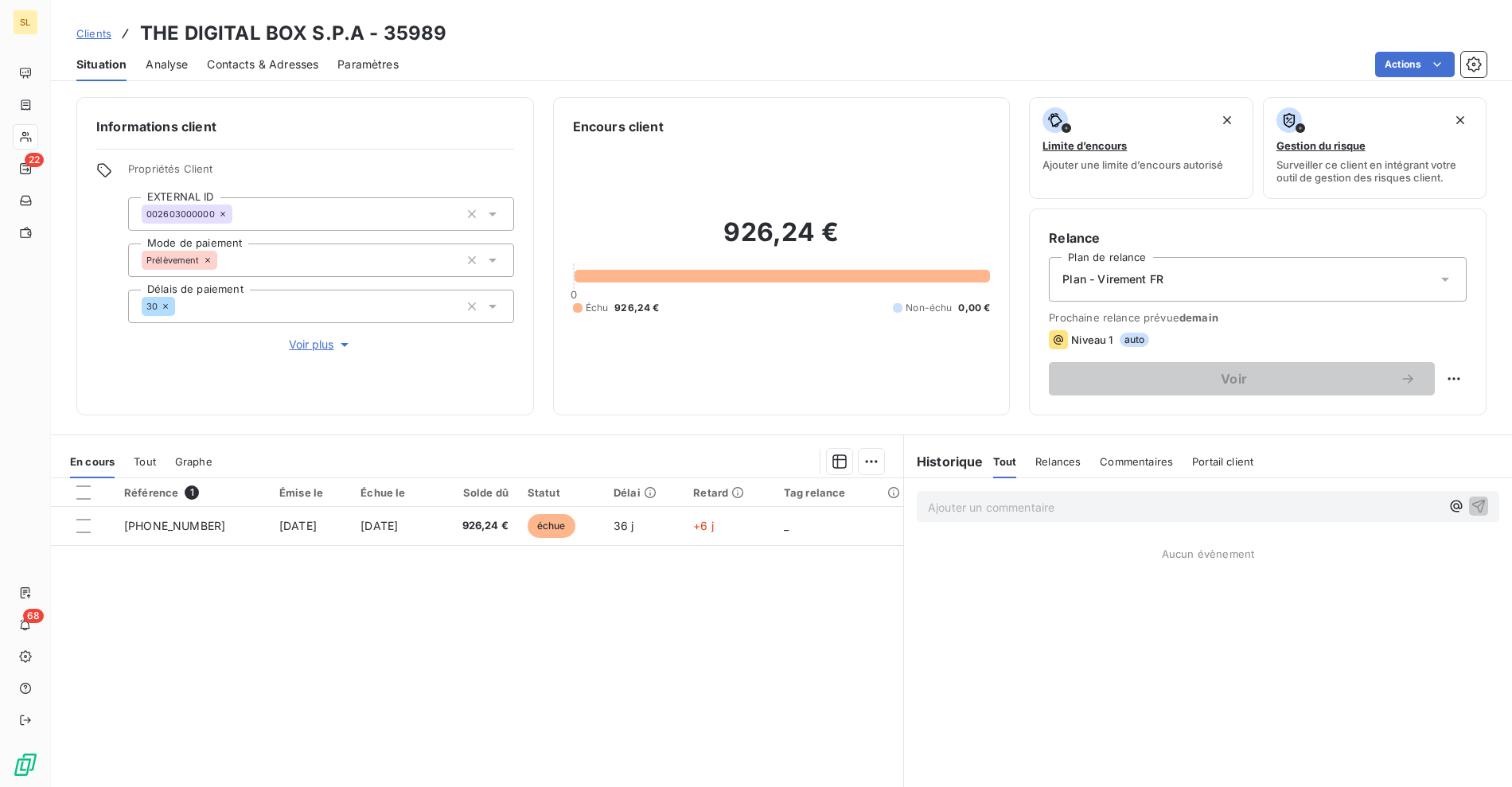
click at [479, 583] on div "Référence 1 Émise le Échue le Solde dû Statut Délai Retard Tag relance [PHONE_N…" at bounding box center [477, 632] width 852 height 307
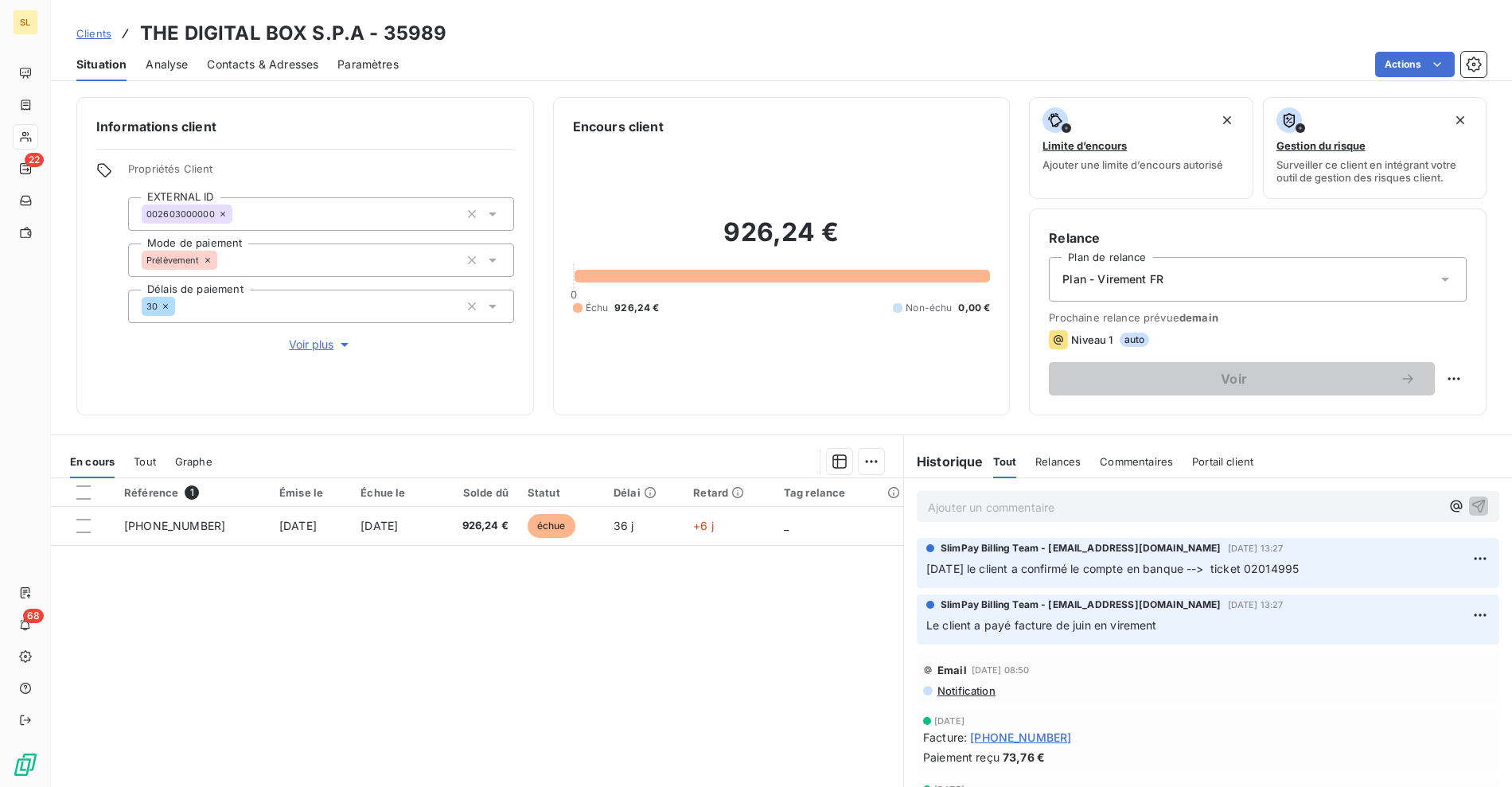
click at [253, 107] on div "Informations client Propriétés Client EXTERNAL ID 002603000000 Mode de paiement…" at bounding box center [305, 256] width 457 height 318
click at [1251, 571] on span "[DATE] le client a confirmé le compte en banque --> ticket 02014995" at bounding box center [1112, 569] width 373 height 14
click at [1184, 628] on p "Le client a payé facture de juin en virement" at bounding box center [1207, 625] width 564 height 18
drag, startPoint x: 970, startPoint y: 570, endPoint x: 1036, endPoint y: 575, distance: 66.2
click at [970, 570] on span "[DATE] le client a confirmé le compte en banque --> ticket 02014995" at bounding box center [1112, 569] width 373 height 14
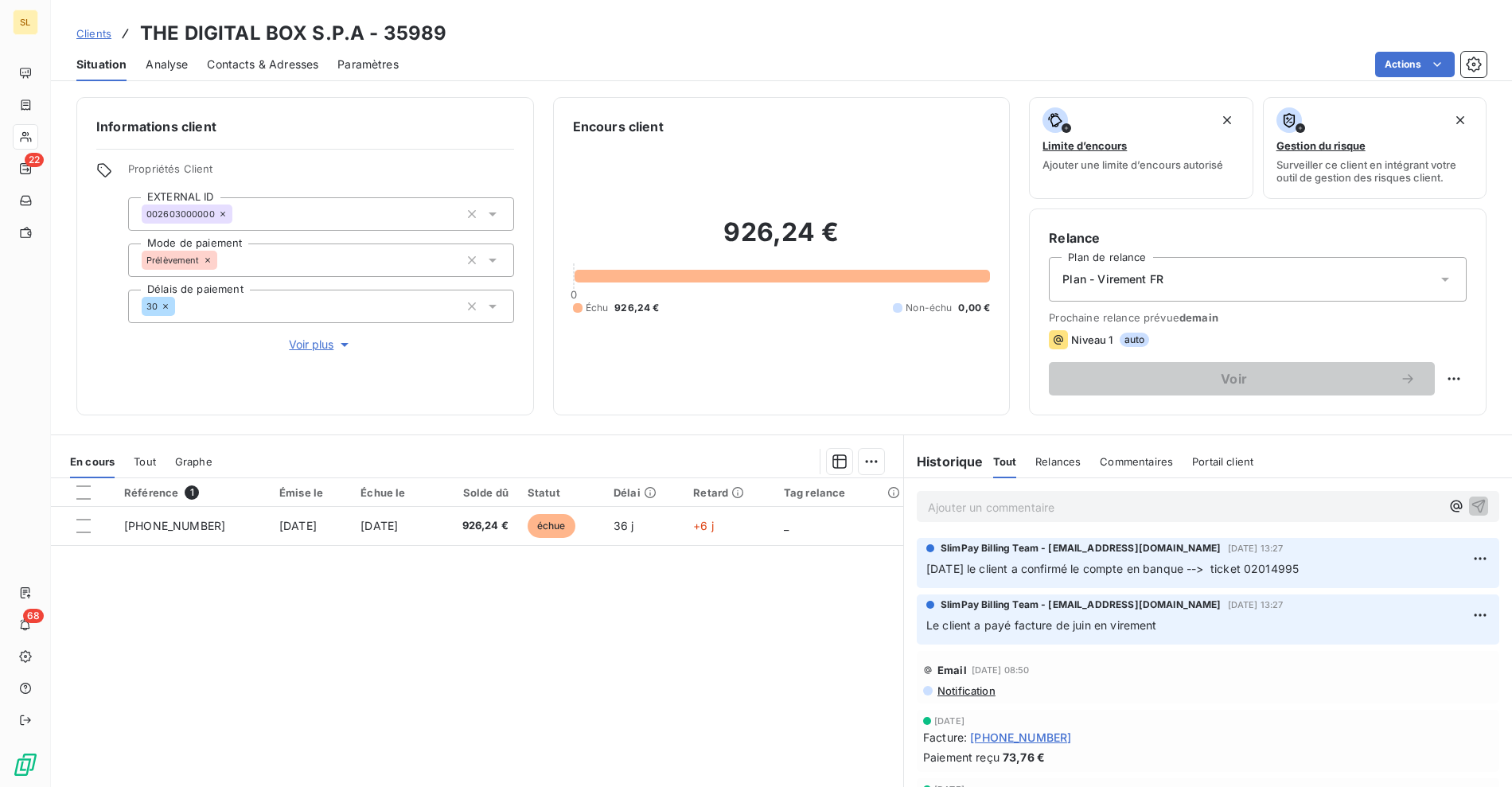
click at [1054, 575] on p "[DATE] le client a confirmé le compte en banque --> ticket 02014995" at bounding box center [1207, 569] width 564 height 18
drag, startPoint x: 1161, startPoint y: 579, endPoint x: 1150, endPoint y: 574, distance: 12.1
click at [1157, 577] on div "SlimPay Billing Team - [EMAIL_ADDRESS][DOMAIN_NAME] [DATE] 13:27 [DATE] le clie…" at bounding box center [1208, 563] width 582 height 50
click at [88, 29] on span "Clients" at bounding box center [94, 33] width 35 height 13
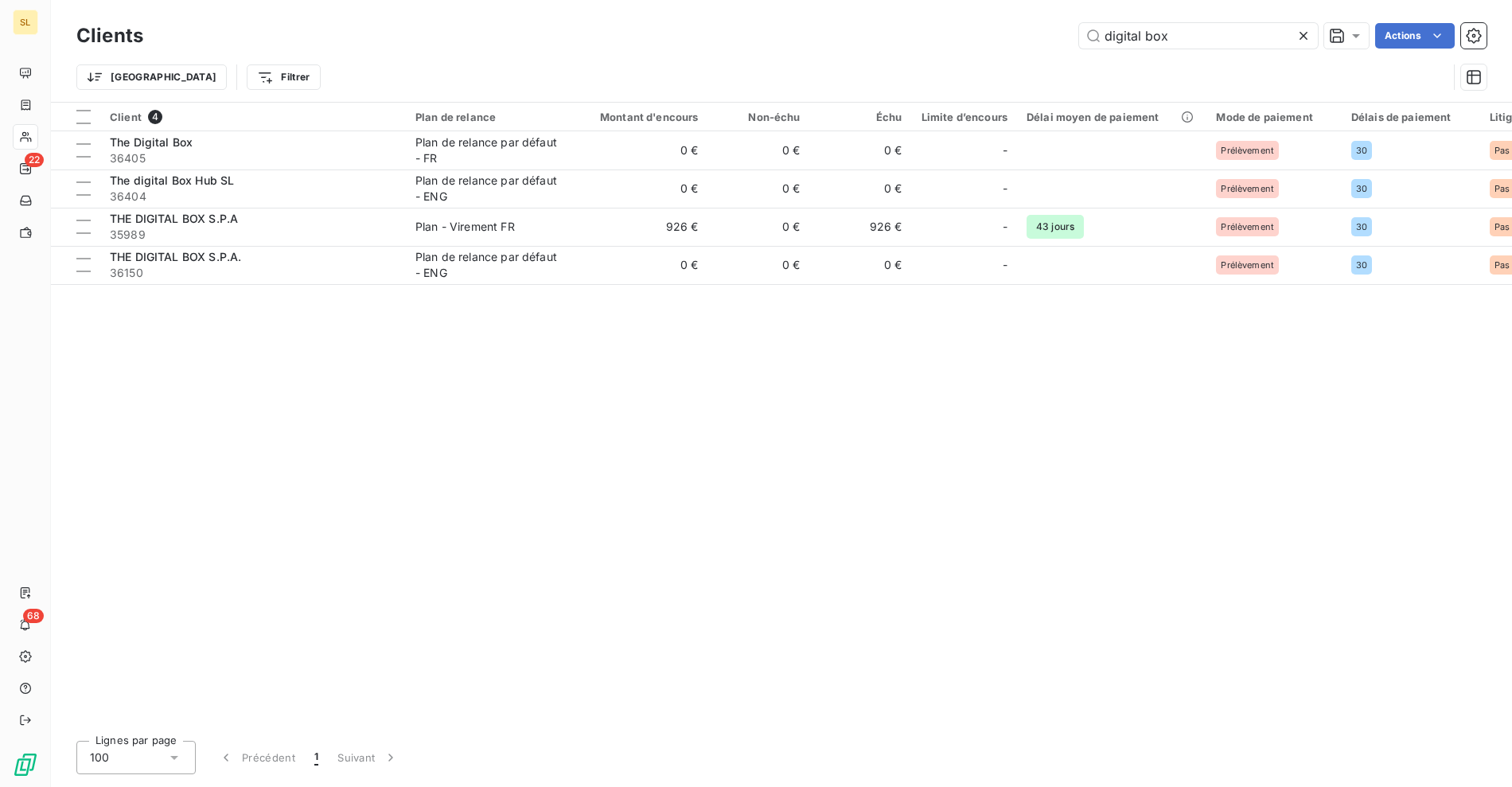
drag, startPoint x: 1173, startPoint y: 40, endPoint x: 929, endPoint y: 24, distance: 244.5
click at [913, 19] on div "Clients digital box Actions" at bounding box center [781, 36] width 1410 height 33
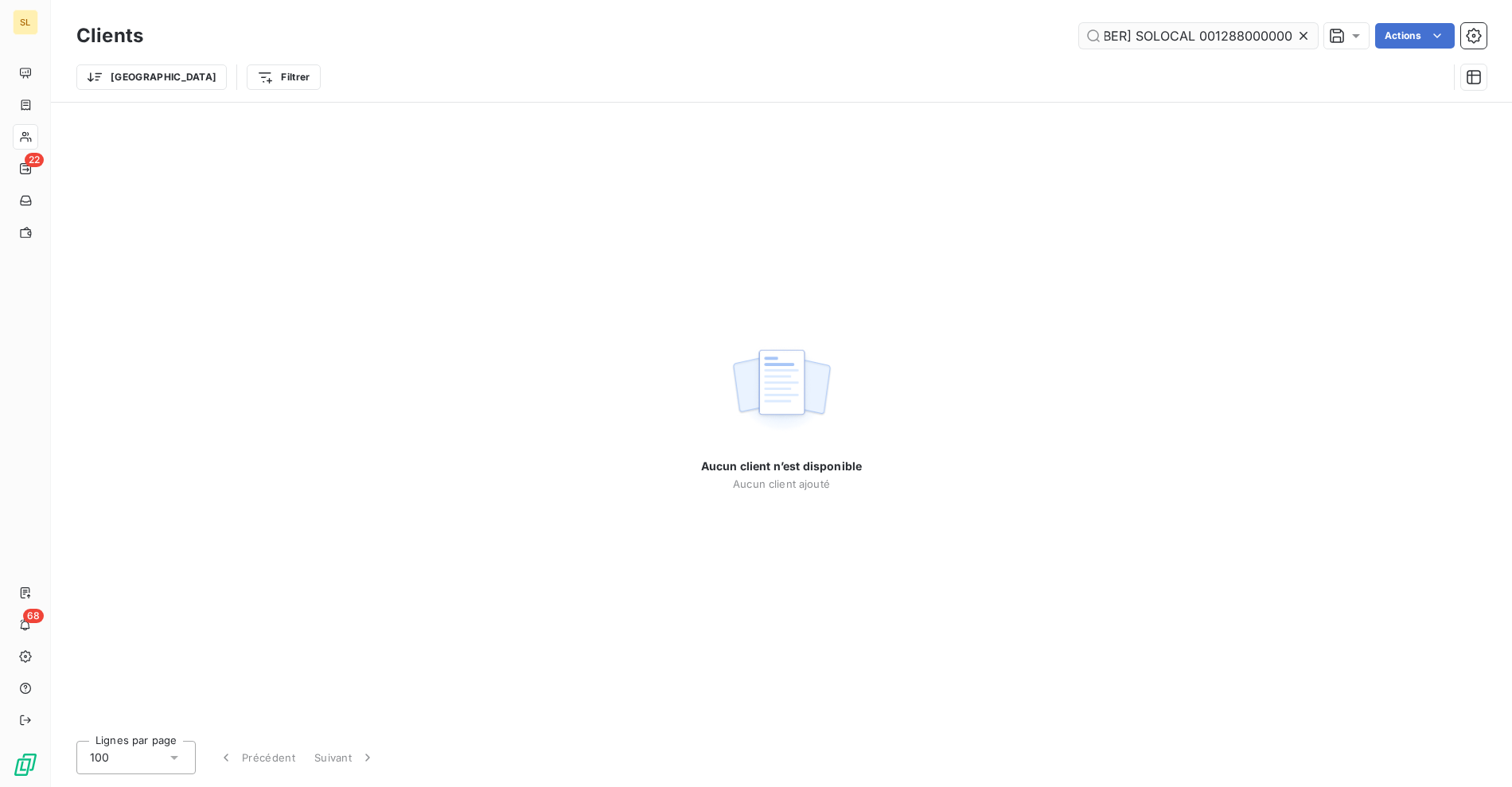
click at [1150, 36] on input "[PHONE_NUMBER] SOLOCAL 001288000000.pdf" at bounding box center [1199, 36] width 239 height 25
click at [1127, 45] on input "[PHONE_NUMBER] SOLOCAL 001288000000.pdf" at bounding box center [1199, 36] width 239 height 25
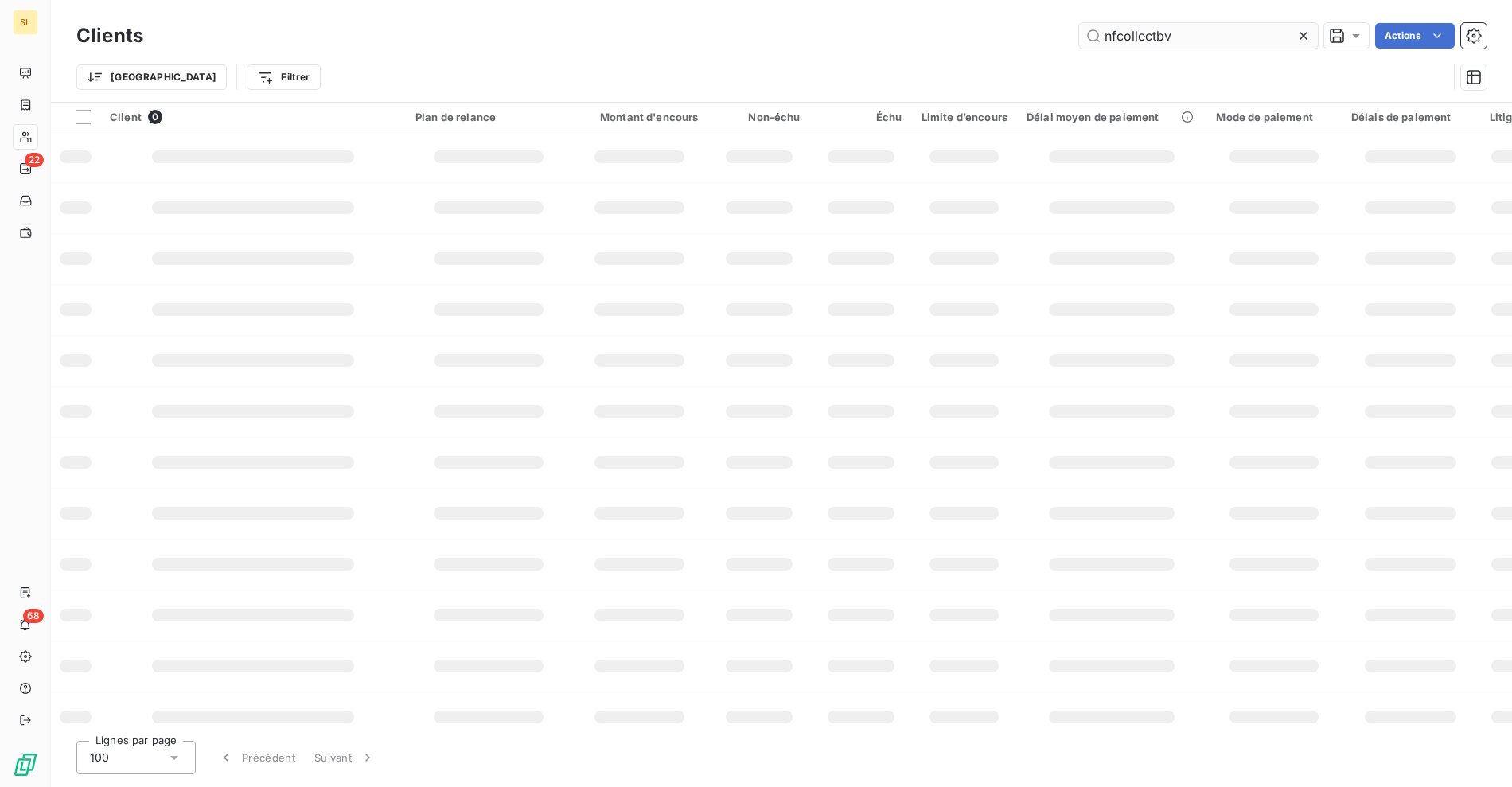
scroll to position [0, 0]
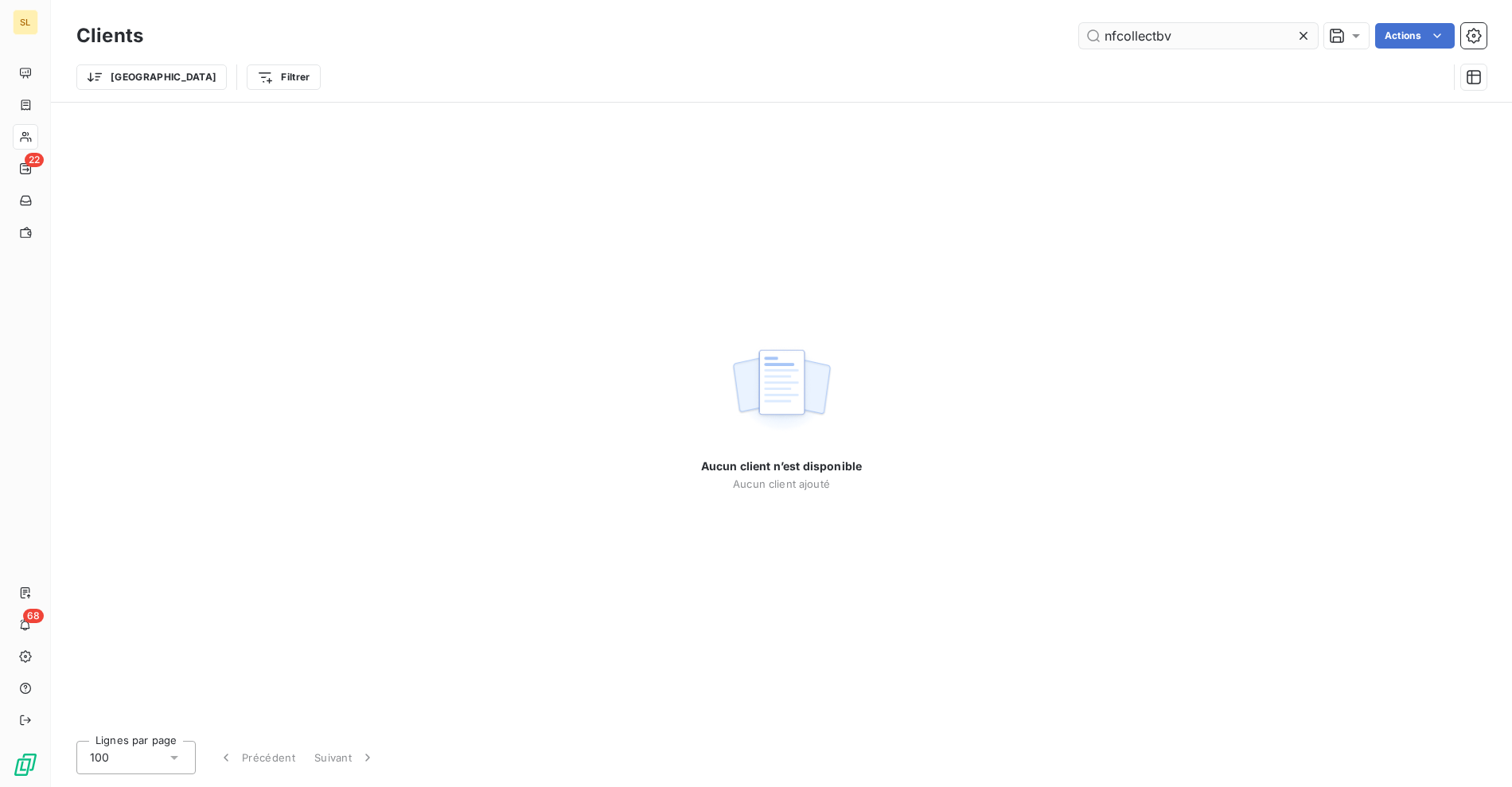
click at [1118, 38] on input "nfcollectbv" at bounding box center [1199, 36] width 239 height 25
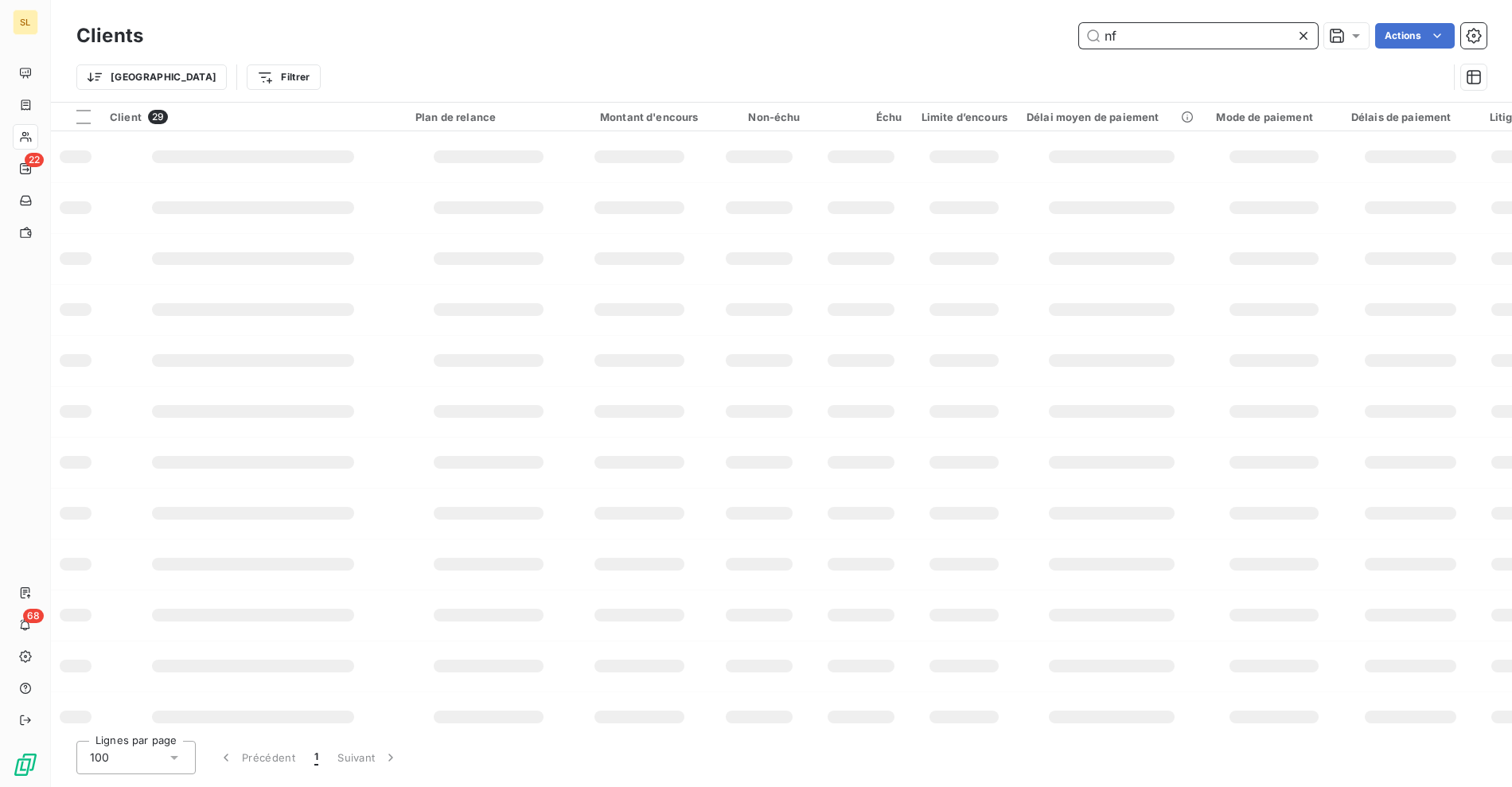
drag, startPoint x: 1041, startPoint y: 33, endPoint x: 1010, endPoint y: 38, distance: 31.4
click at [1010, 38] on div "nf Actions" at bounding box center [824, 36] width 1324 height 25
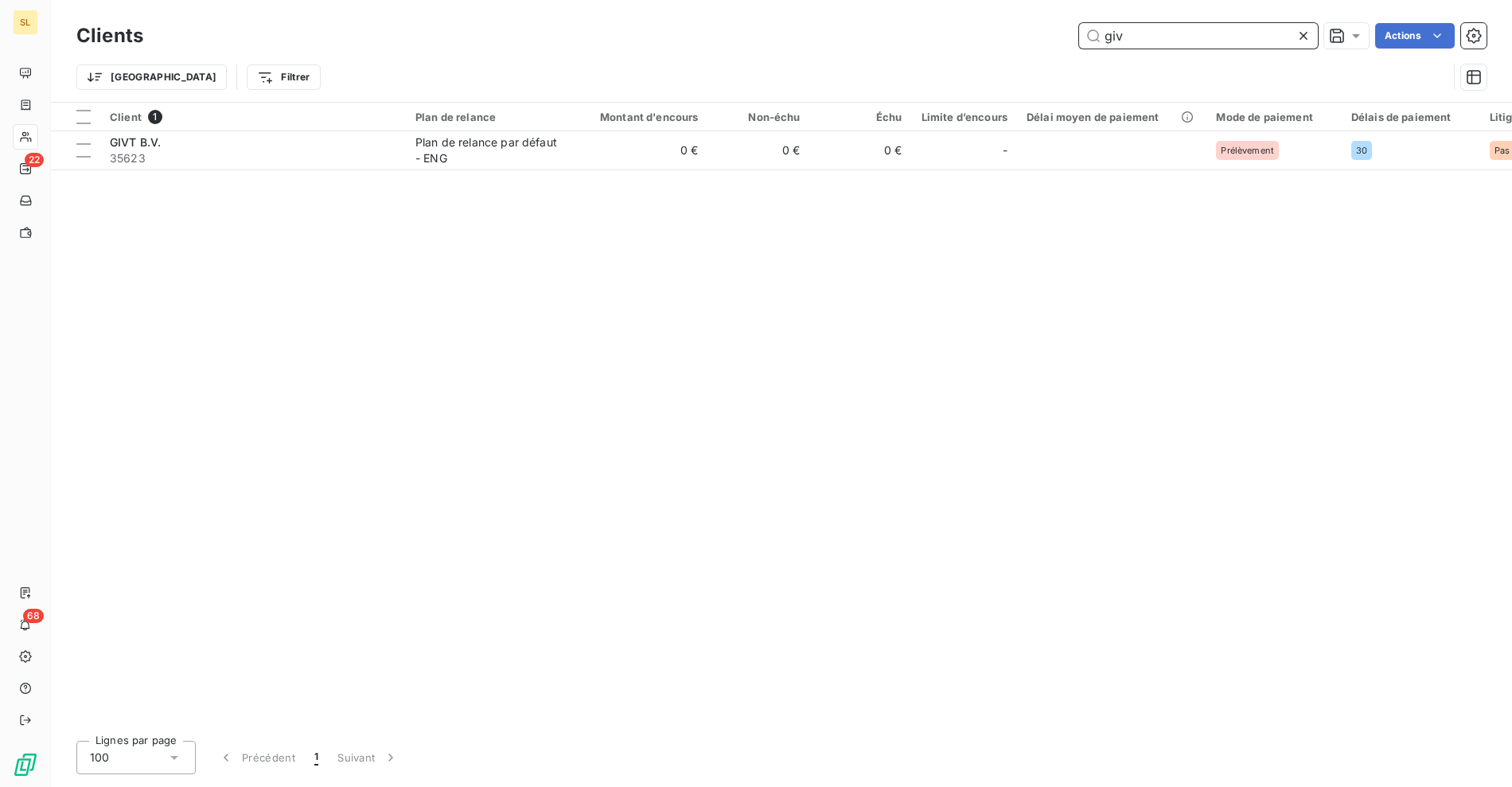
type input "giv"
click at [208, 543] on div "Client 1 Plan de relance Montant d'encours Non-échu Échu Limite d’encours Délai…" at bounding box center [781, 415] width 1462 height 626
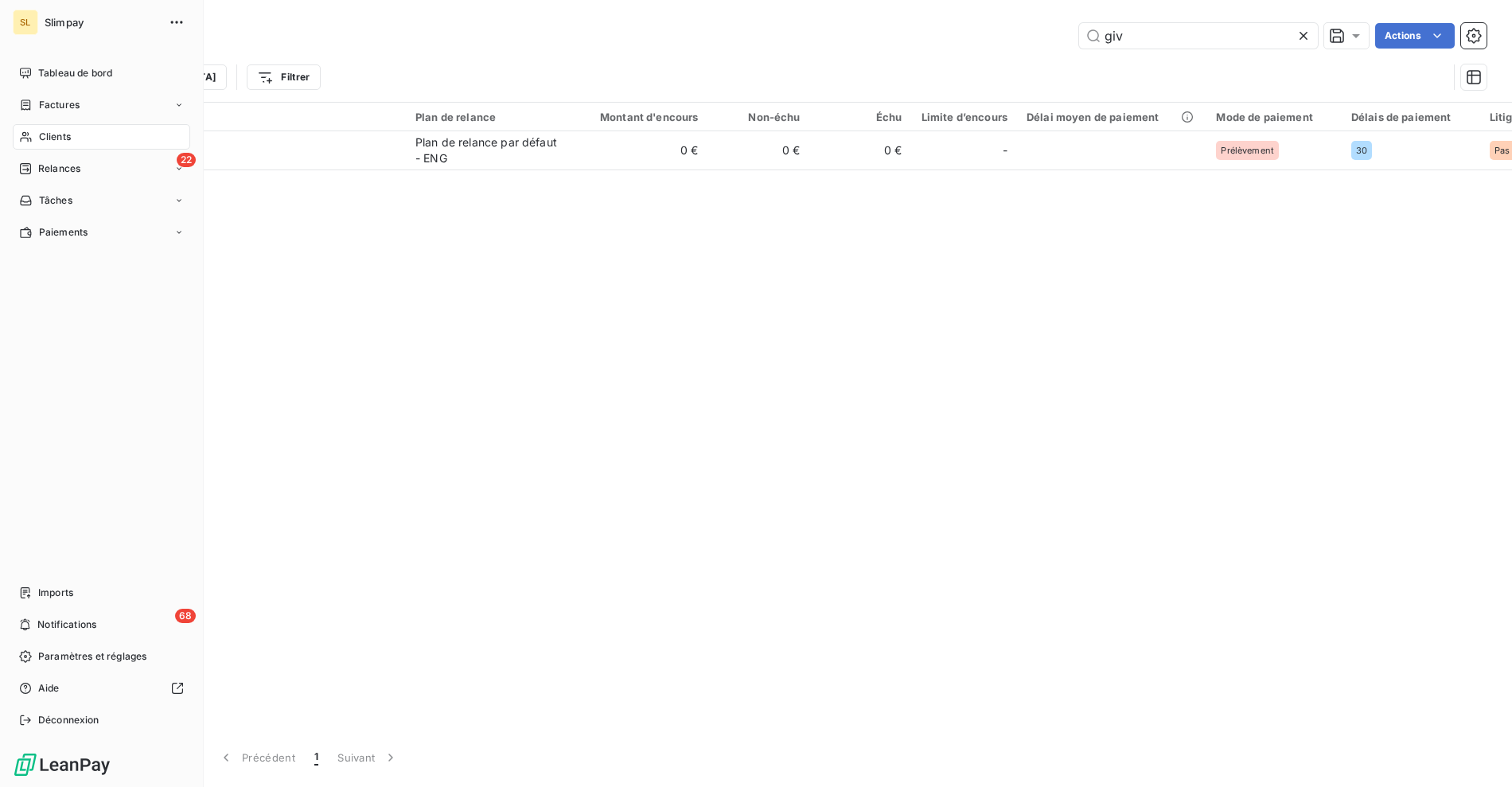
click at [67, 607] on nav "Imports 68 Notifications Paramètres et réglages Aide Déconnexion" at bounding box center [101, 656] width 178 height 152
click at [64, 616] on div "68 Notifications" at bounding box center [101, 625] width 178 height 25
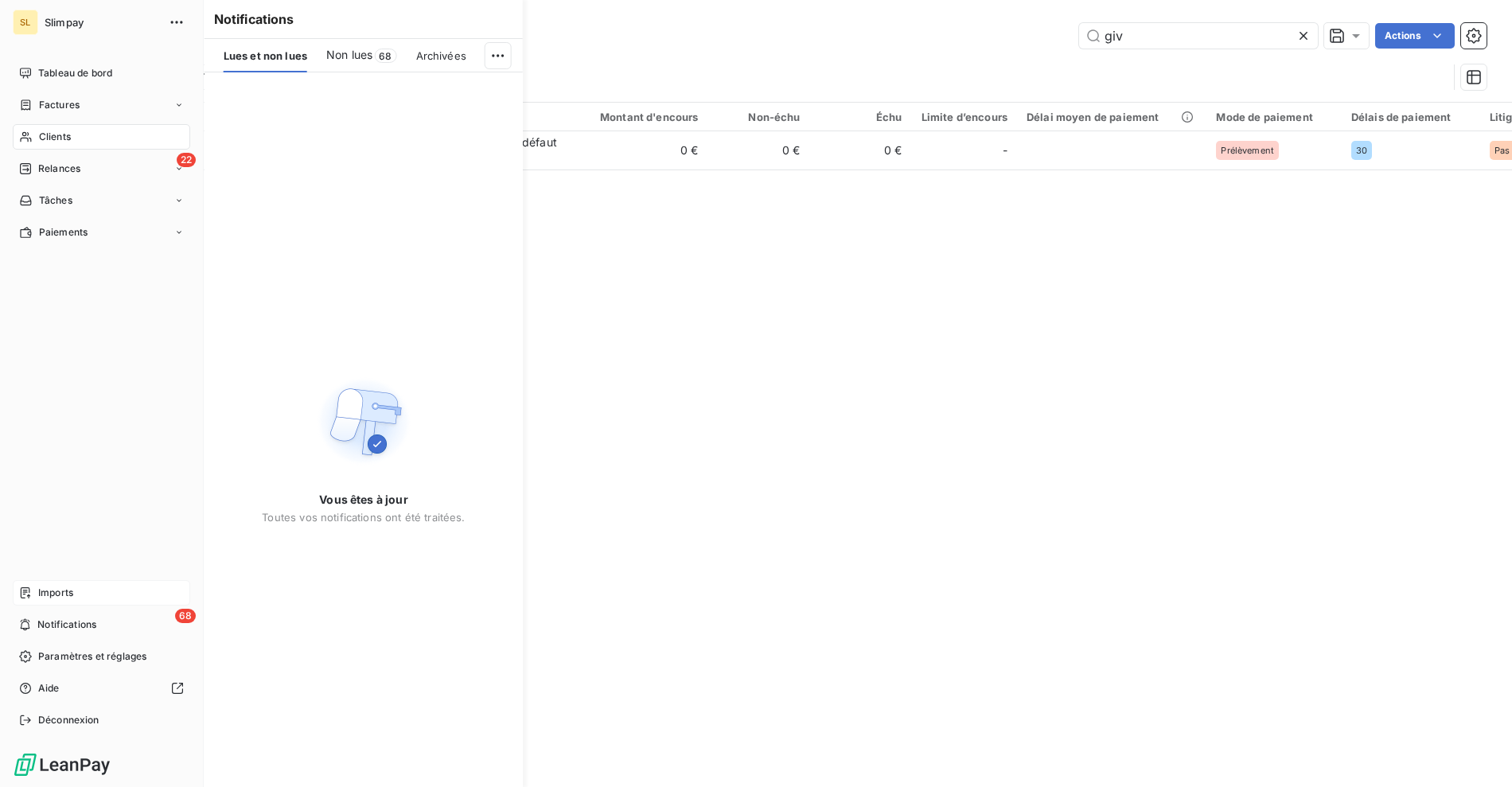
click at [71, 593] on span "Imports" at bounding box center [55, 593] width 35 height 15
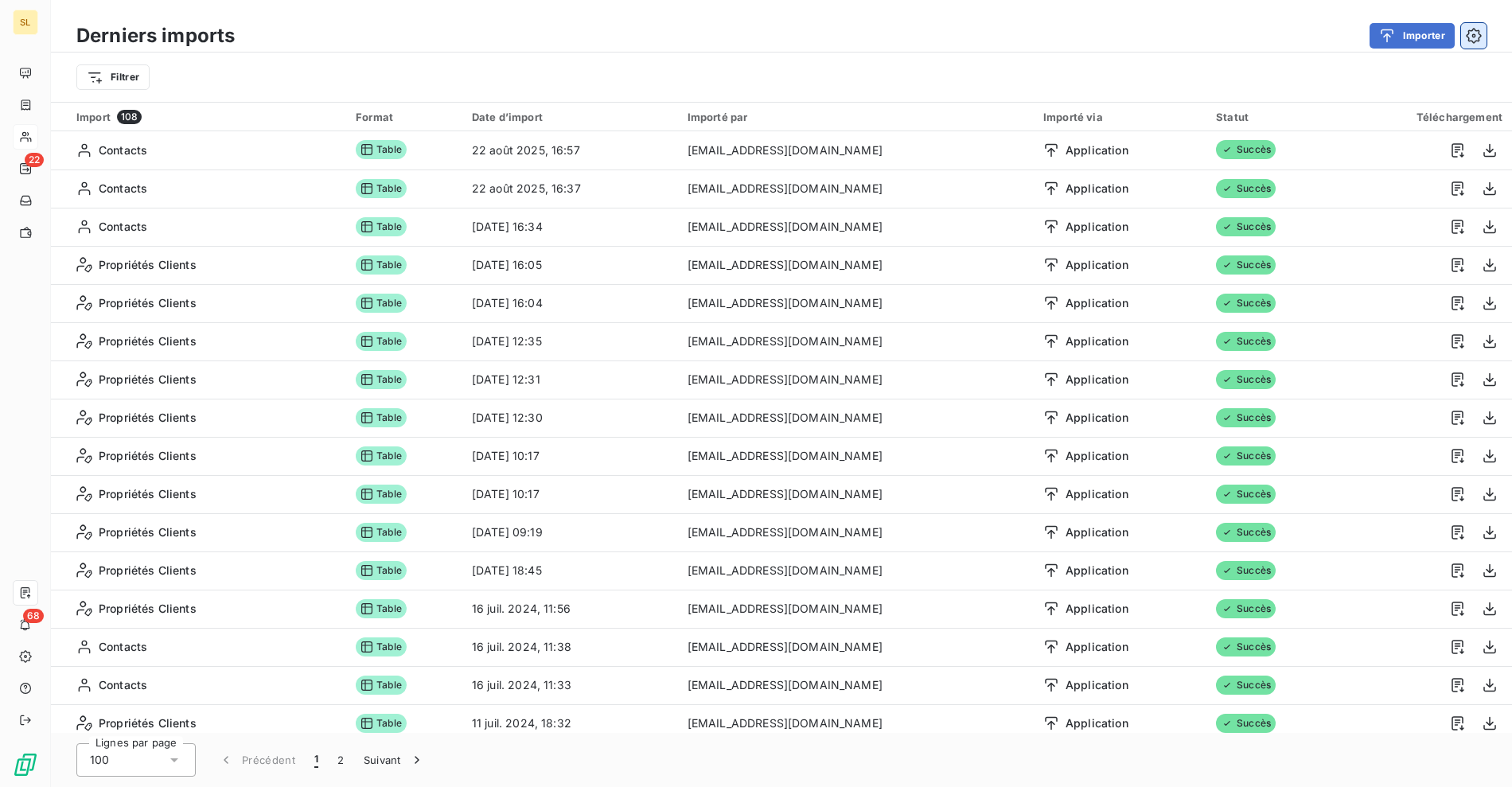
click at [1478, 38] on icon "button" at bounding box center [1473, 36] width 16 height 16
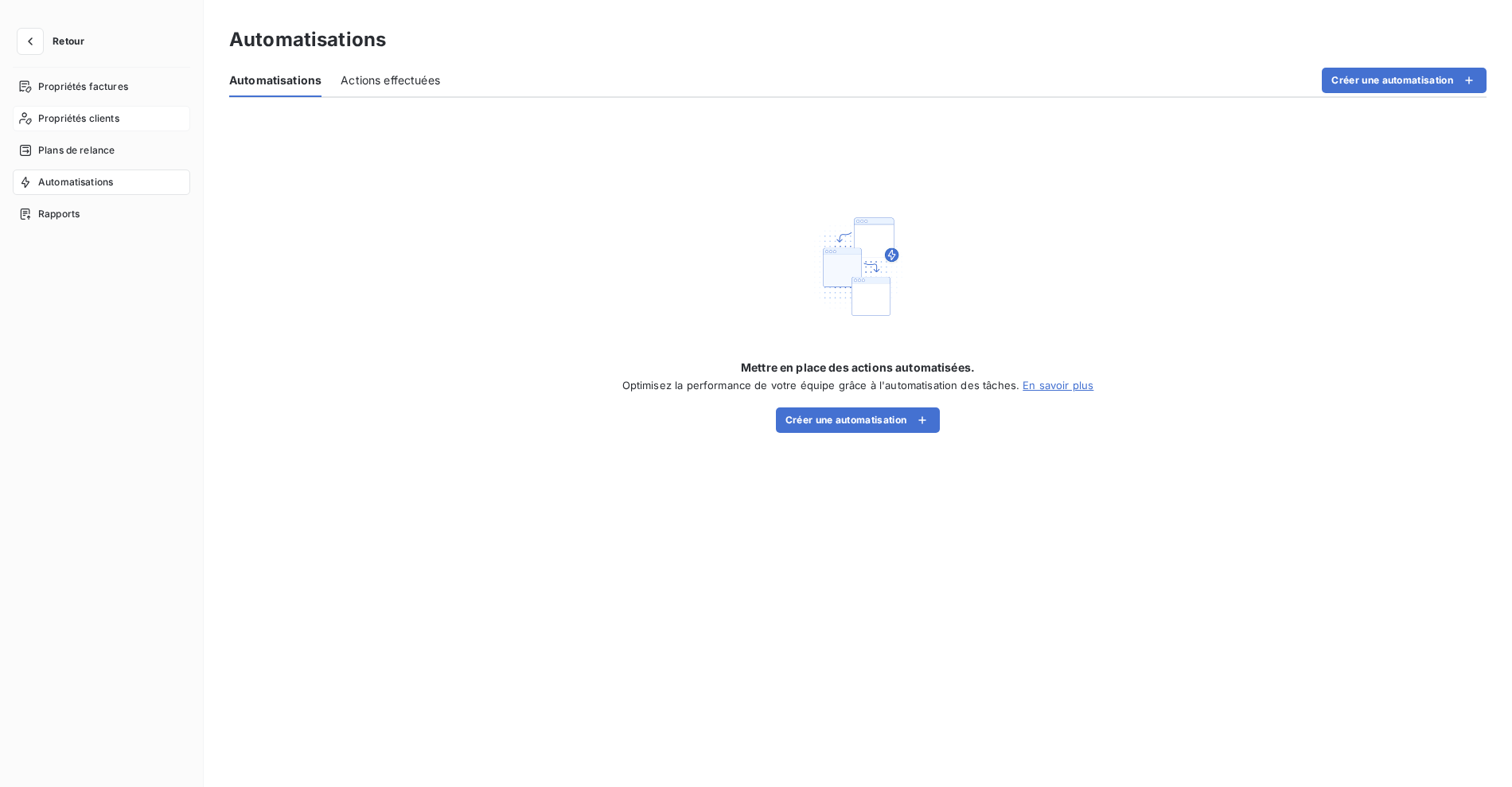
click at [97, 126] on div "Propriétés clients" at bounding box center [101, 118] width 178 height 25
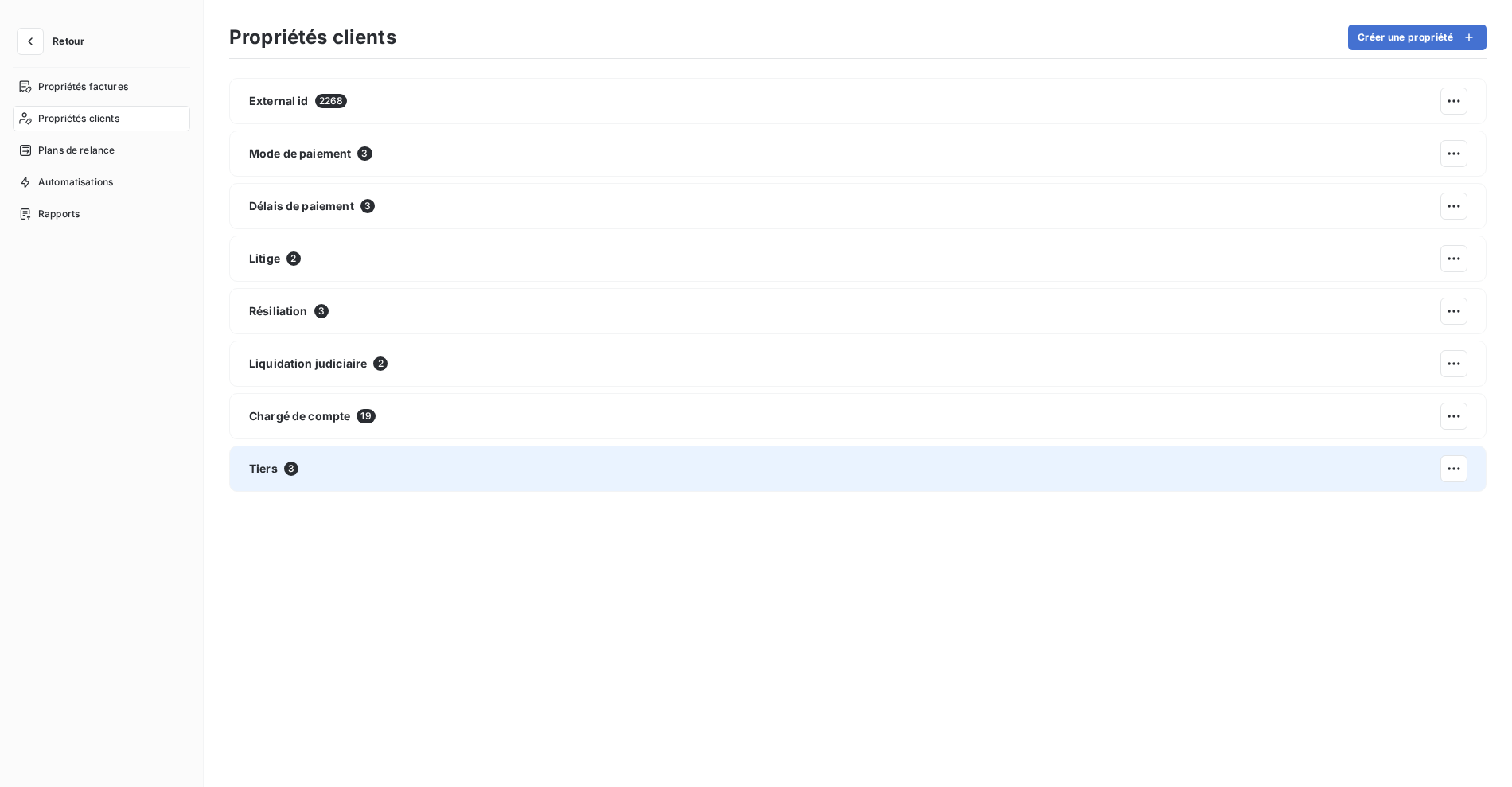
click at [329, 451] on div "Tiers 3" at bounding box center [858, 469] width 1258 height 47
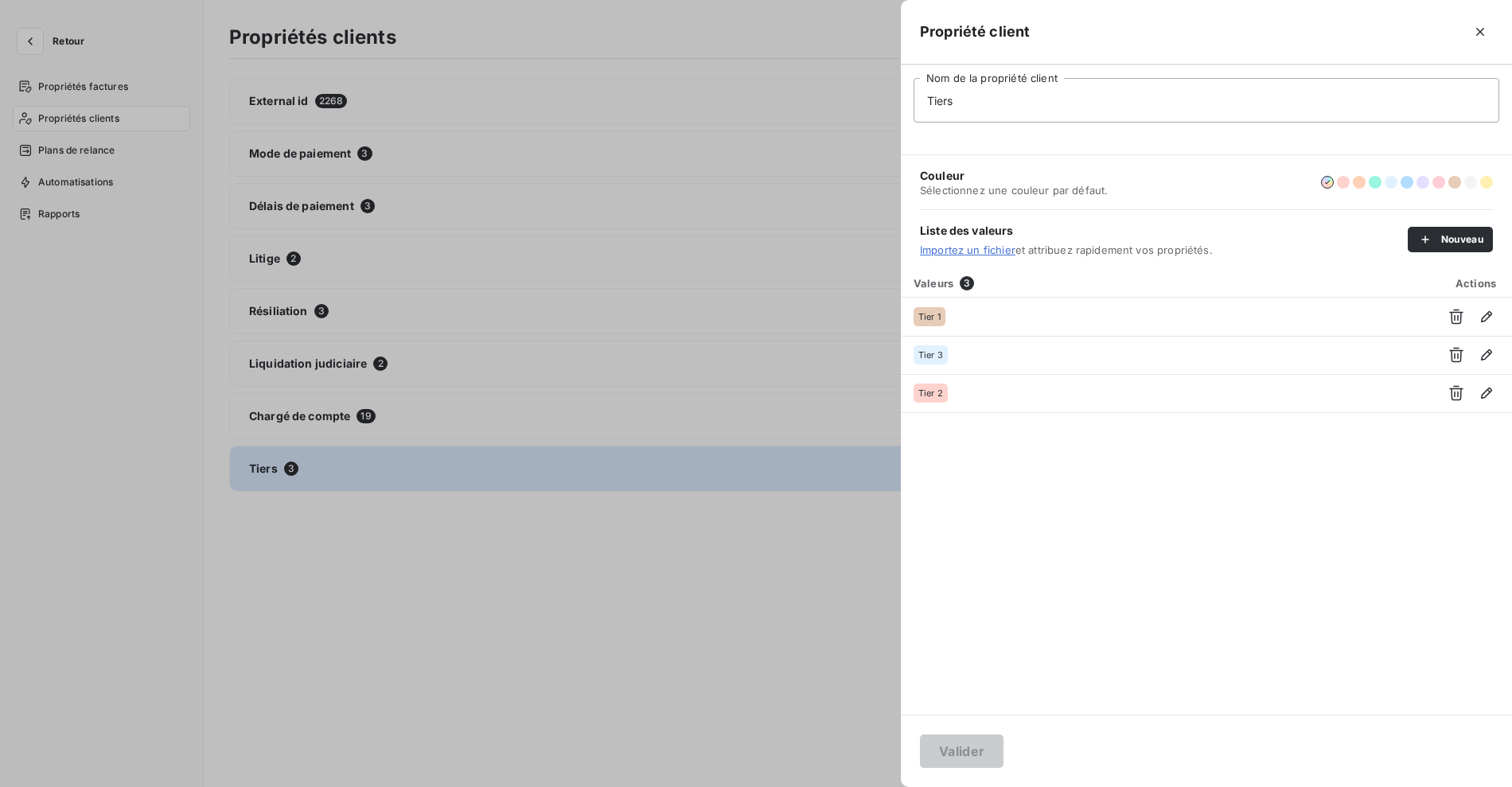
click at [676, 566] on div at bounding box center [756, 393] width 1512 height 787
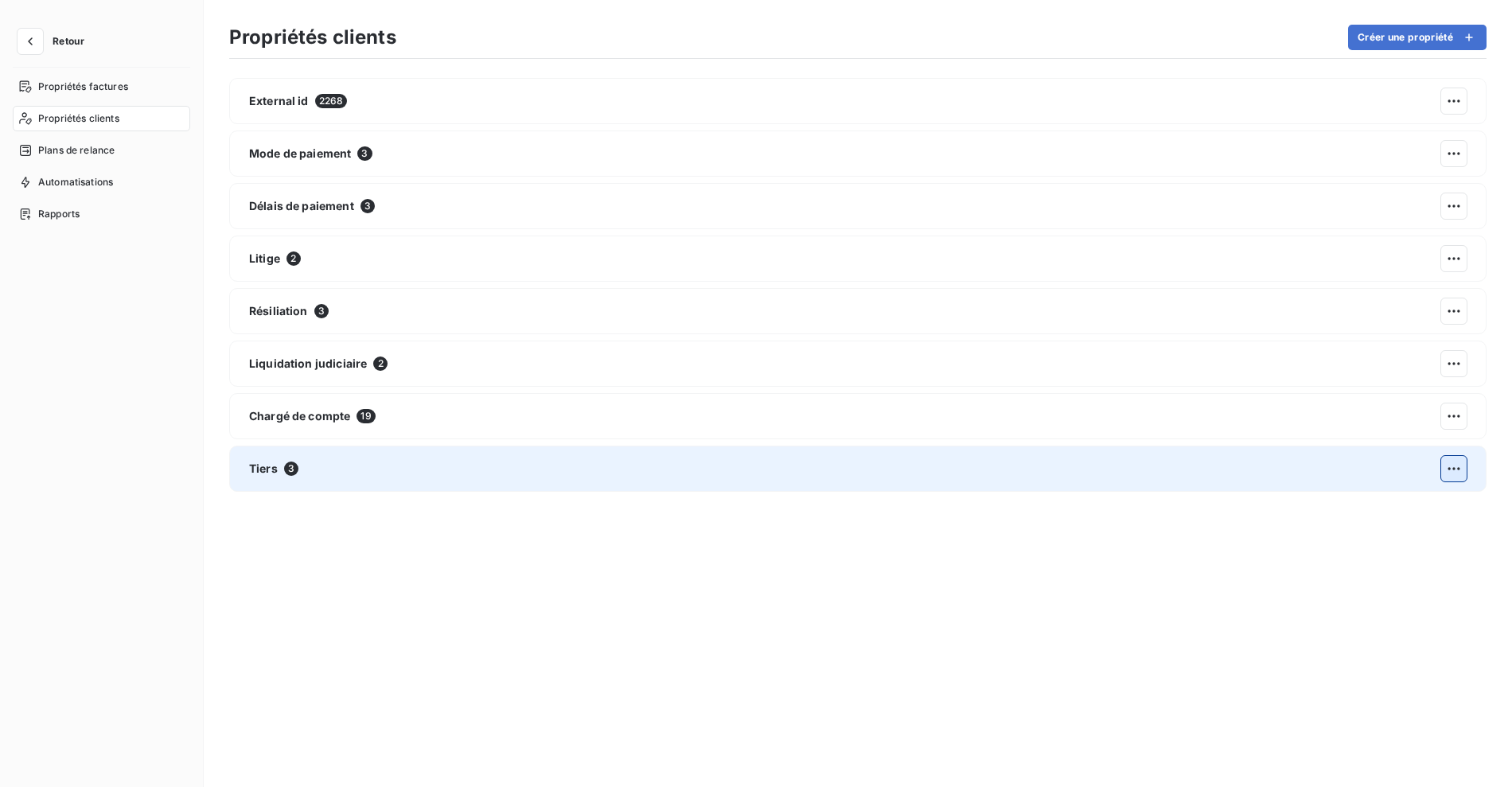
click at [1453, 467] on html "Retour Propriétés factures Propriétés clients Plans de relance Automatisations …" at bounding box center [756, 393] width 1512 height 787
click at [1365, 488] on div "Actions sur la propriété" at bounding box center [1382, 503] width 169 height 38
drag, startPoint x: 1358, startPoint y: 499, endPoint x: 1346, endPoint y: 504, distance: 13.0
click at [1357, 499] on span "Actions sur la propriété" at bounding box center [1375, 504] width 124 height 16
click at [1257, 538] on div "Supprimer" at bounding box center [1241, 539] width 91 height 25
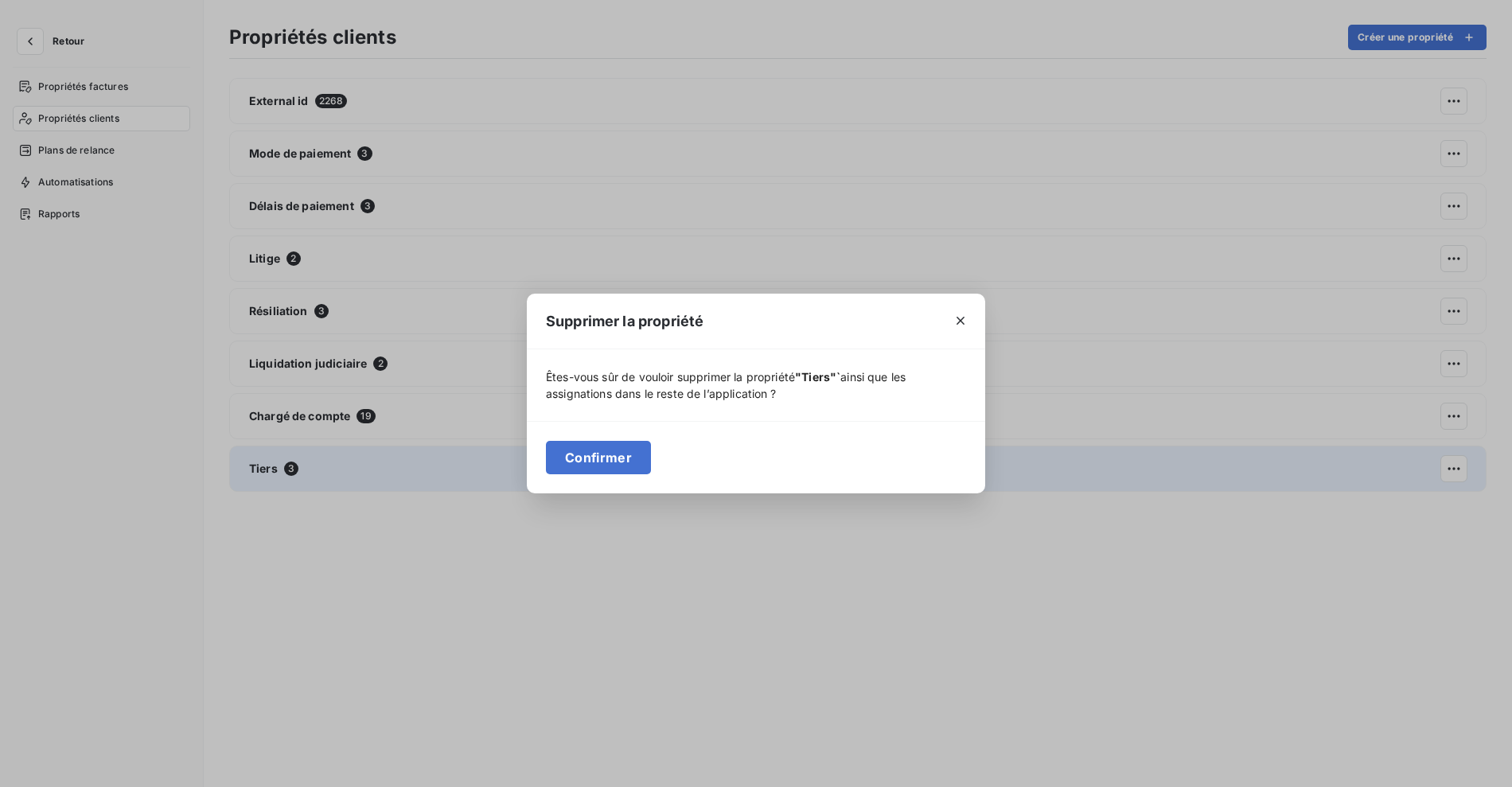
drag, startPoint x: 619, startPoint y: 462, endPoint x: 629, endPoint y: 491, distance: 30.7
click at [619, 462] on button "Confirmer" at bounding box center [599, 457] width 105 height 33
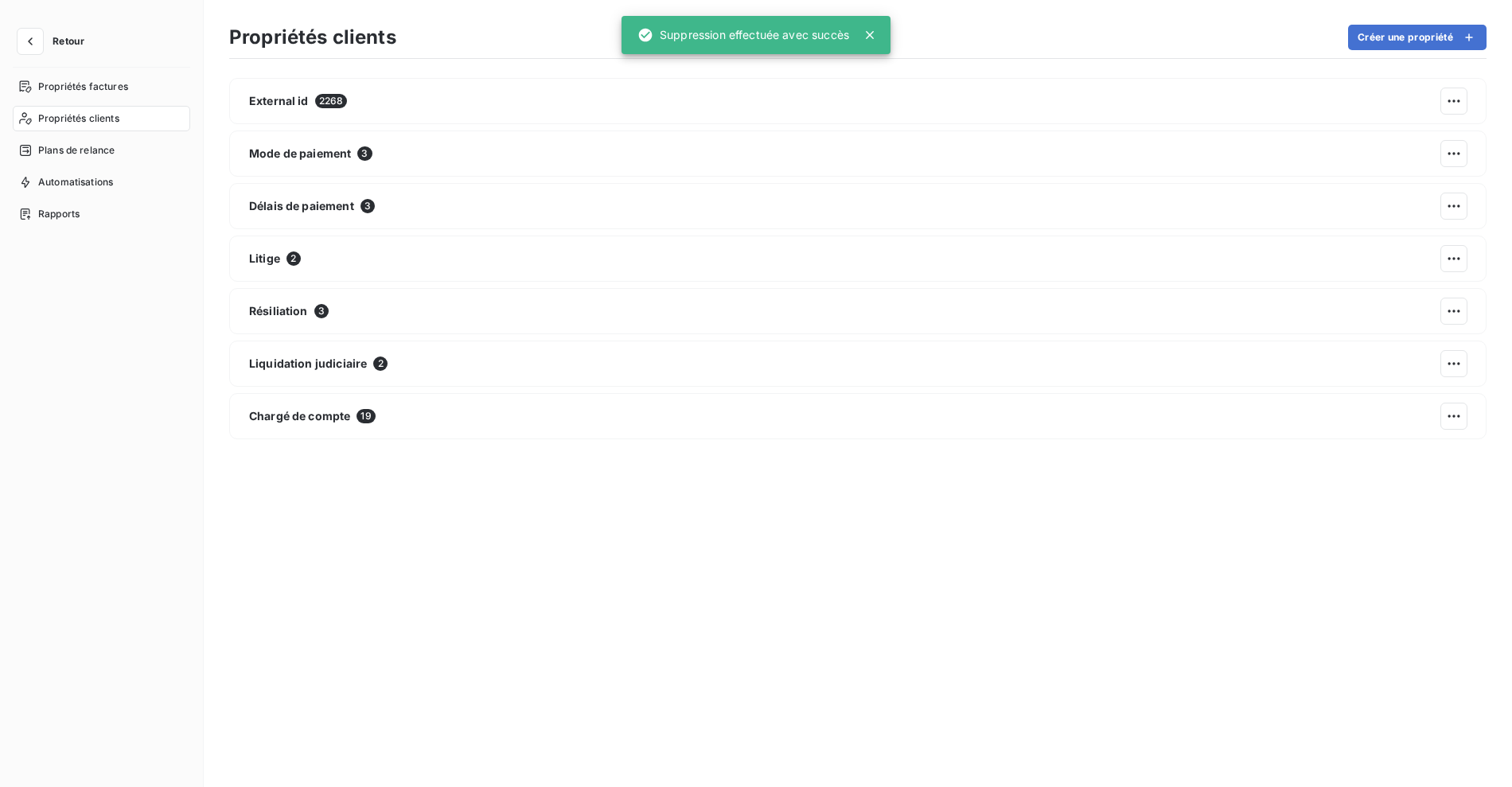
click at [379, 527] on div "External id 2268 Mode de paiement 3 Délais de paiement 3 Litige 2 Résiliation 3…" at bounding box center [858, 419] width 1258 height 683
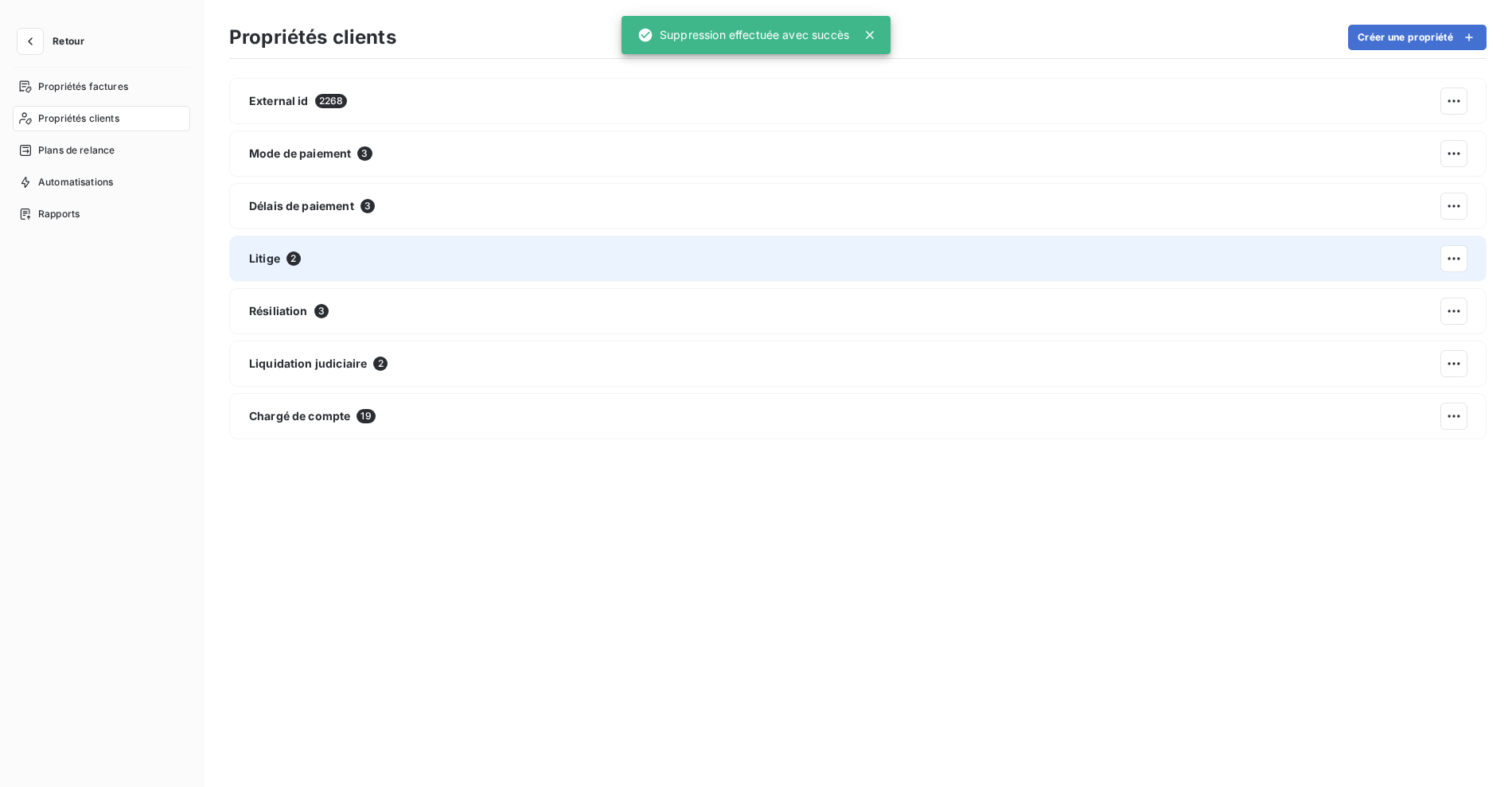
drag, startPoint x: 444, startPoint y: 552, endPoint x: 328, endPoint y: 277, distance: 298.5
click at [442, 535] on div "External id 2268 Mode de paiement 3 Délais de paiement 3 Litige 2 Résiliation 3…" at bounding box center [858, 419] width 1258 height 683
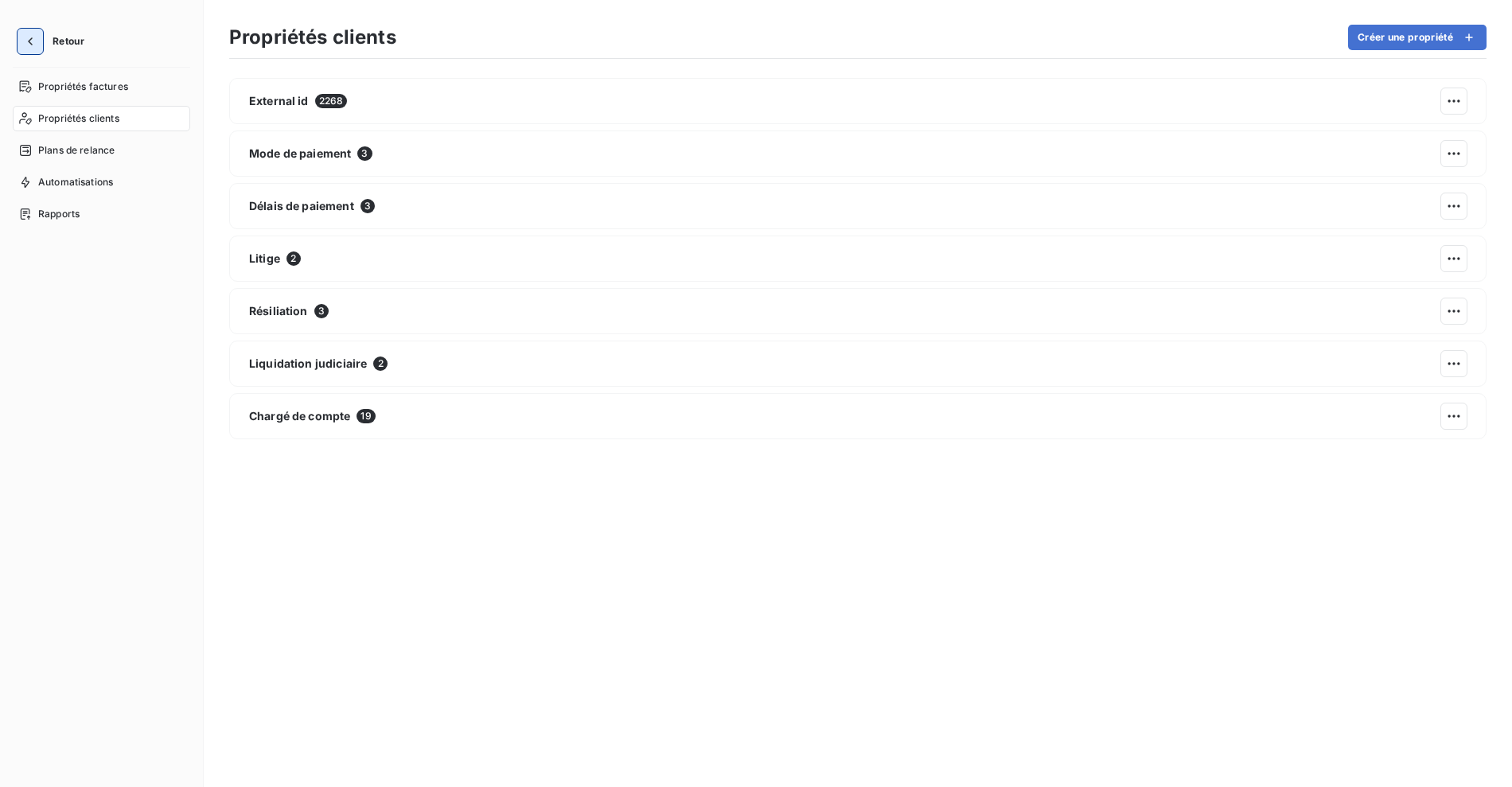
click at [31, 40] on icon "button" at bounding box center [30, 41] width 16 height 16
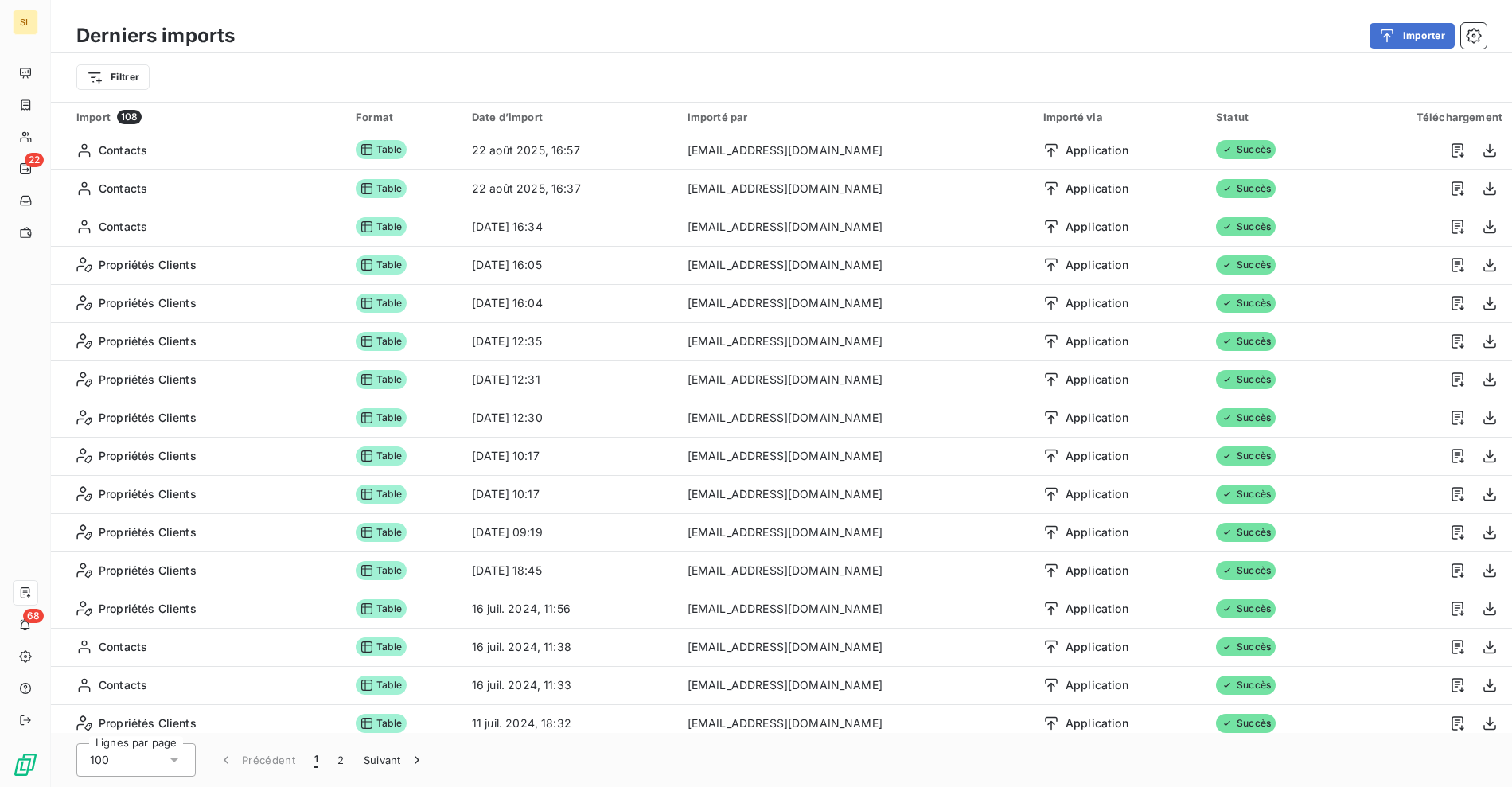
click at [301, 25] on div "Importer" at bounding box center [871, 36] width 1233 height 25
